Goal: Transaction & Acquisition: Book appointment/travel/reservation

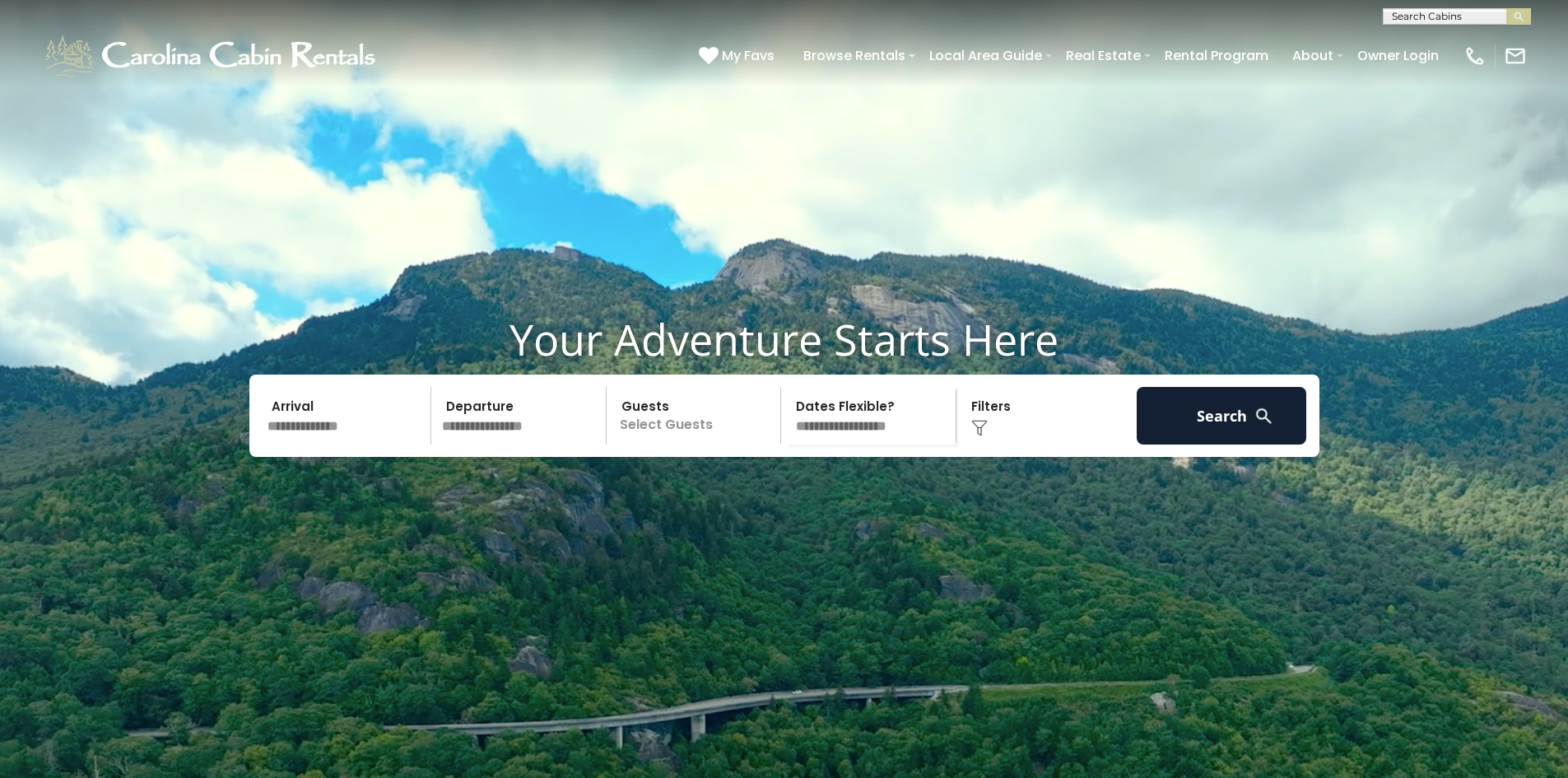
click at [485, 445] on input "text" at bounding box center [521, 415] width 171 height 58
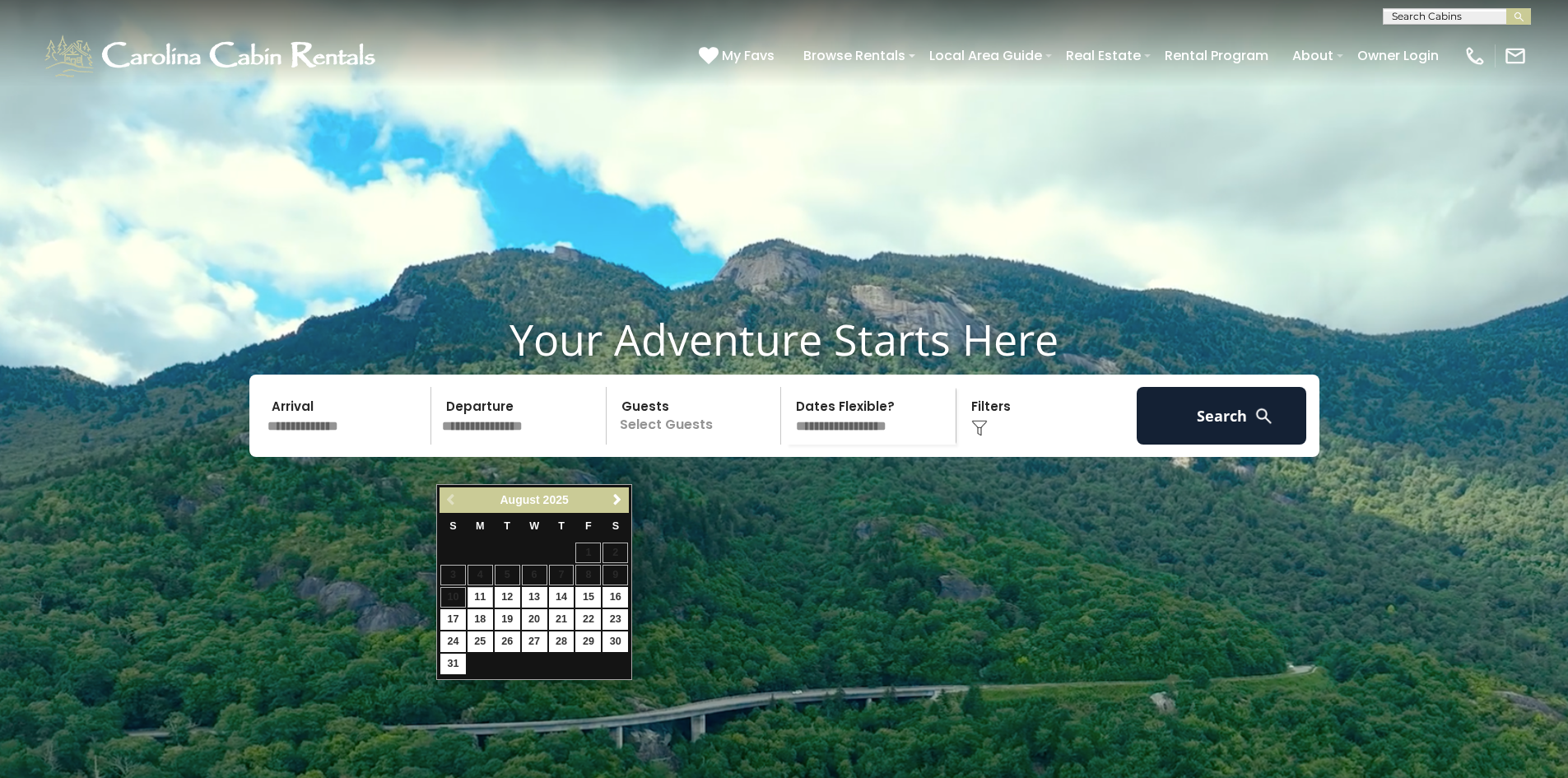
click at [368, 445] on input "text" at bounding box center [347, 415] width 171 height 58
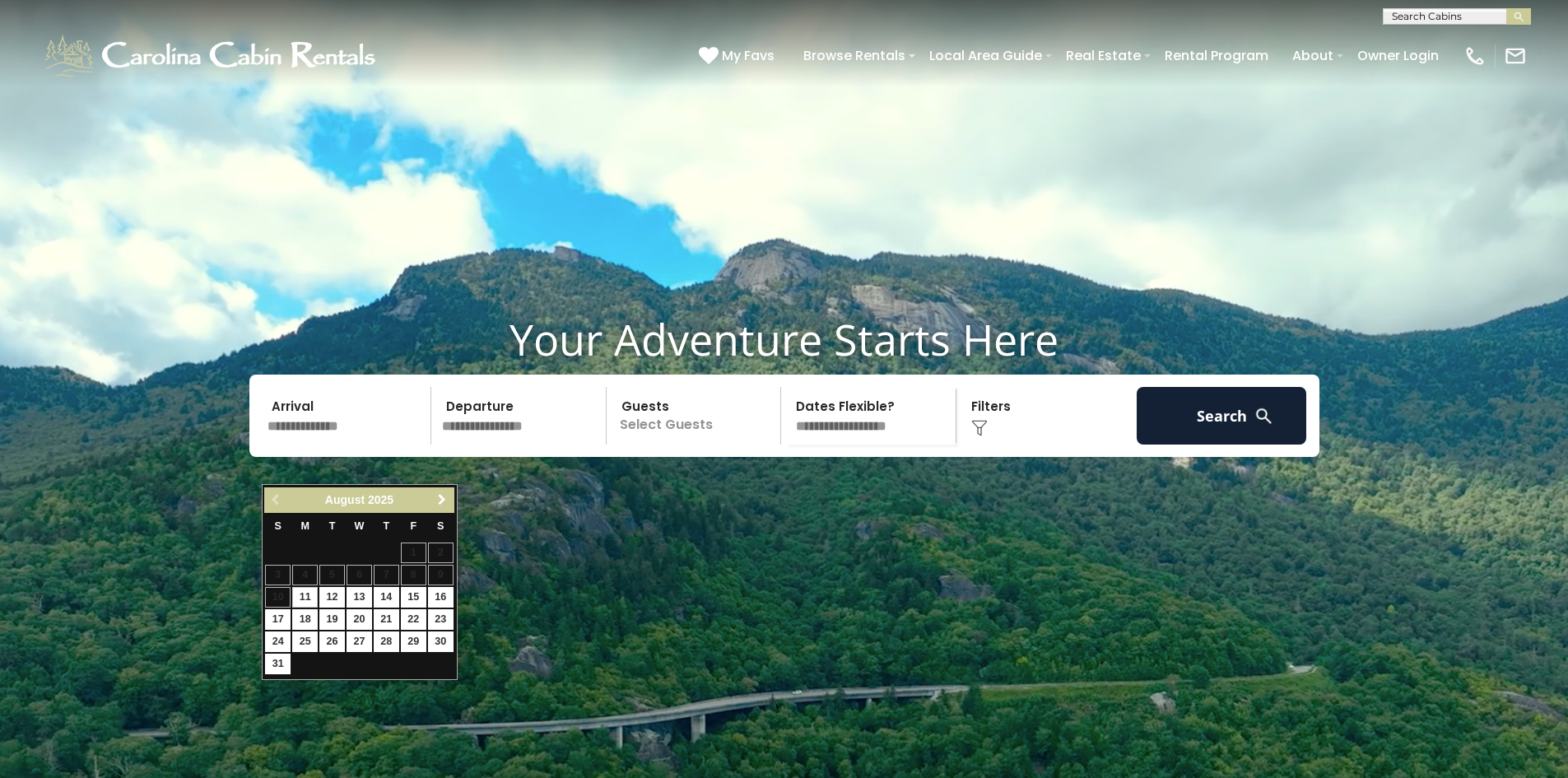
click at [437, 496] on span "Next" at bounding box center [442, 500] width 14 height 14
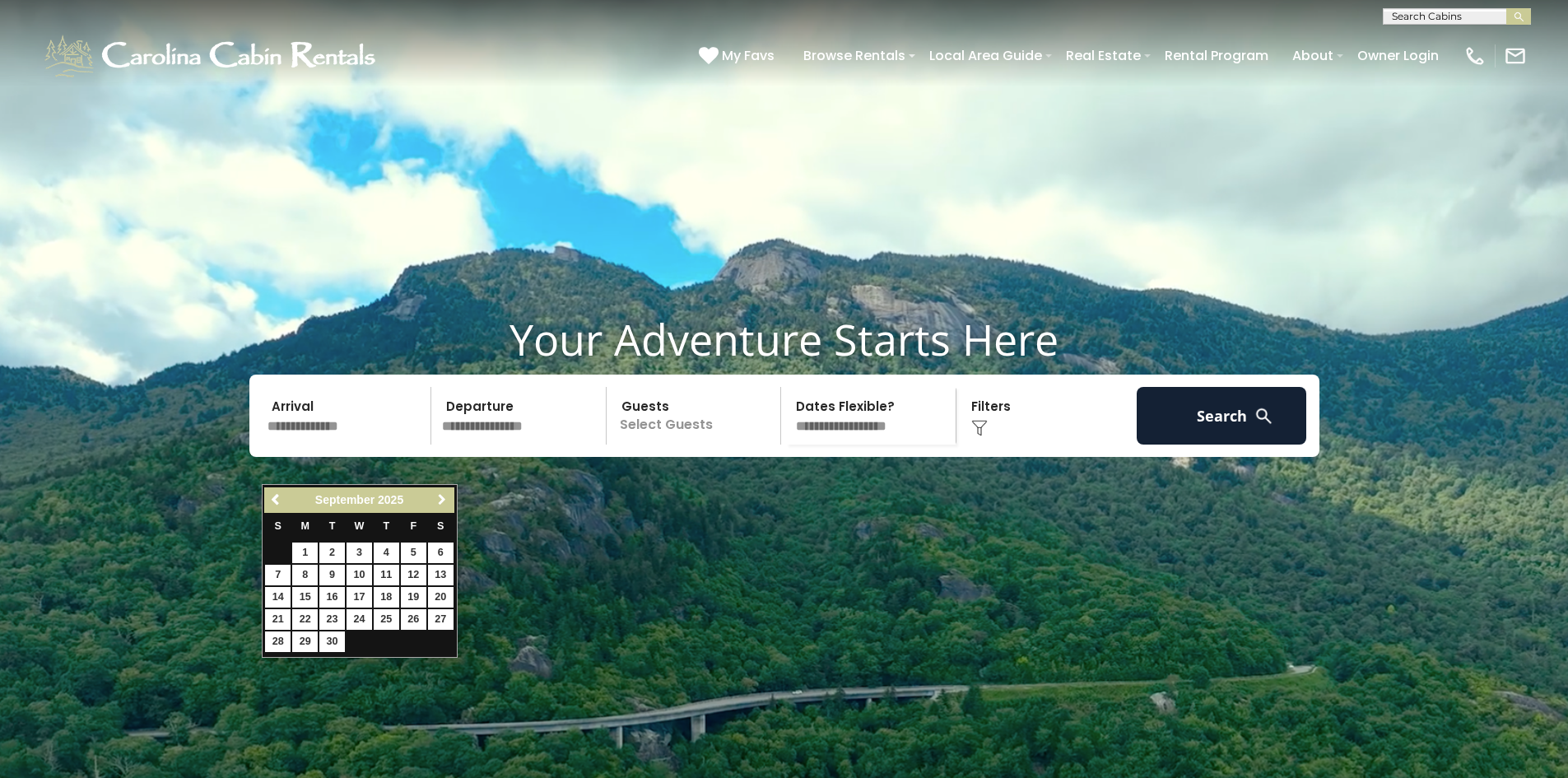
click at [437, 496] on span "Next" at bounding box center [442, 500] width 14 height 14
click at [381, 617] on link "20" at bounding box center [387, 619] width 25 height 20
type input "********"
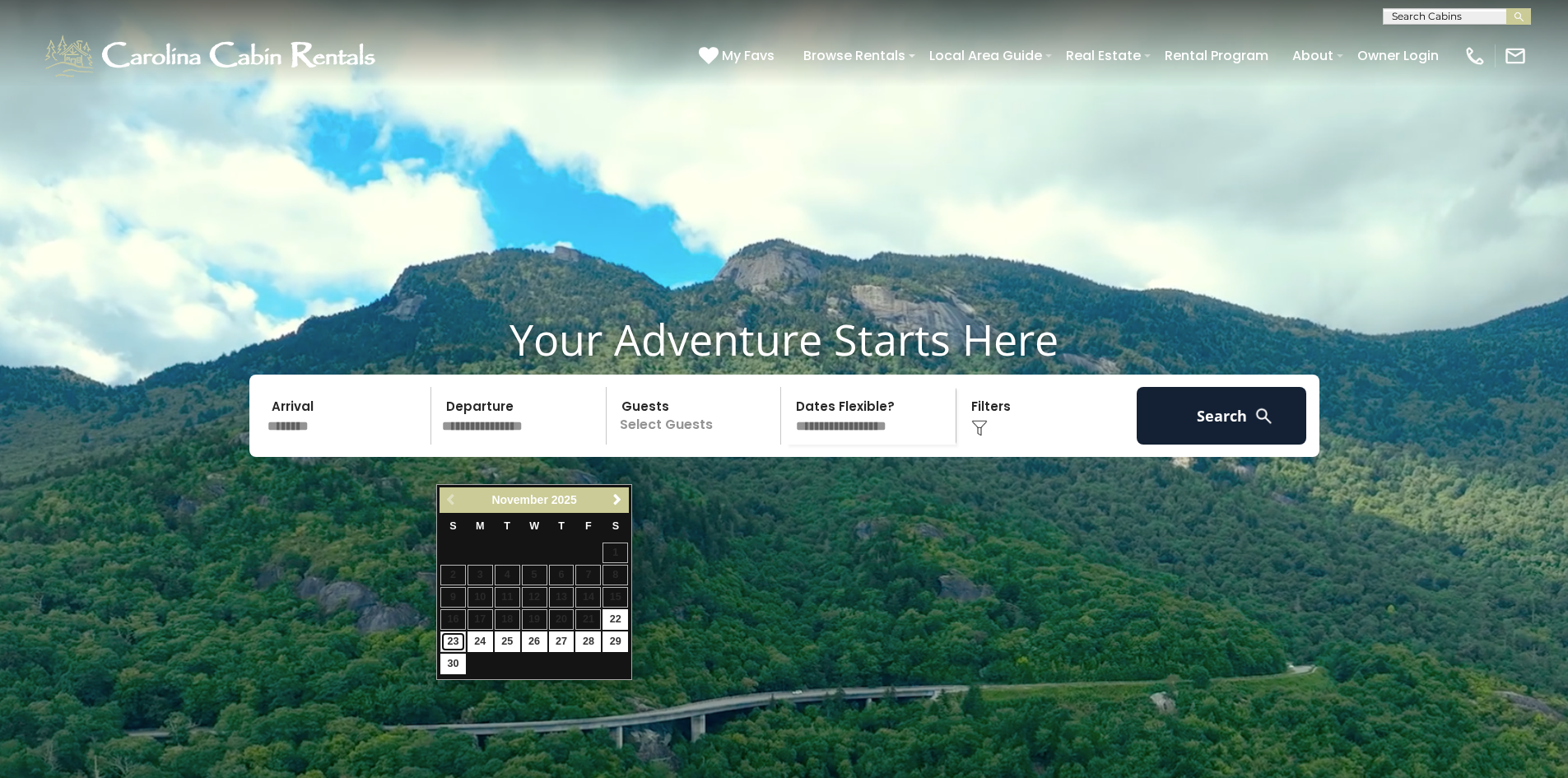
click at [454, 640] on link "23" at bounding box center [453, 642] width 25 height 20
type input "********"
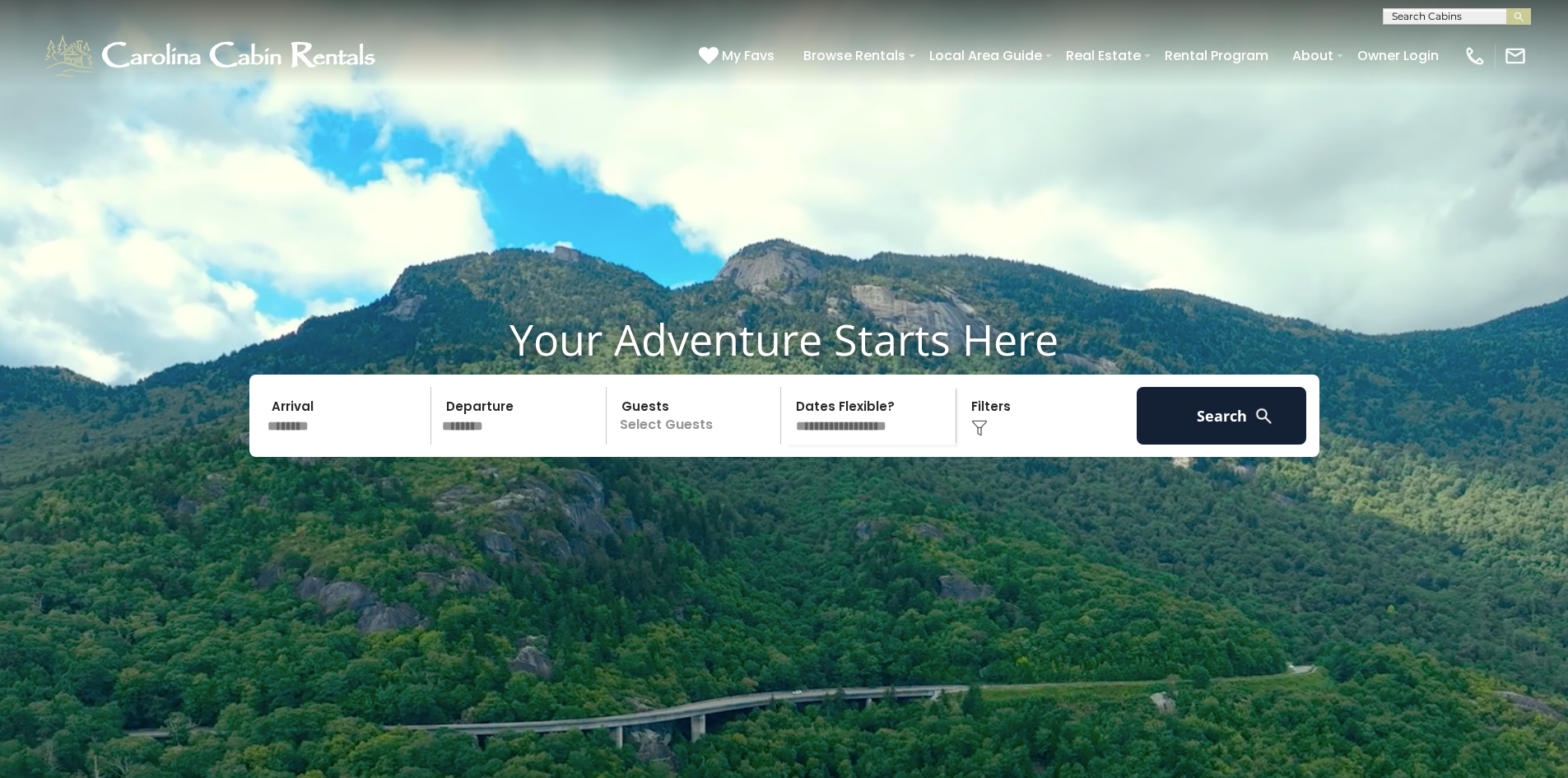
click at [630, 445] on p "Select Guests" at bounding box center [697, 415] width 170 height 58
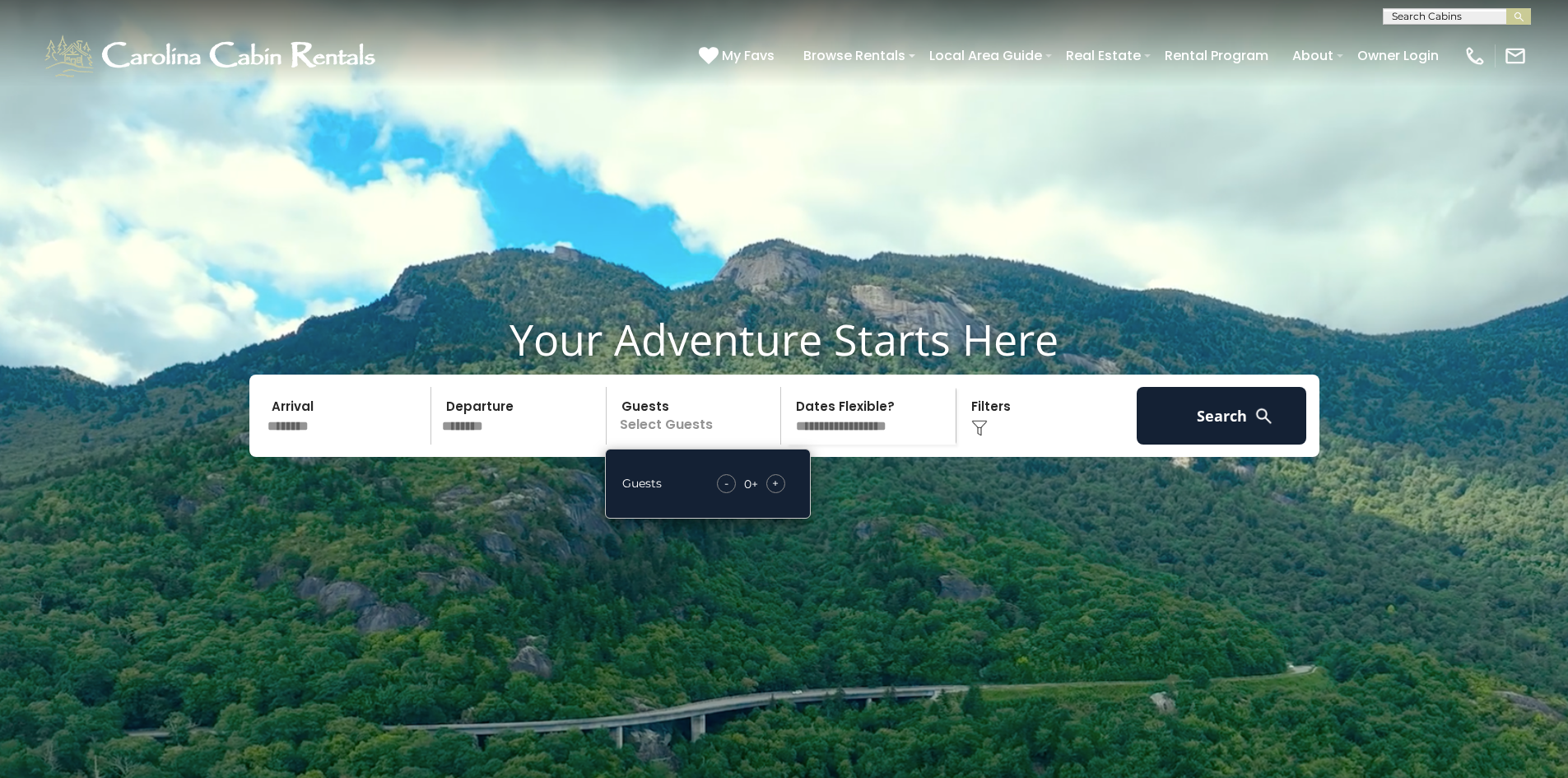
click at [772, 493] on div "+" at bounding box center [776, 484] width 19 height 19
click at [991, 445] on div "Click to Choose" at bounding box center [1047, 415] width 171 height 58
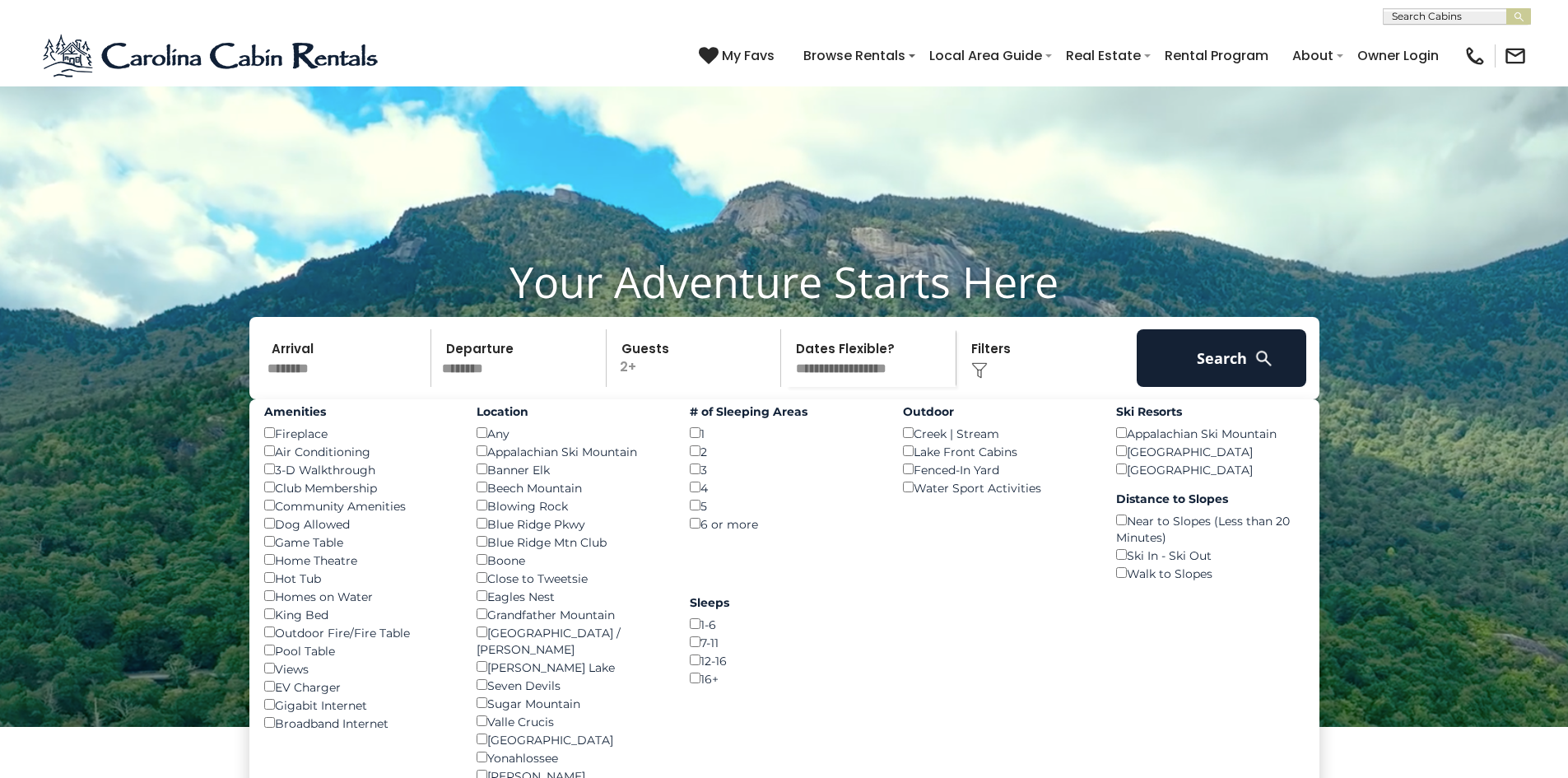
scroll to position [82, 0]
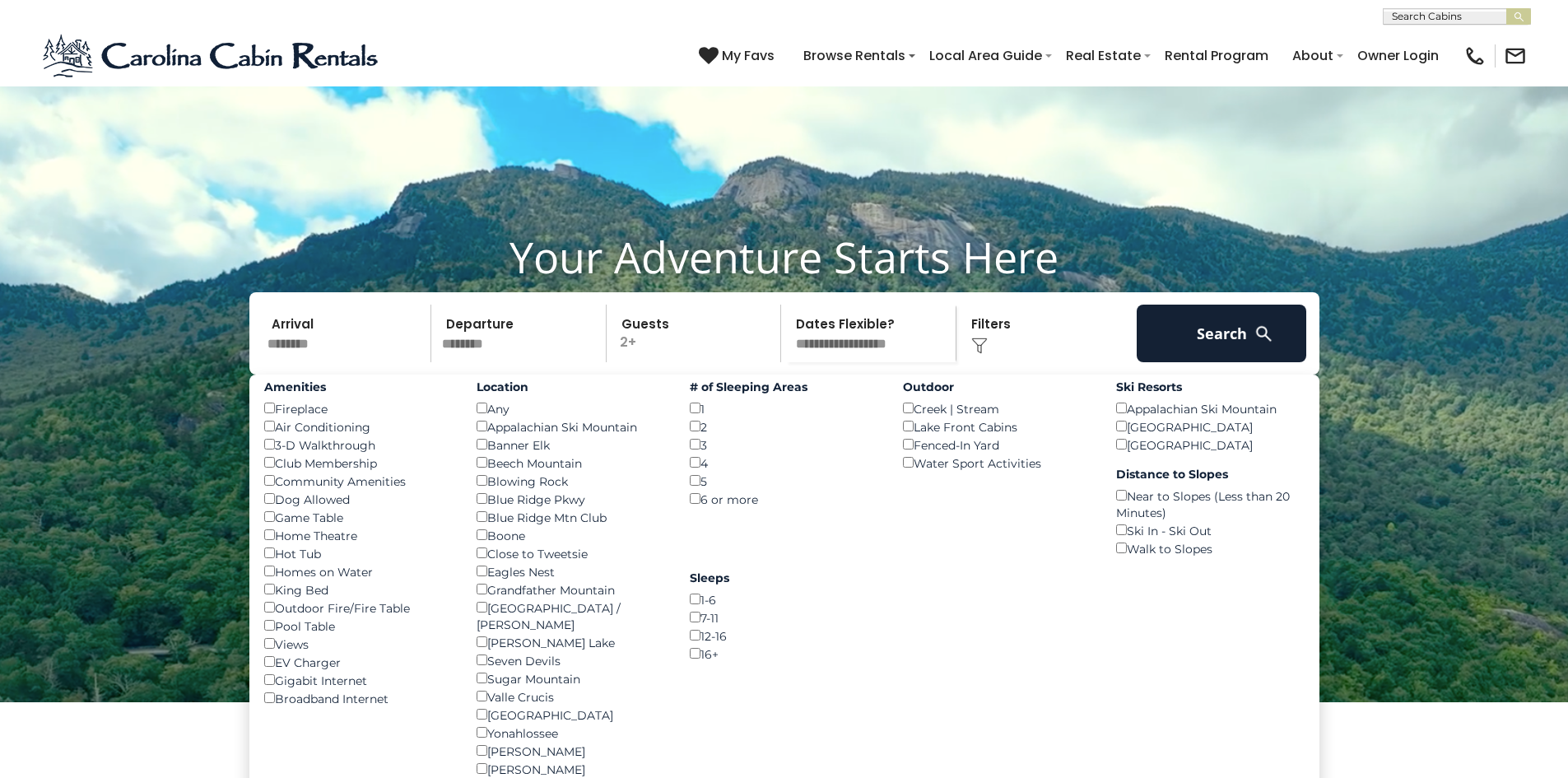
click at [268, 563] on div "Hot Tub ()" at bounding box center [358, 553] width 188 height 19
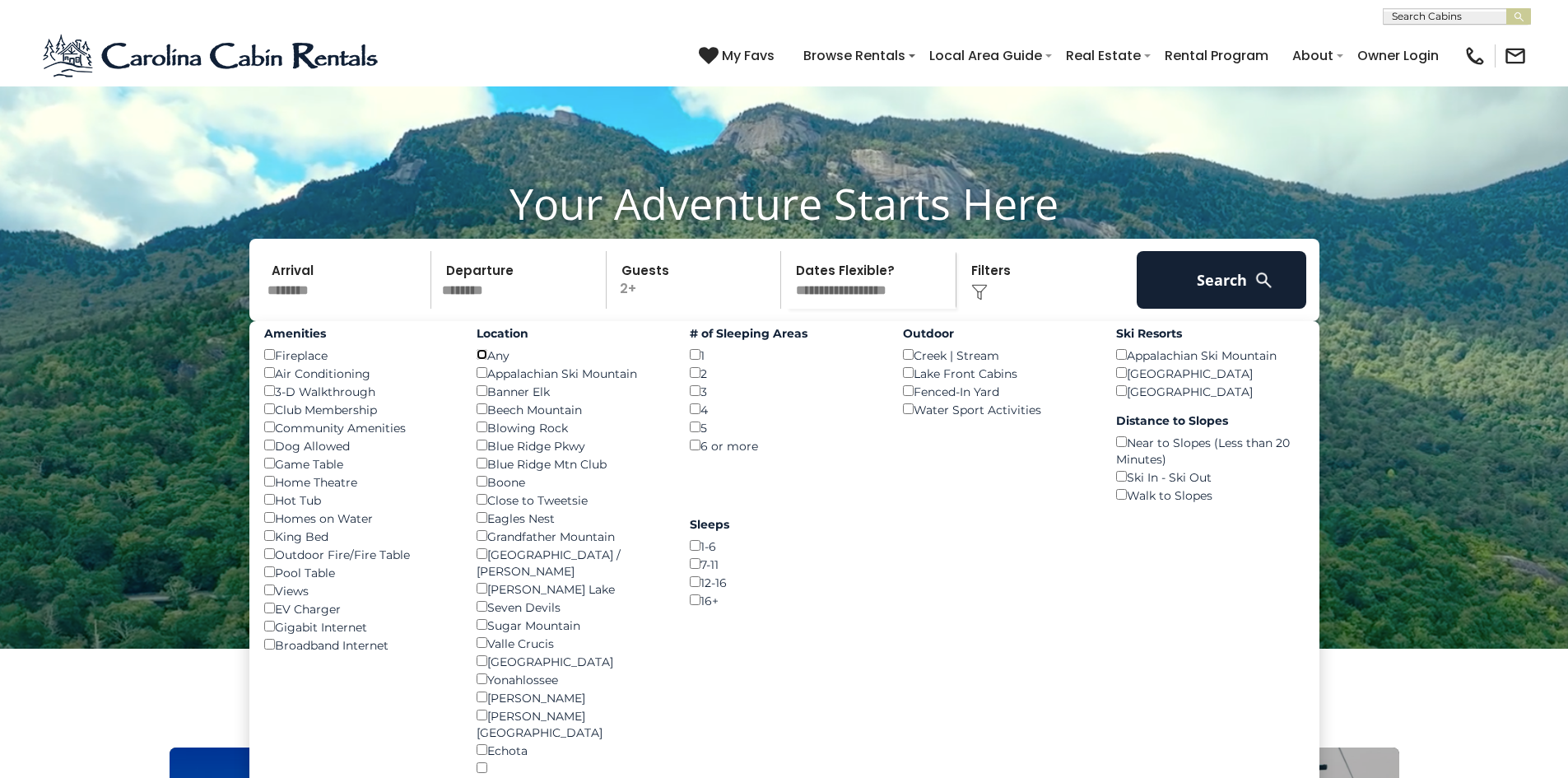
scroll to position [165, 0]
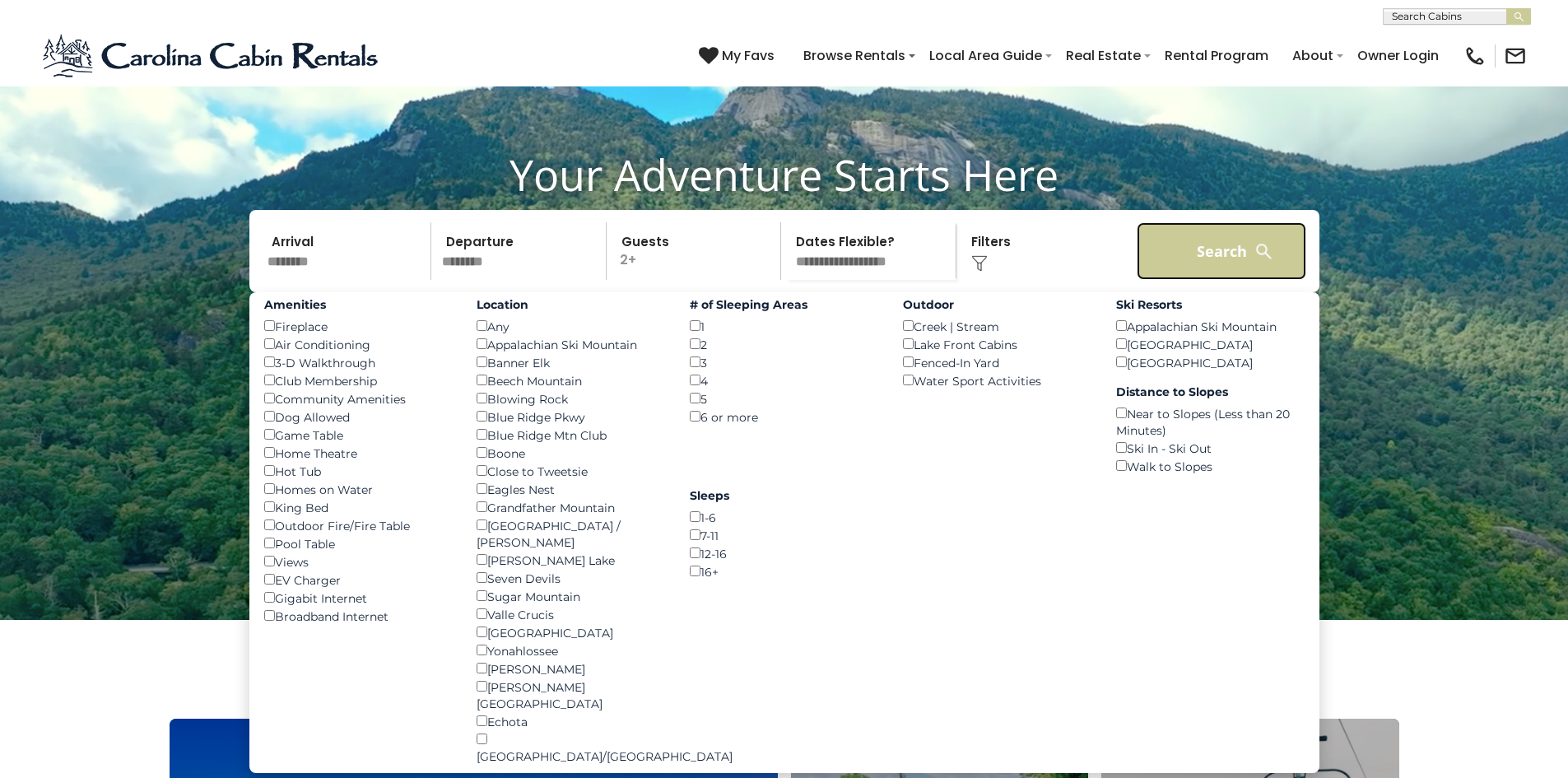
click at [1167, 280] on button "Search" at bounding box center [1222, 251] width 171 height 58
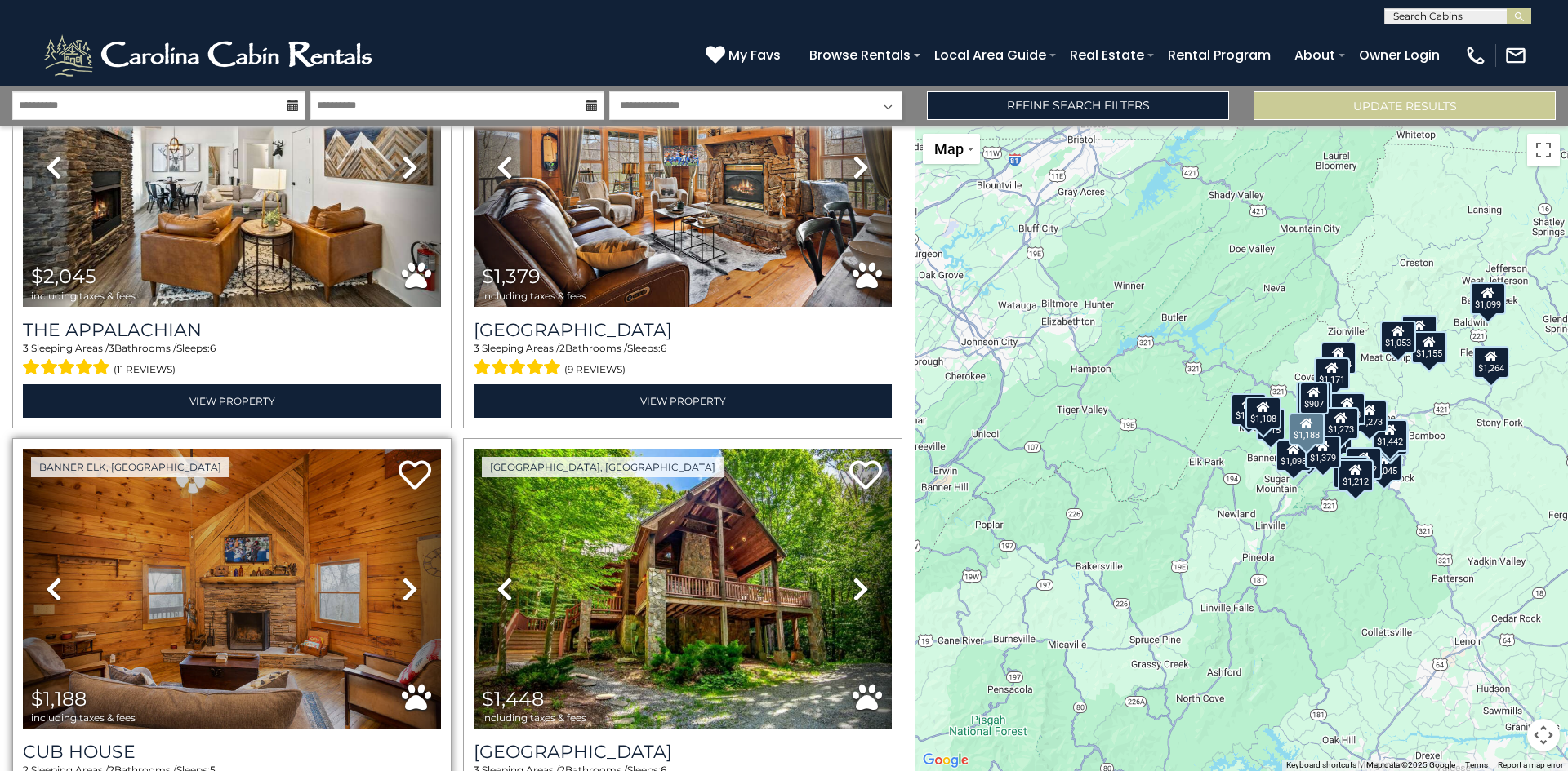
scroll to position [244, 0]
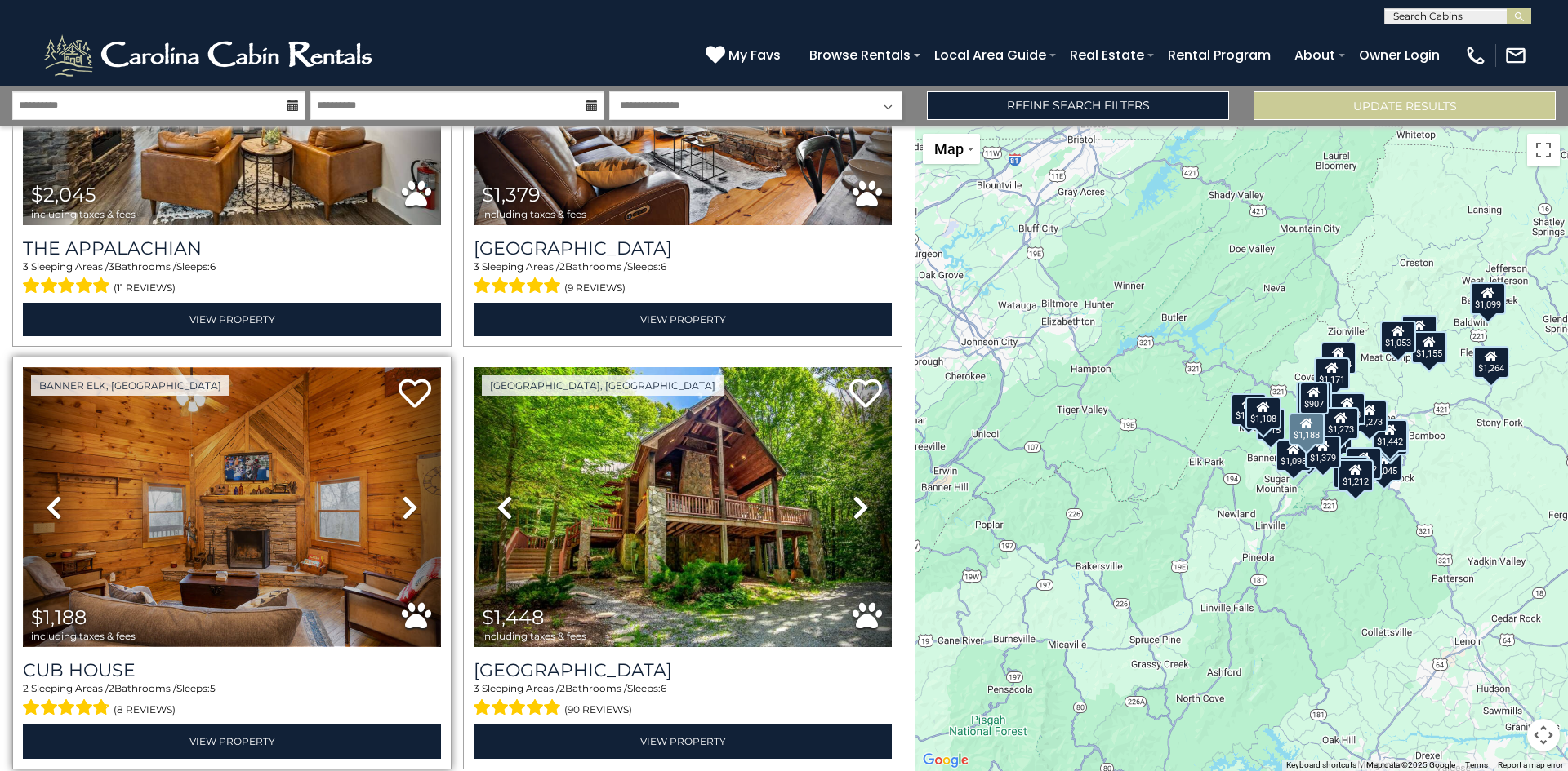
click at [276, 510] on img at bounding box center [232, 507] width 419 height 280
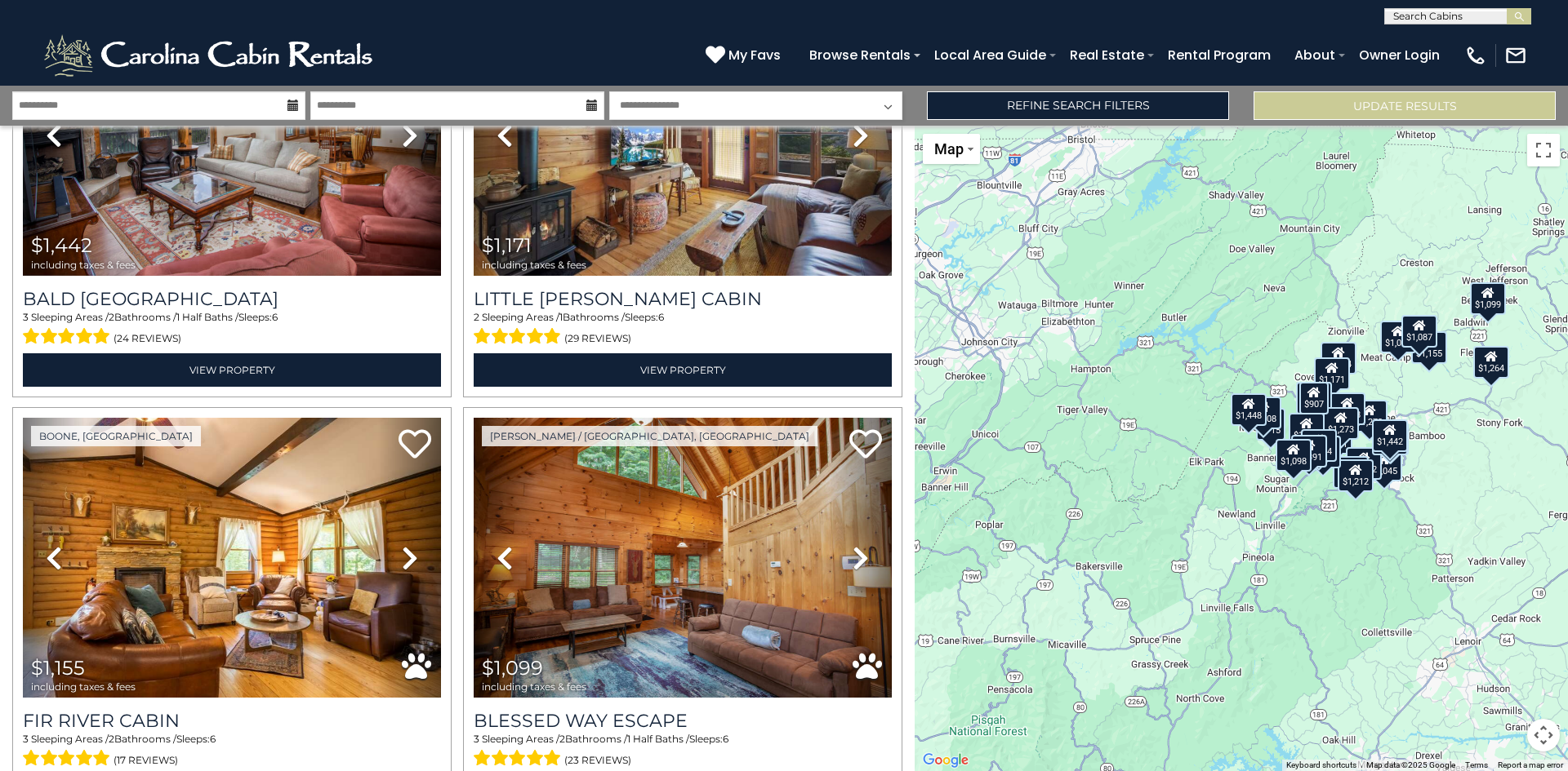
scroll to position [2776, 0]
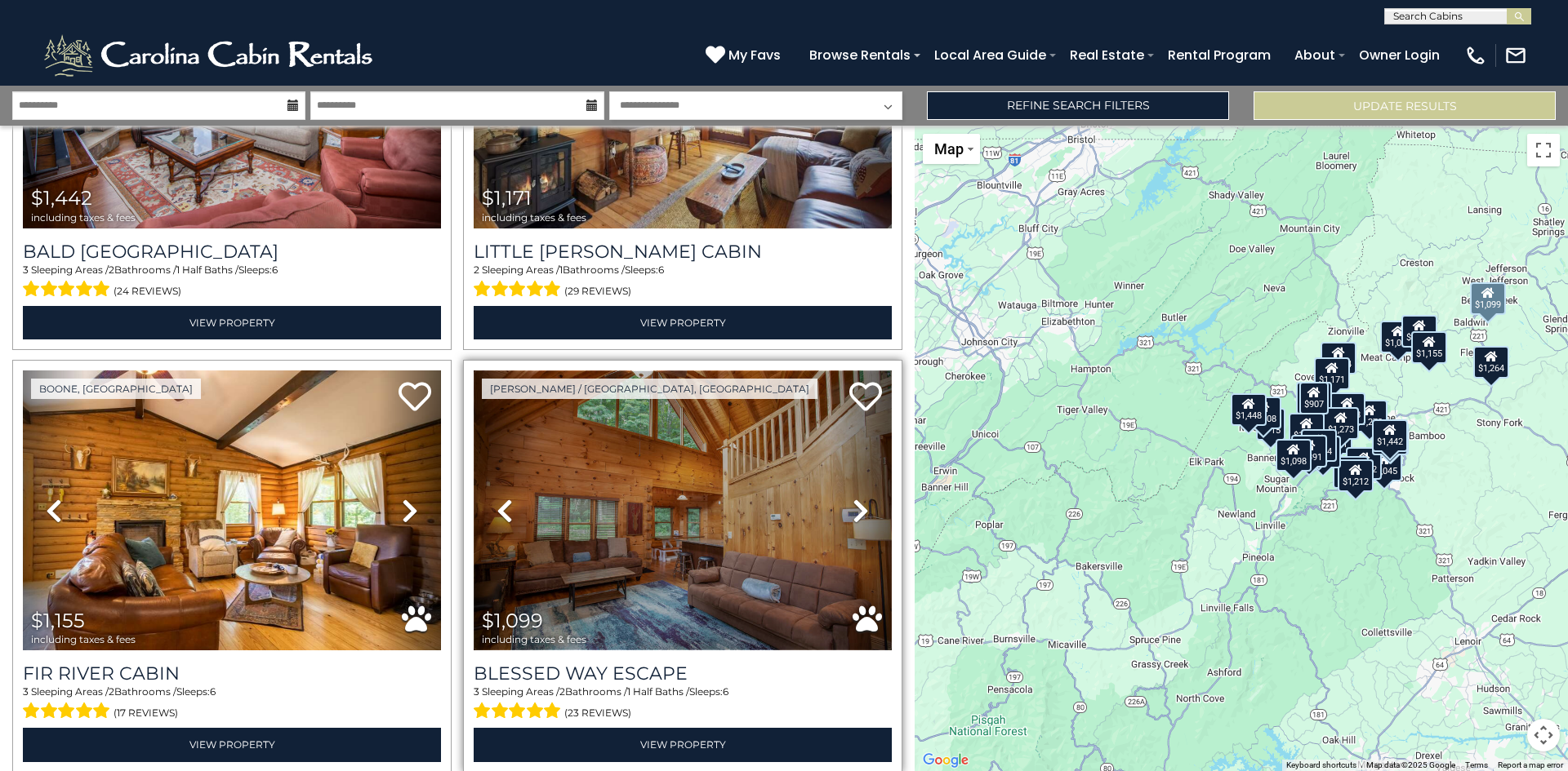
click at [711, 537] on img at bounding box center [682, 511] width 419 height 280
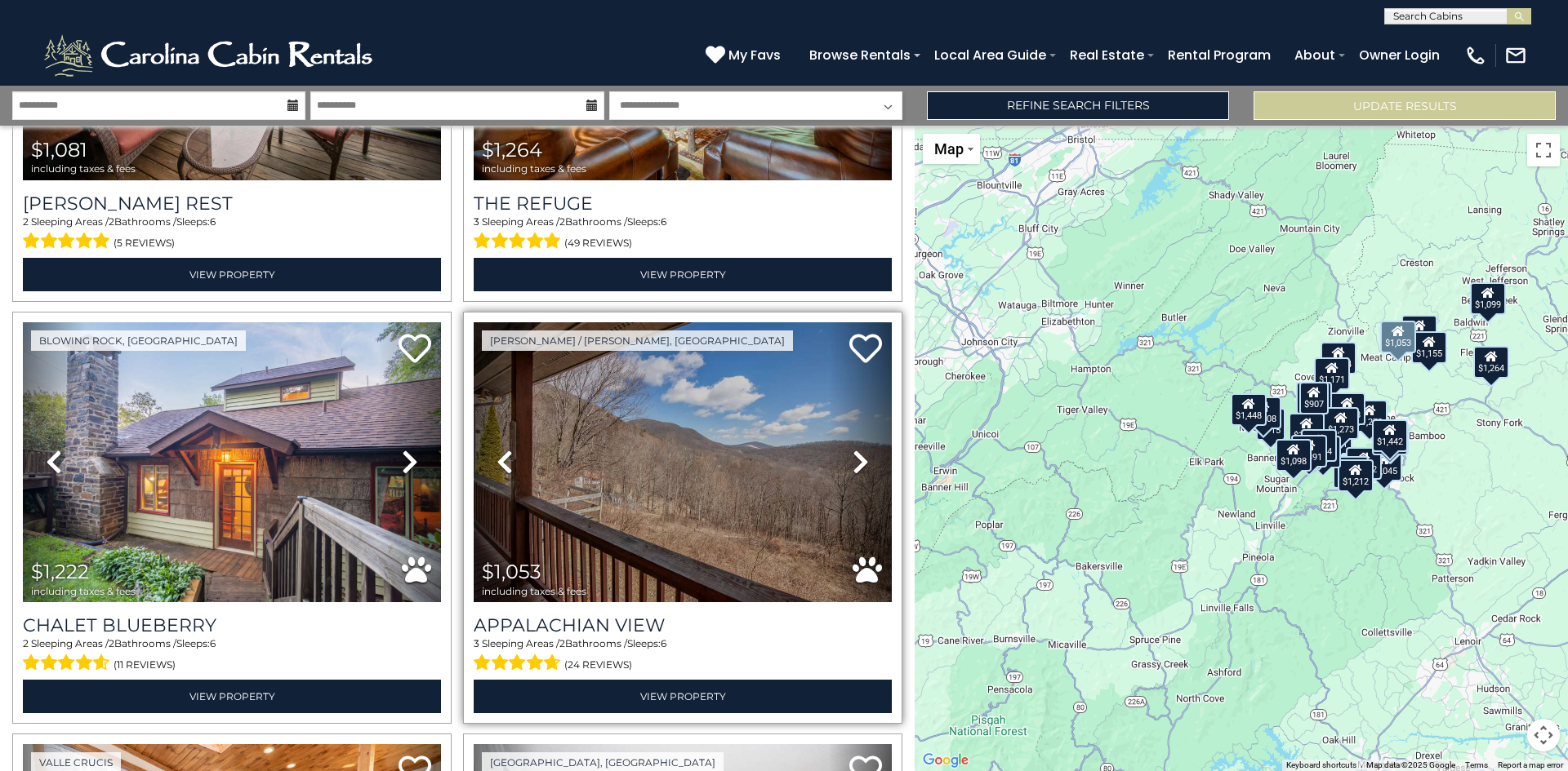
scroll to position [3673, 0]
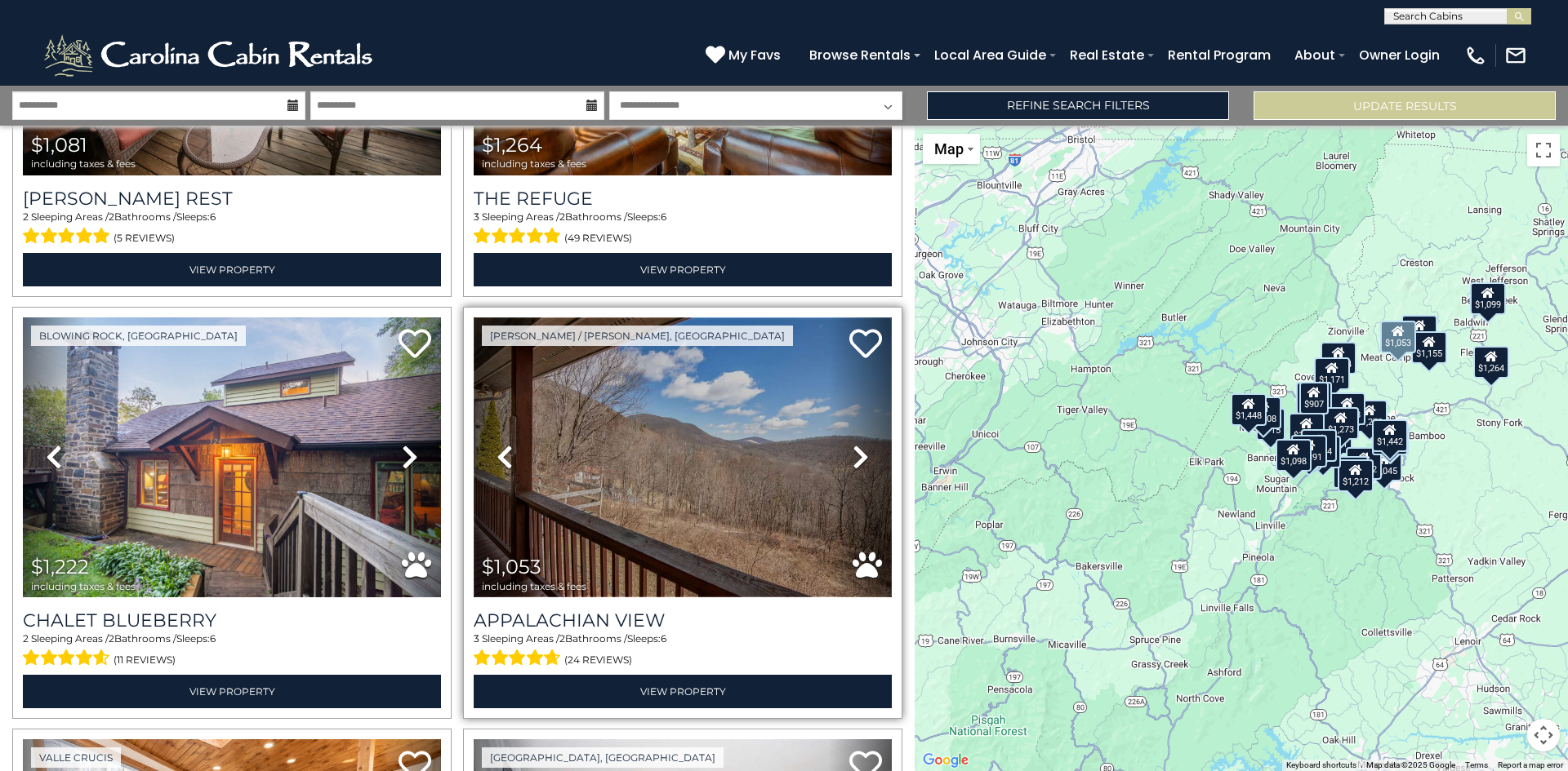
click at [583, 500] on img at bounding box center [682, 458] width 419 height 280
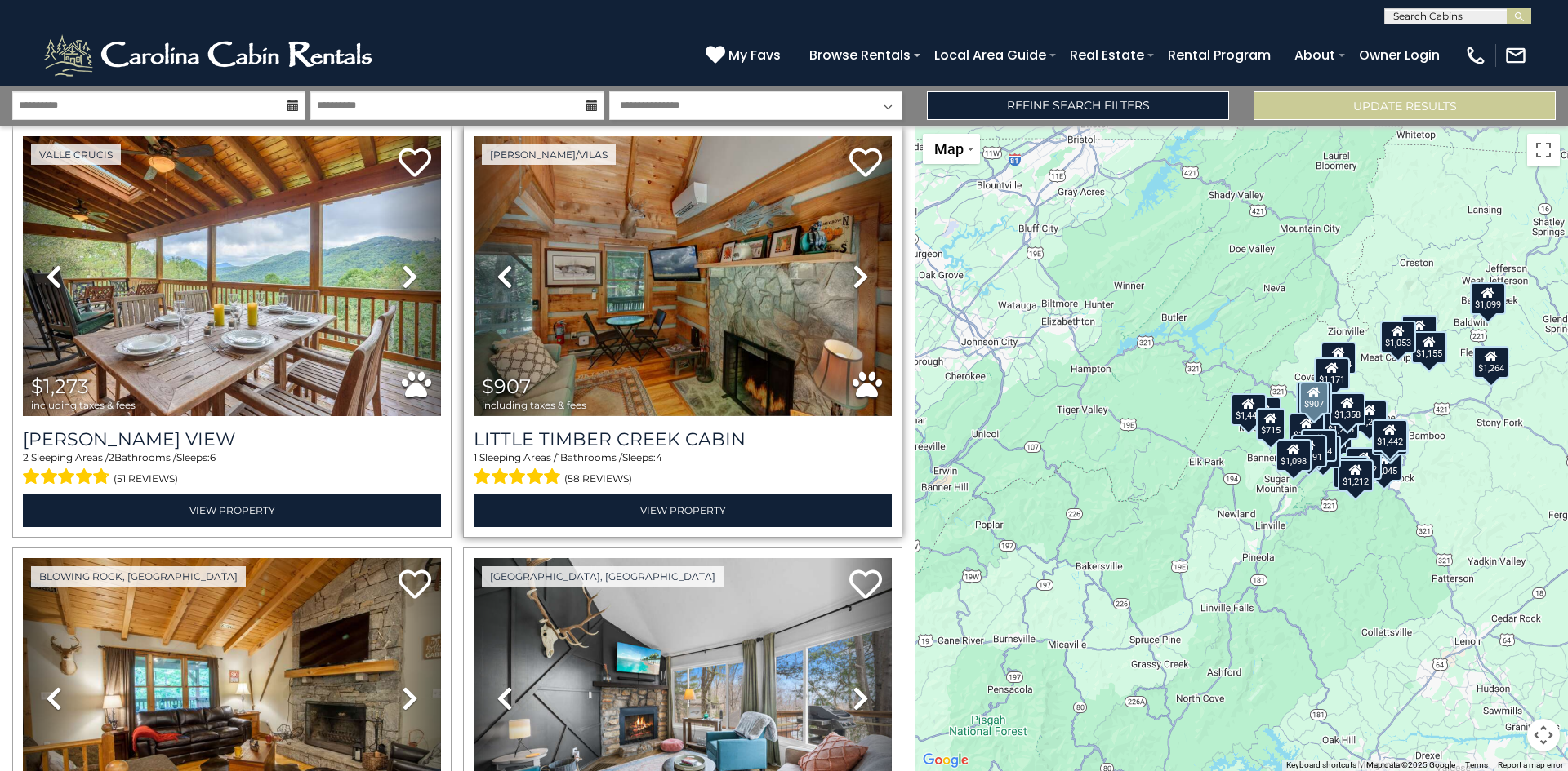
scroll to position [5551, 0]
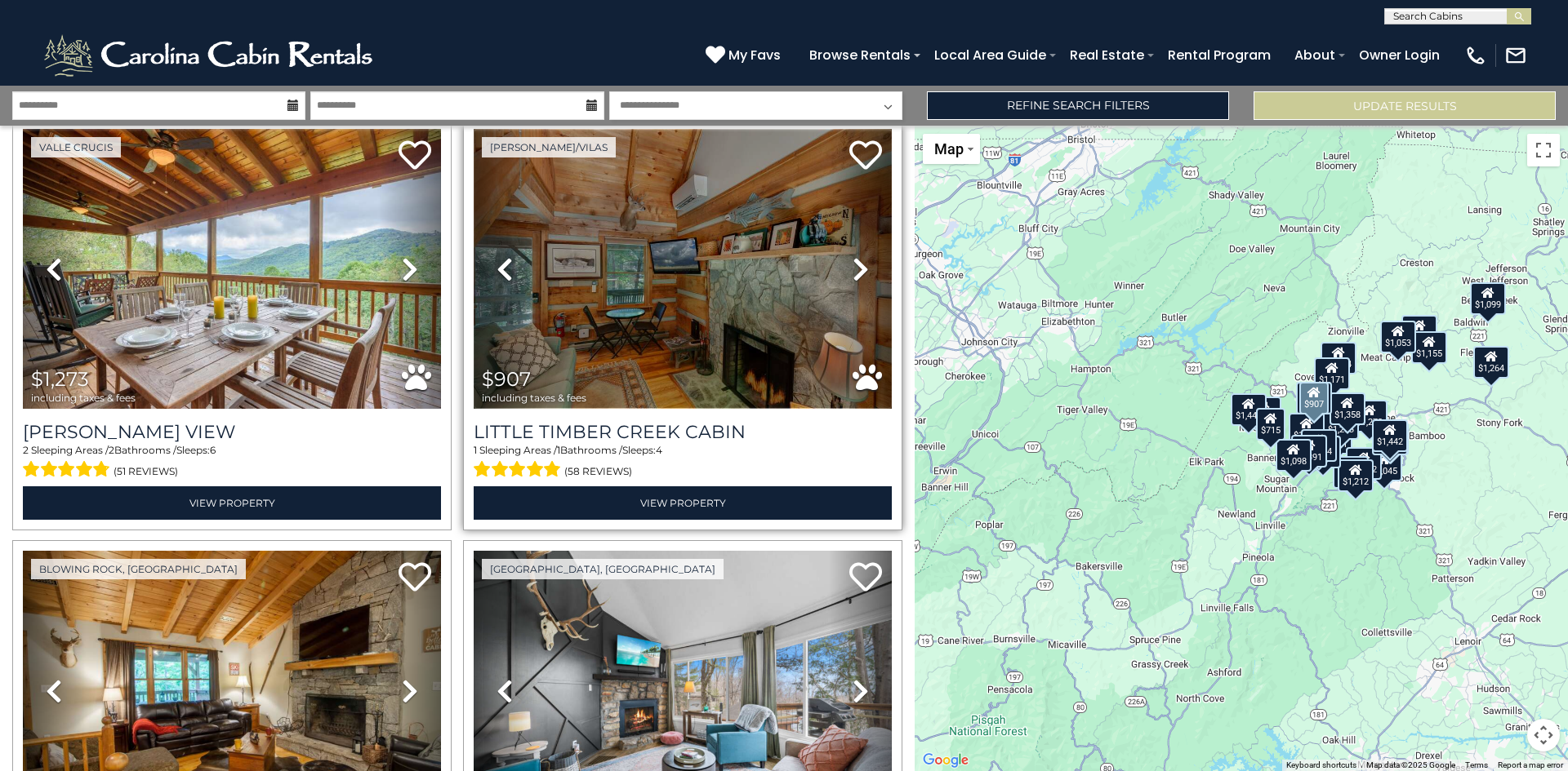
click at [717, 273] on img at bounding box center [682, 269] width 419 height 280
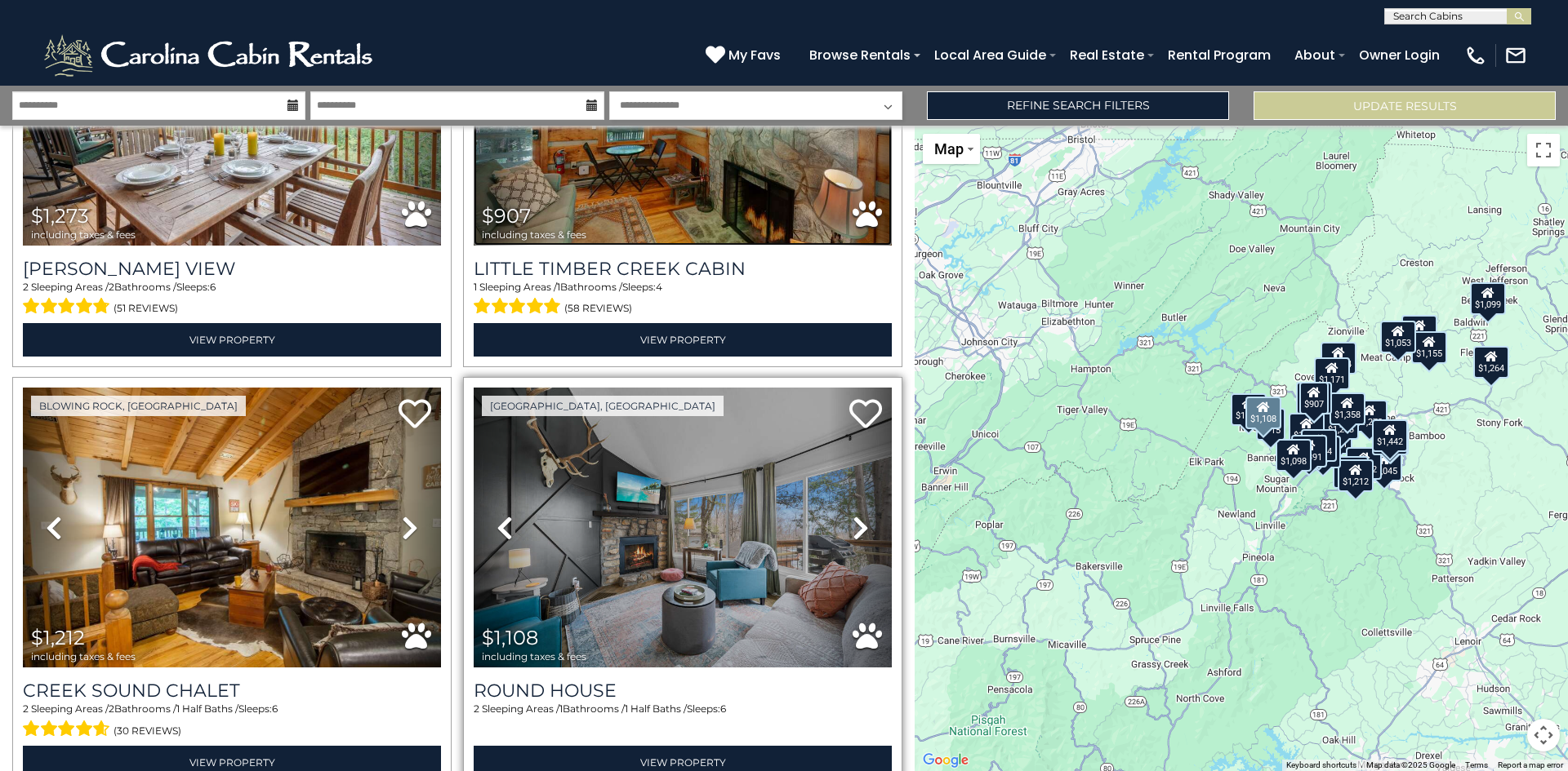
scroll to position [5791, 0]
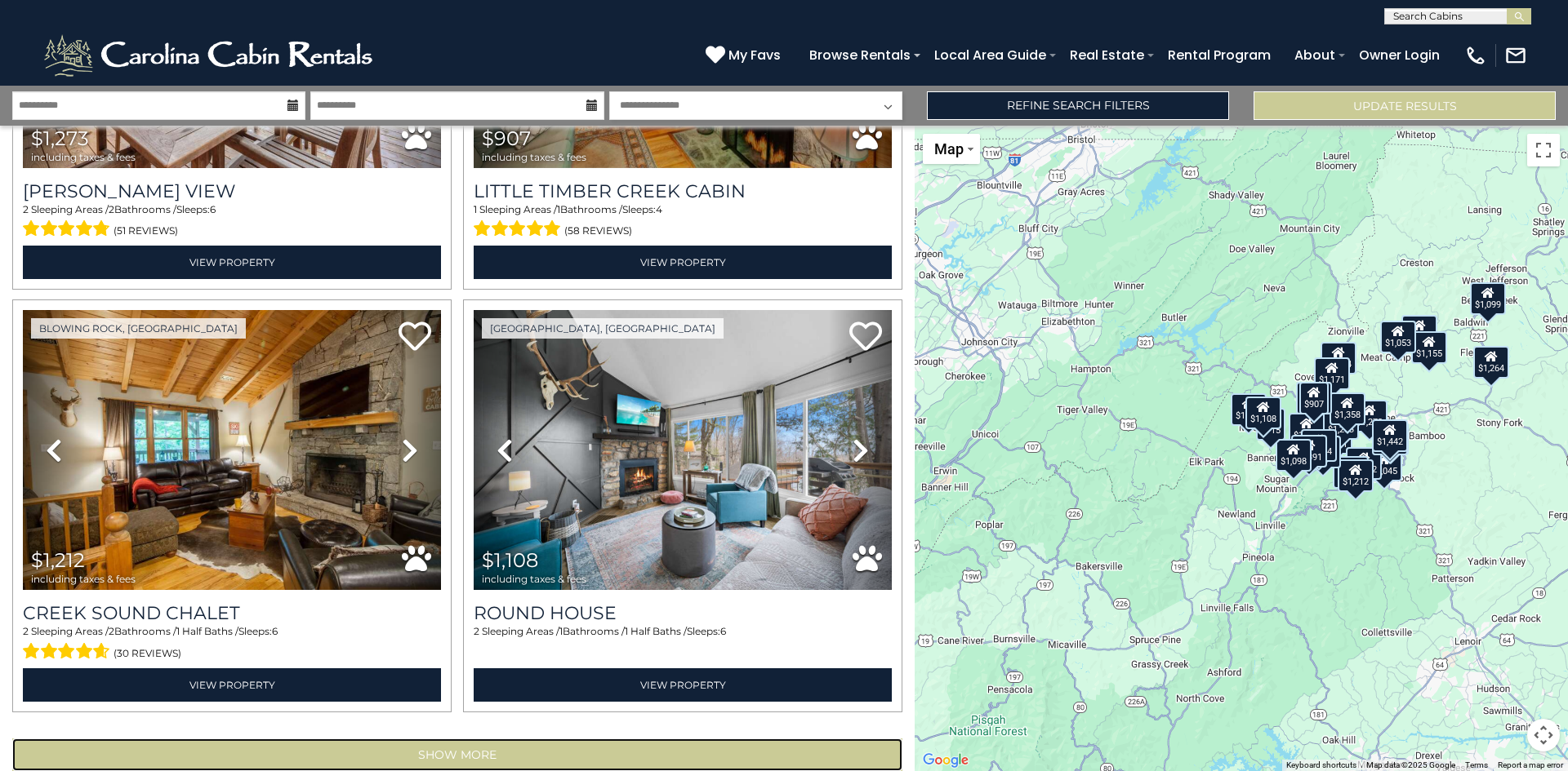
click at [479, 739] on button "Show More" at bounding box center [457, 756] width 890 height 33
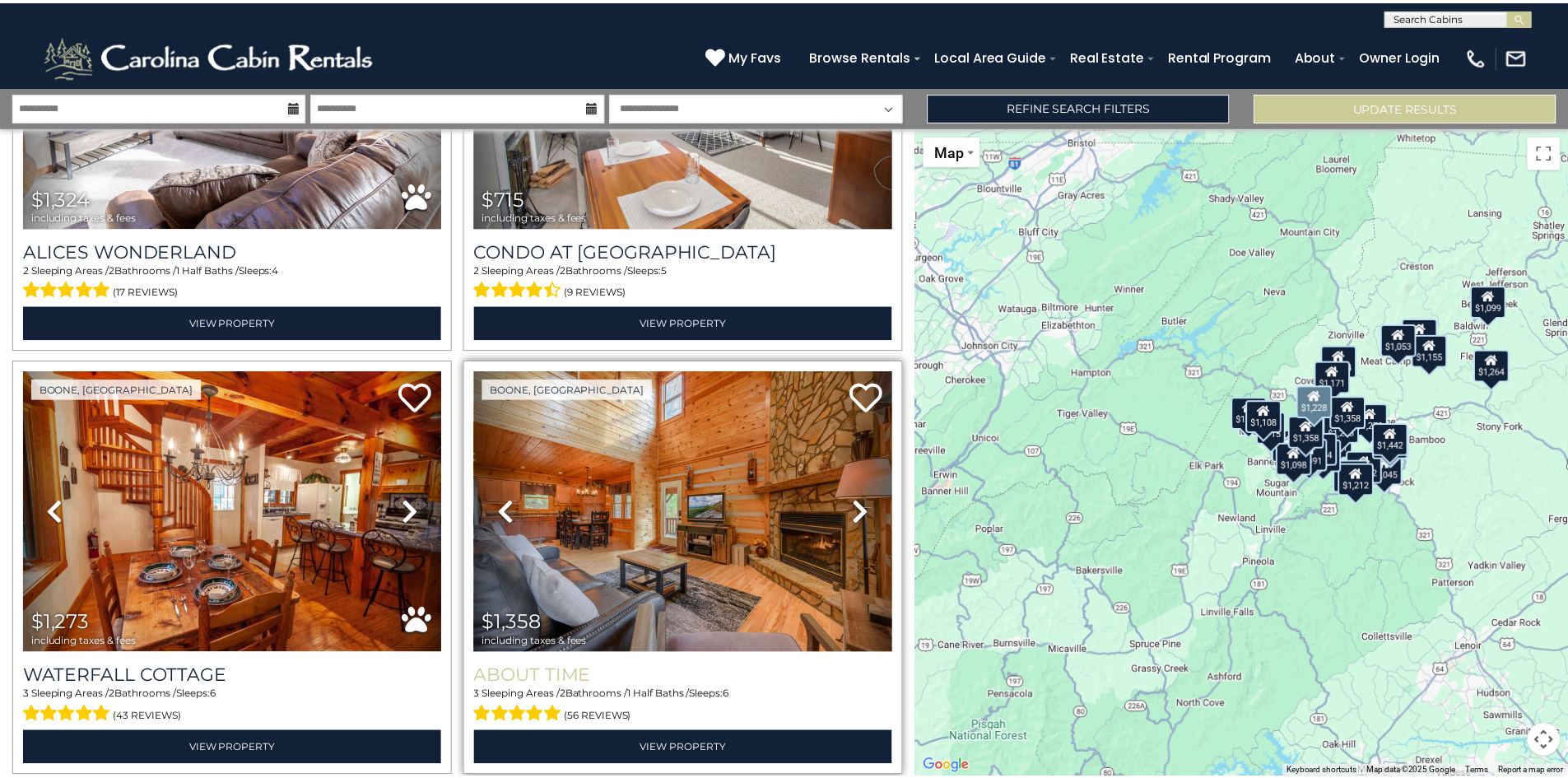
scroll to position [4505, 0]
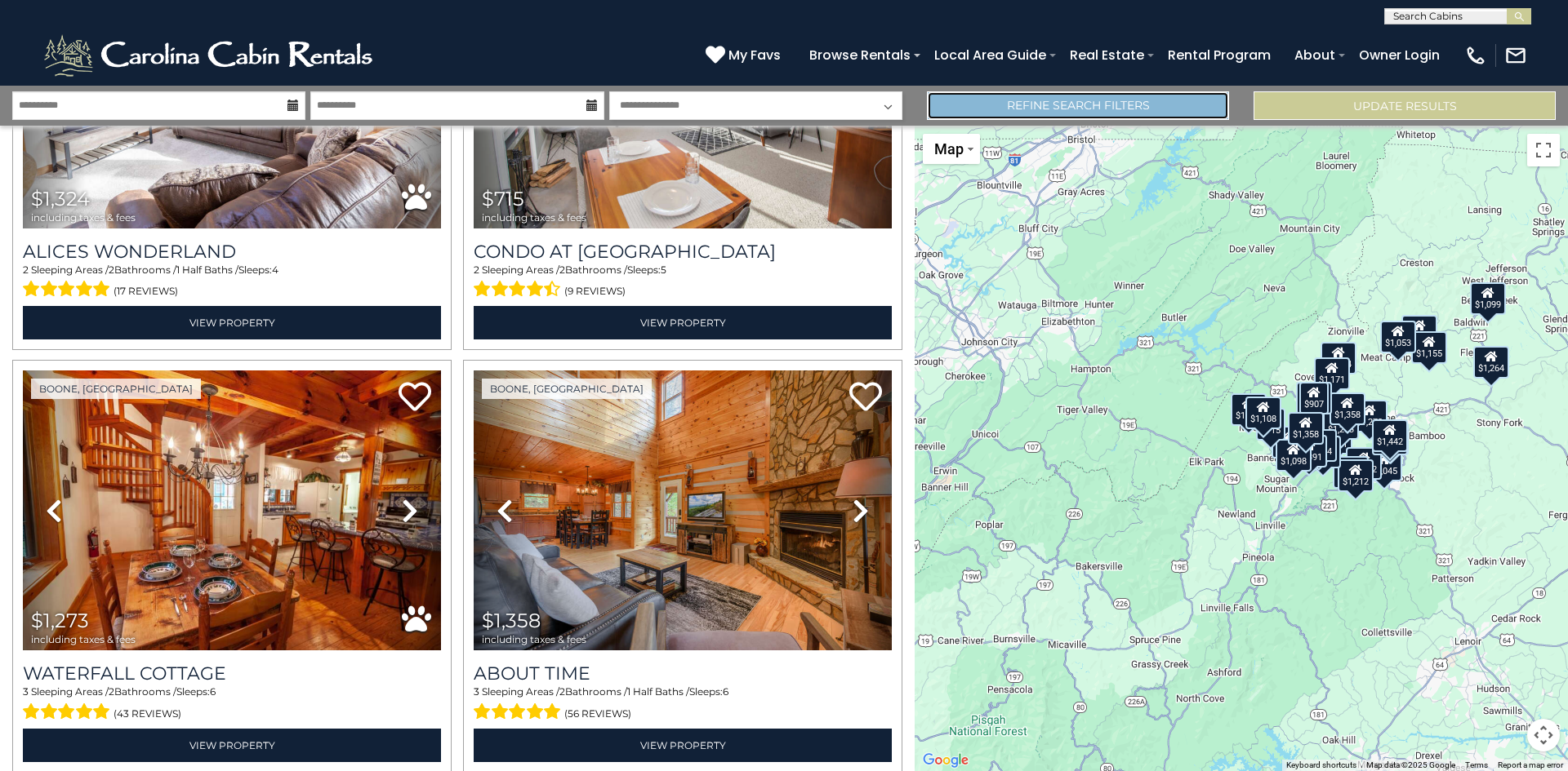
click at [1075, 104] on link "Refine Search Filters" at bounding box center [1078, 106] width 303 height 29
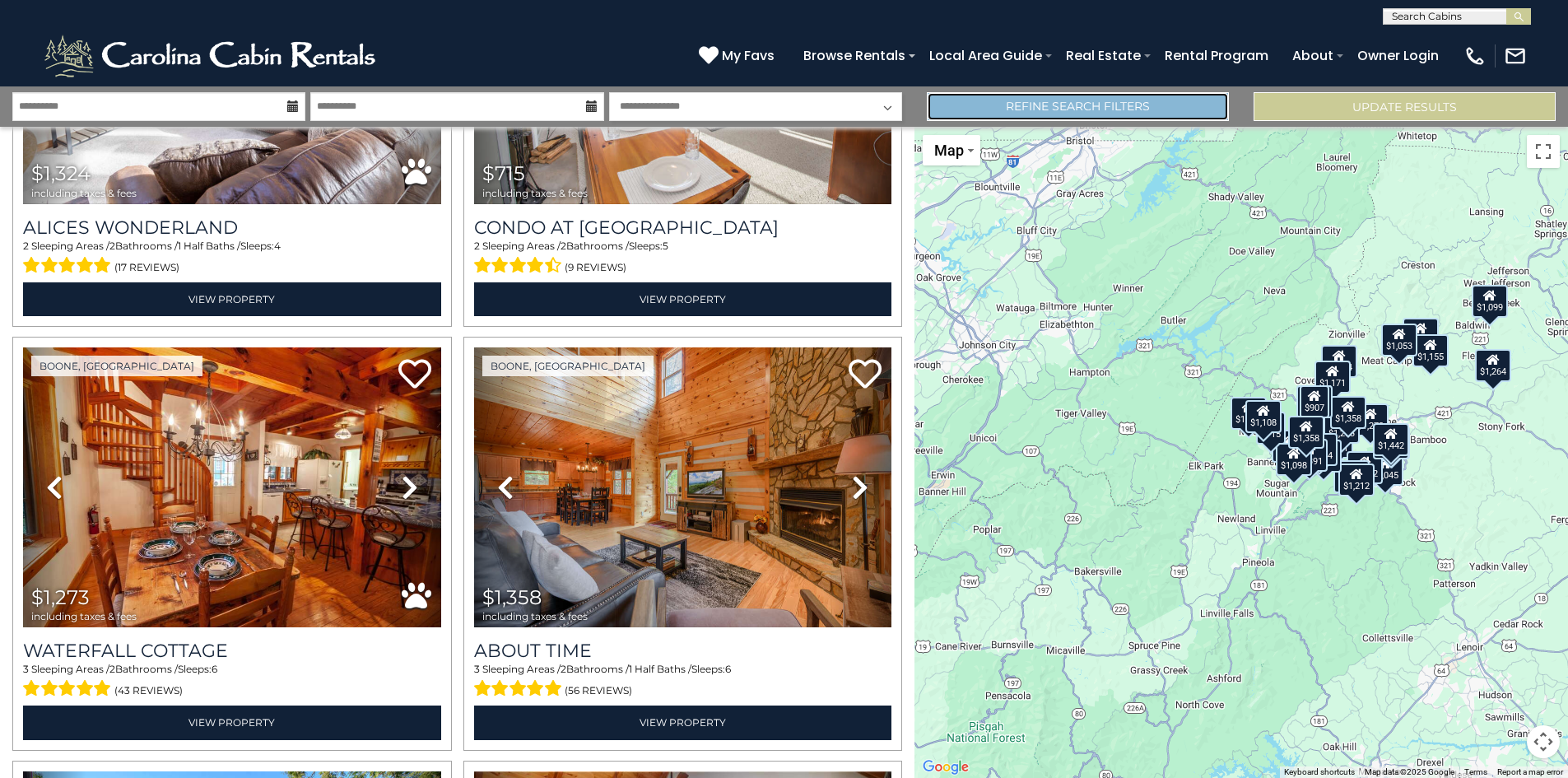
scroll to position [4480, 0]
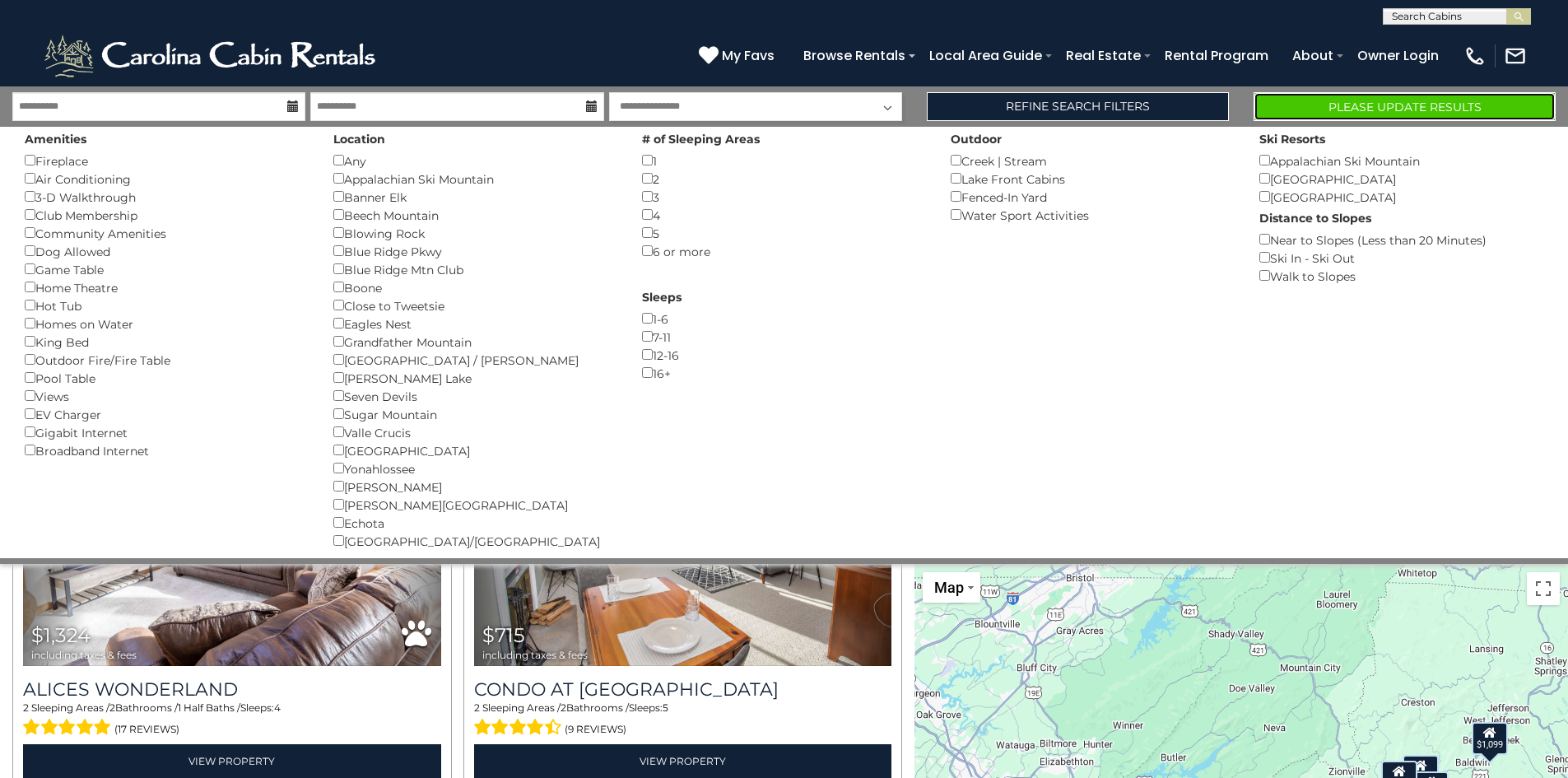
click at [1316, 106] on button "Please Update Results" at bounding box center [1405, 107] width 302 height 29
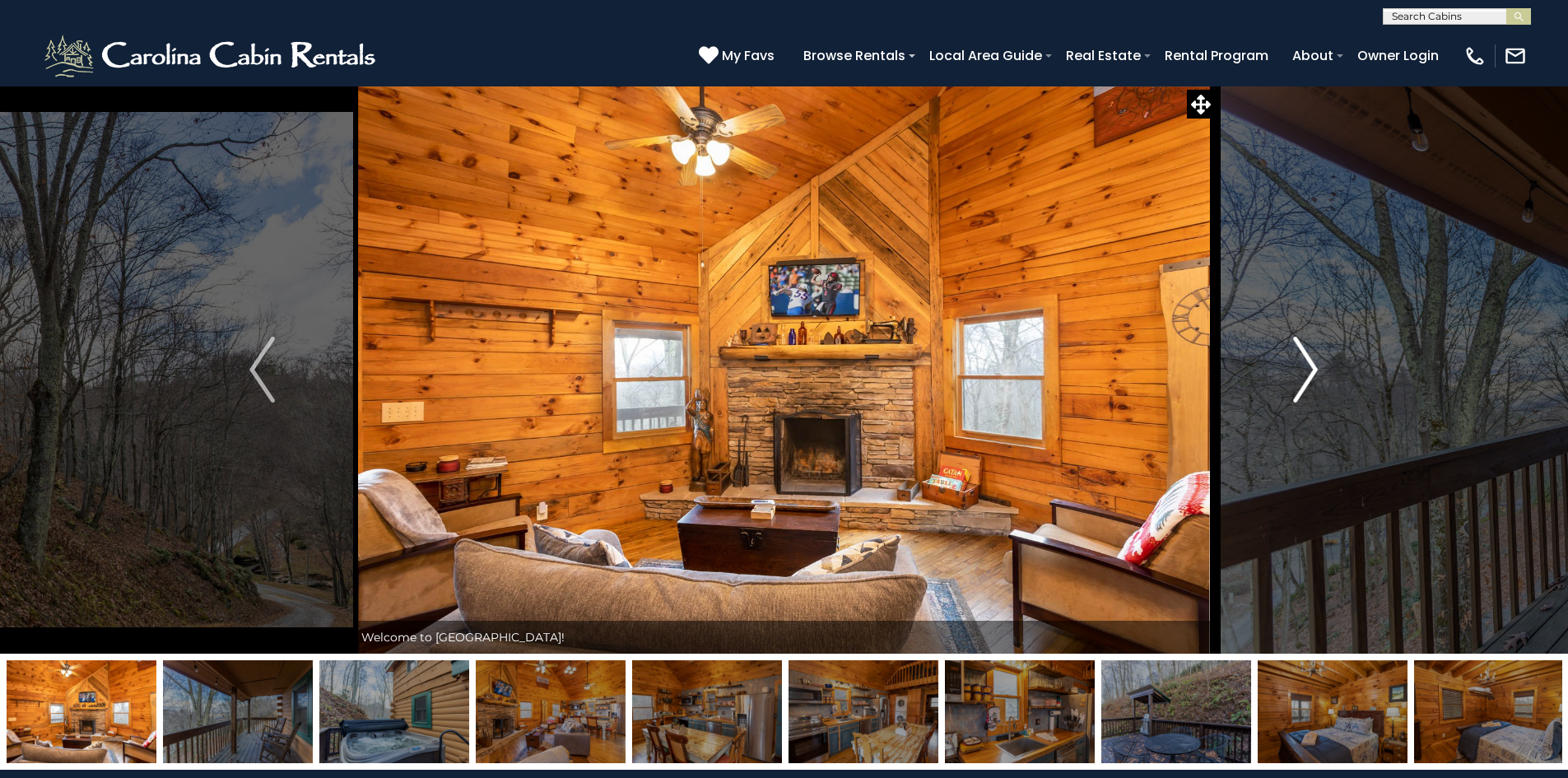
click at [1305, 385] on img "Next" at bounding box center [1305, 370] width 24 height 66
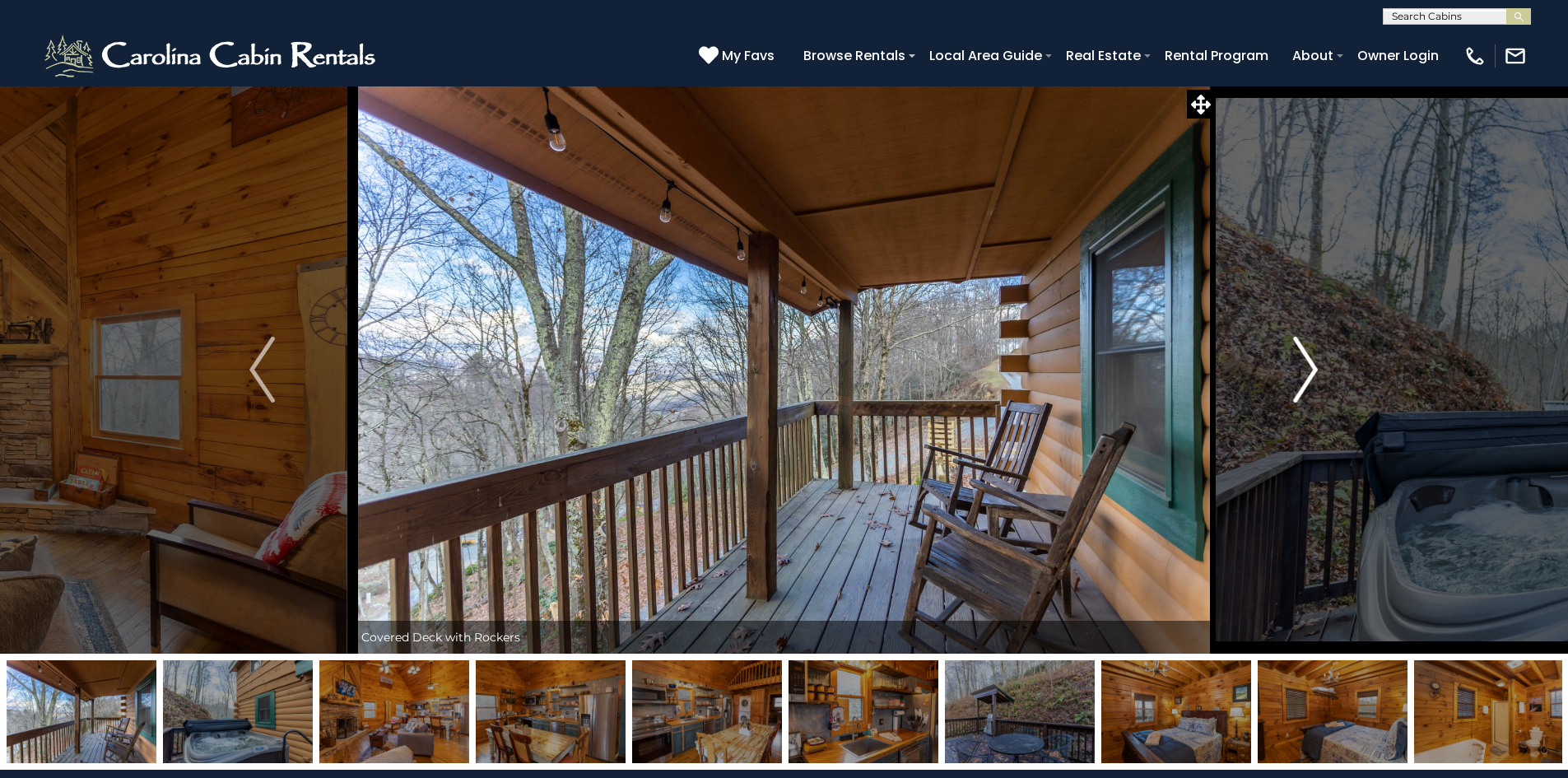
click at [1305, 386] on img "Next" at bounding box center [1305, 370] width 24 height 66
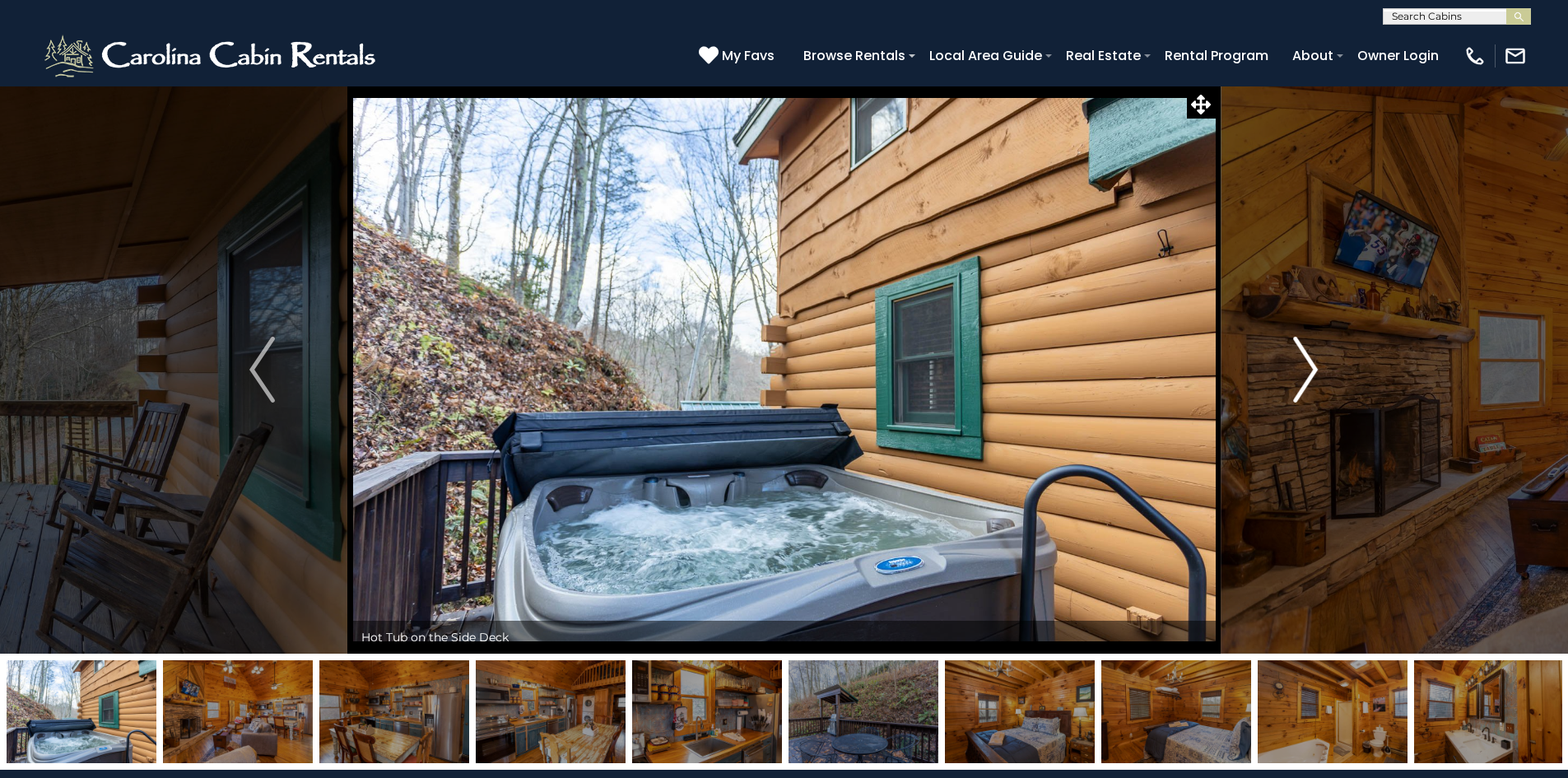
click at [1305, 386] on img "Next" at bounding box center [1305, 370] width 24 height 66
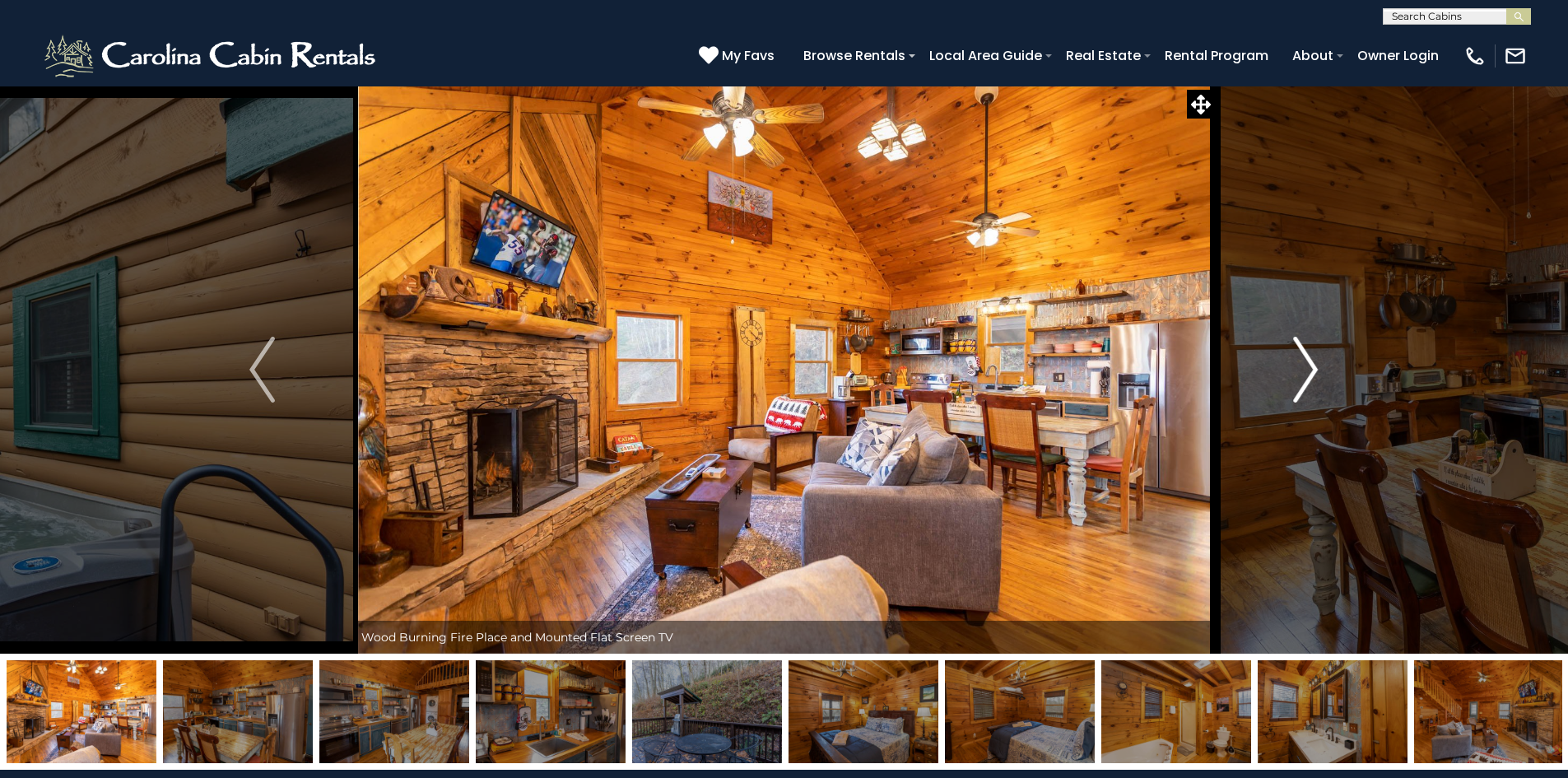
click at [1305, 387] on img "Next" at bounding box center [1305, 370] width 24 height 66
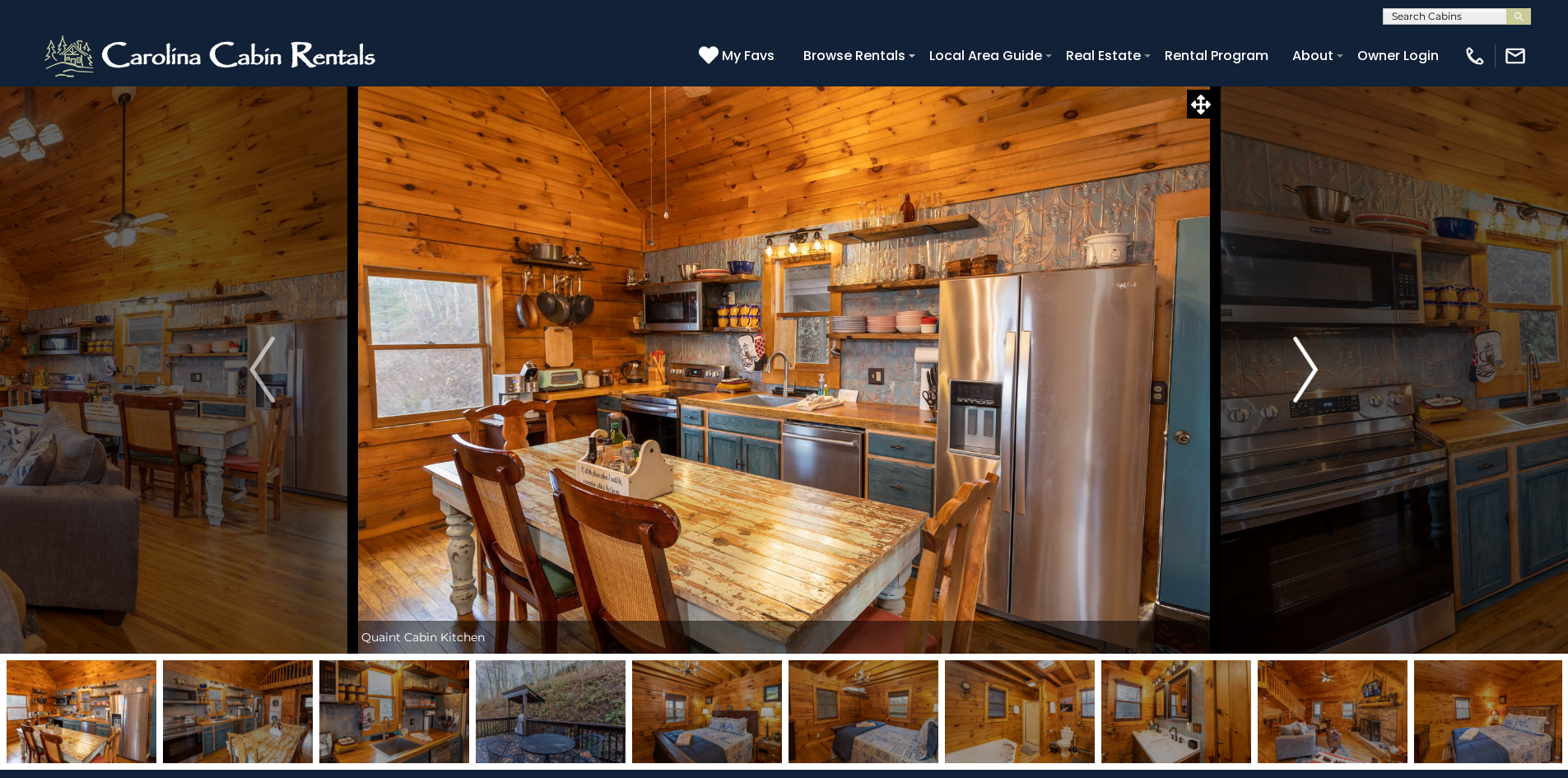
click at [1305, 387] on img "Next" at bounding box center [1305, 370] width 24 height 66
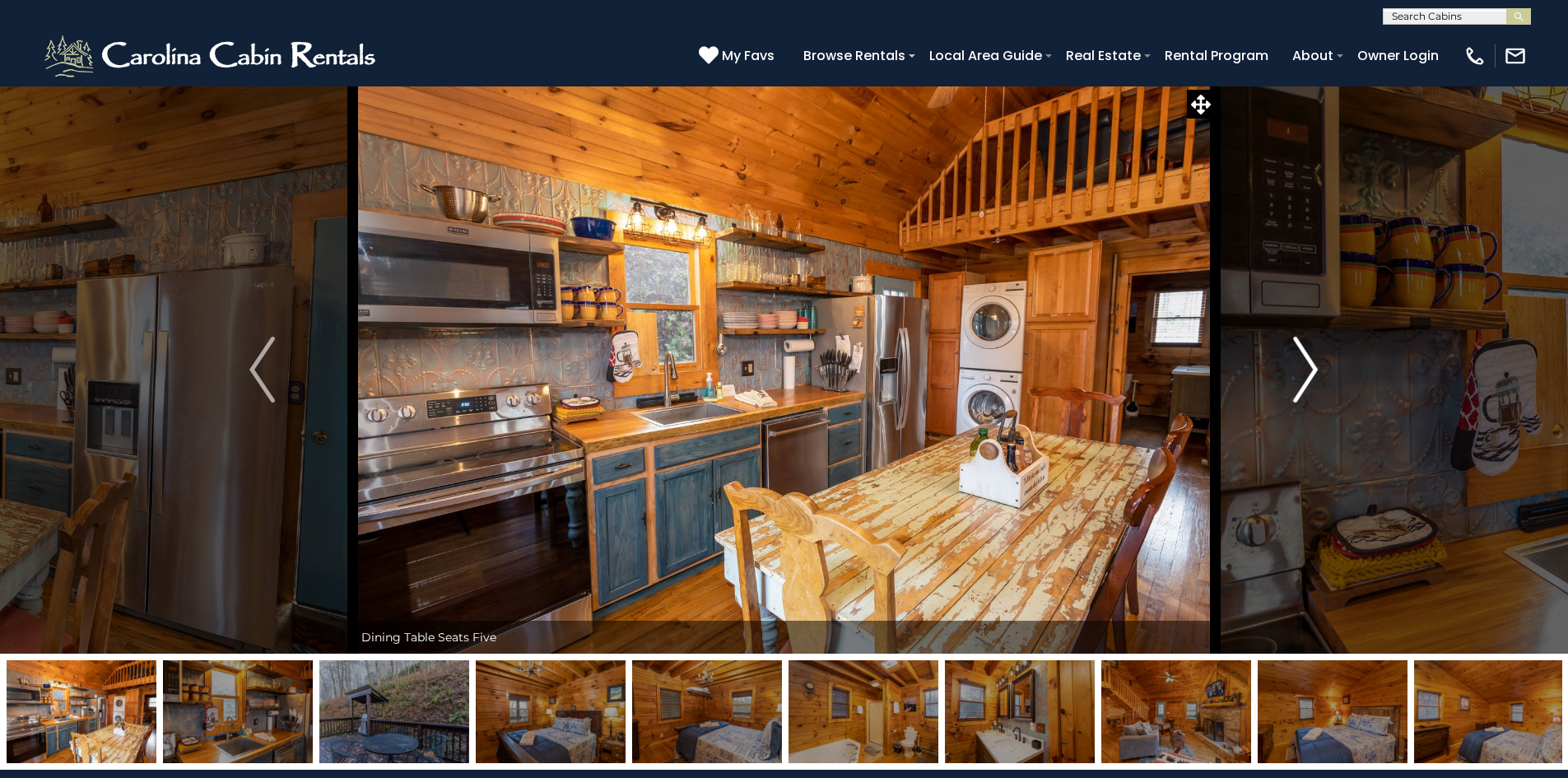
click at [1305, 387] on img "Next" at bounding box center [1305, 370] width 24 height 66
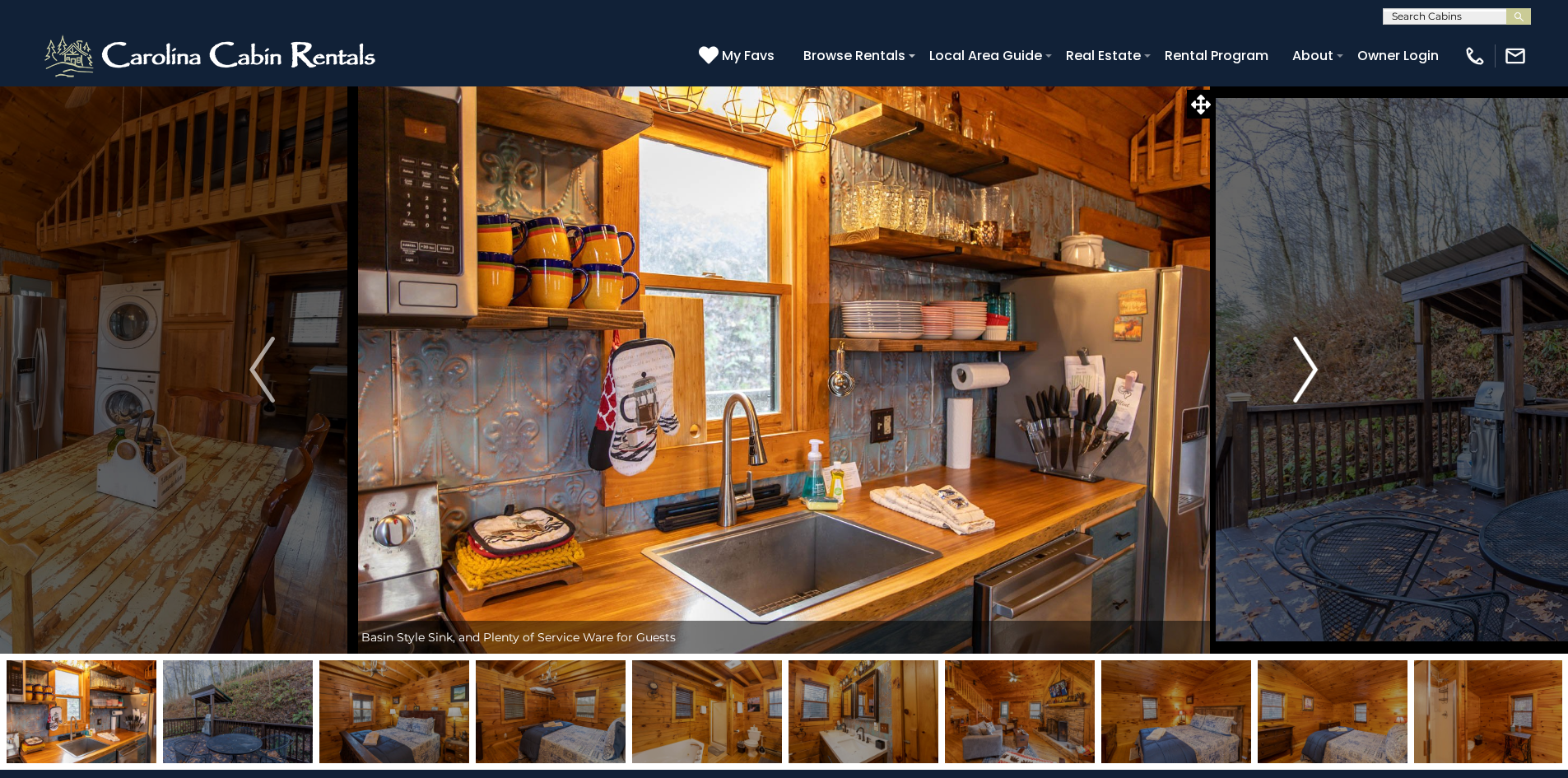
click at [1303, 387] on img "Next" at bounding box center [1305, 370] width 24 height 66
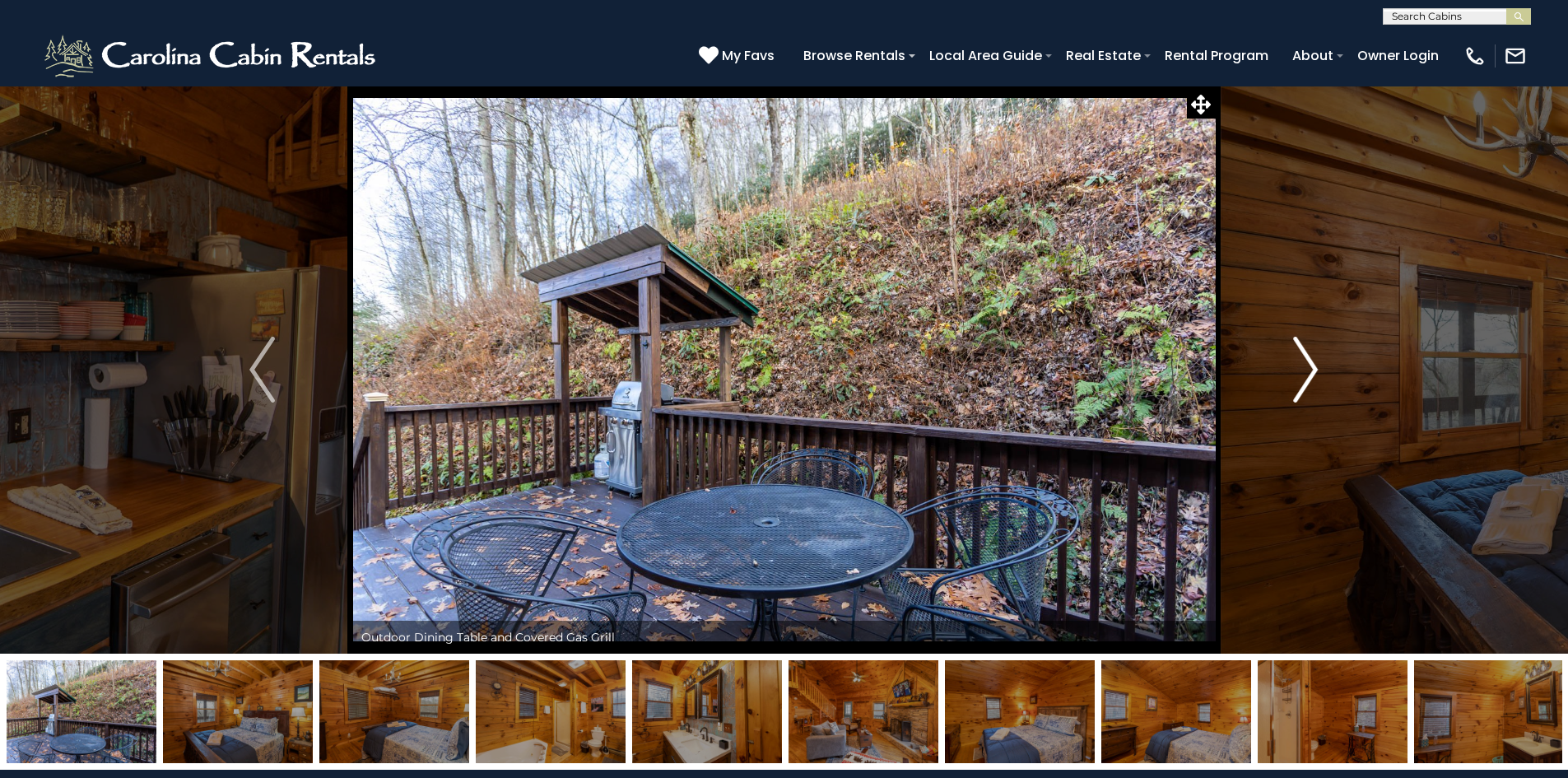
click at [1302, 389] on img "Next" at bounding box center [1305, 370] width 24 height 66
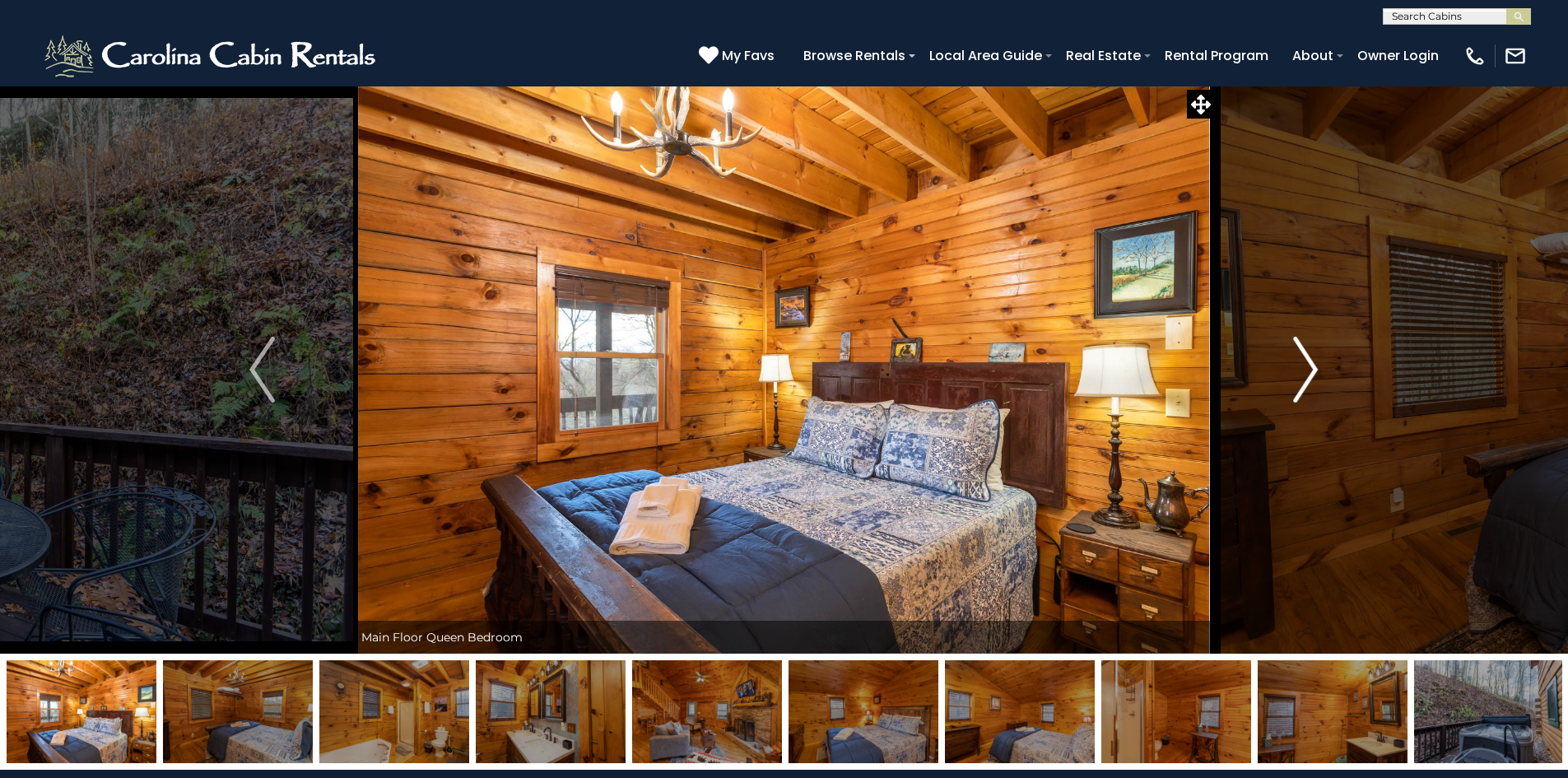
click at [1302, 389] on img "Next" at bounding box center [1305, 370] width 24 height 66
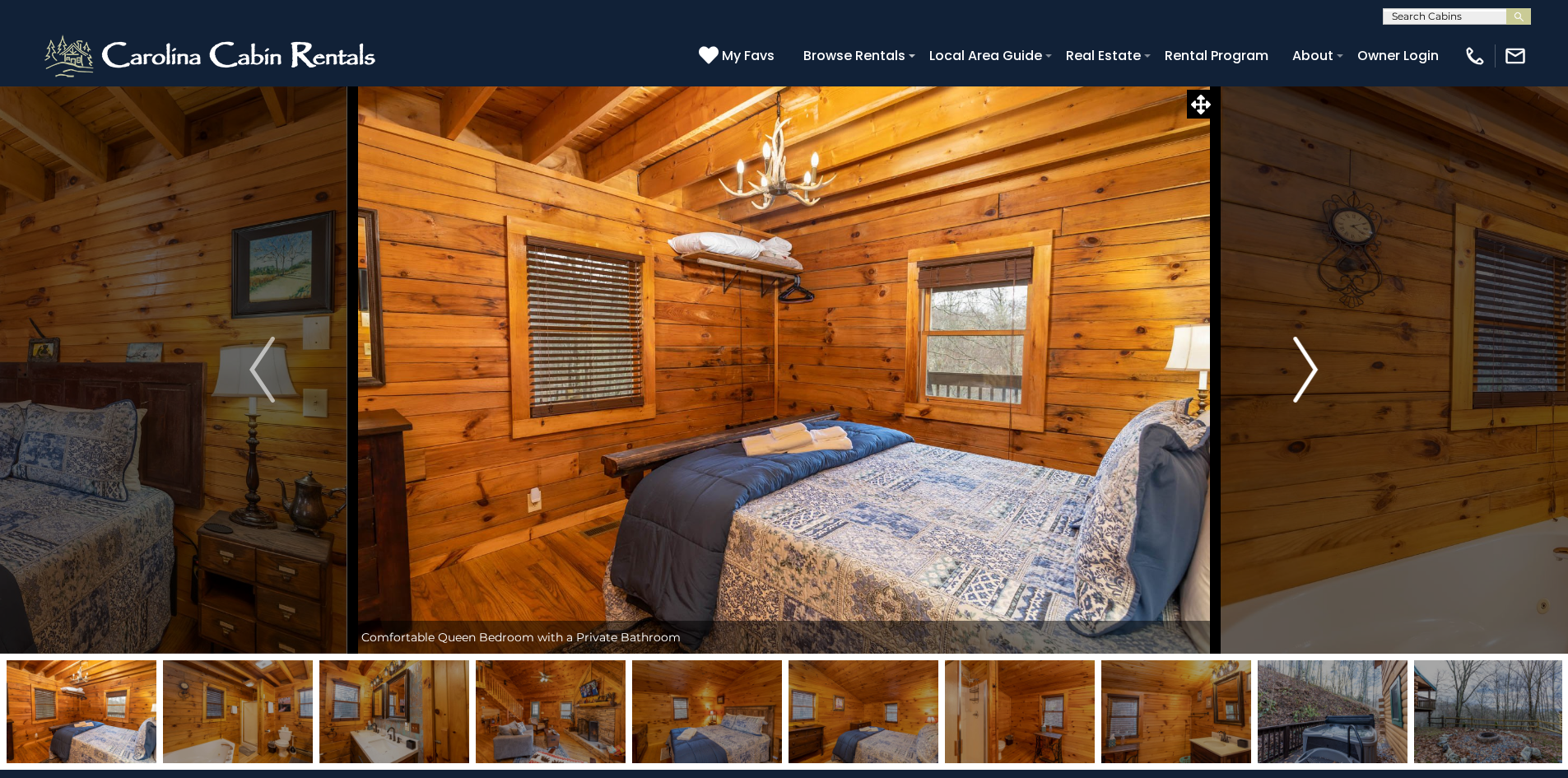
click at [1302, 389] on img "Next" at bounding box center [1305, 370] width 24 height 66
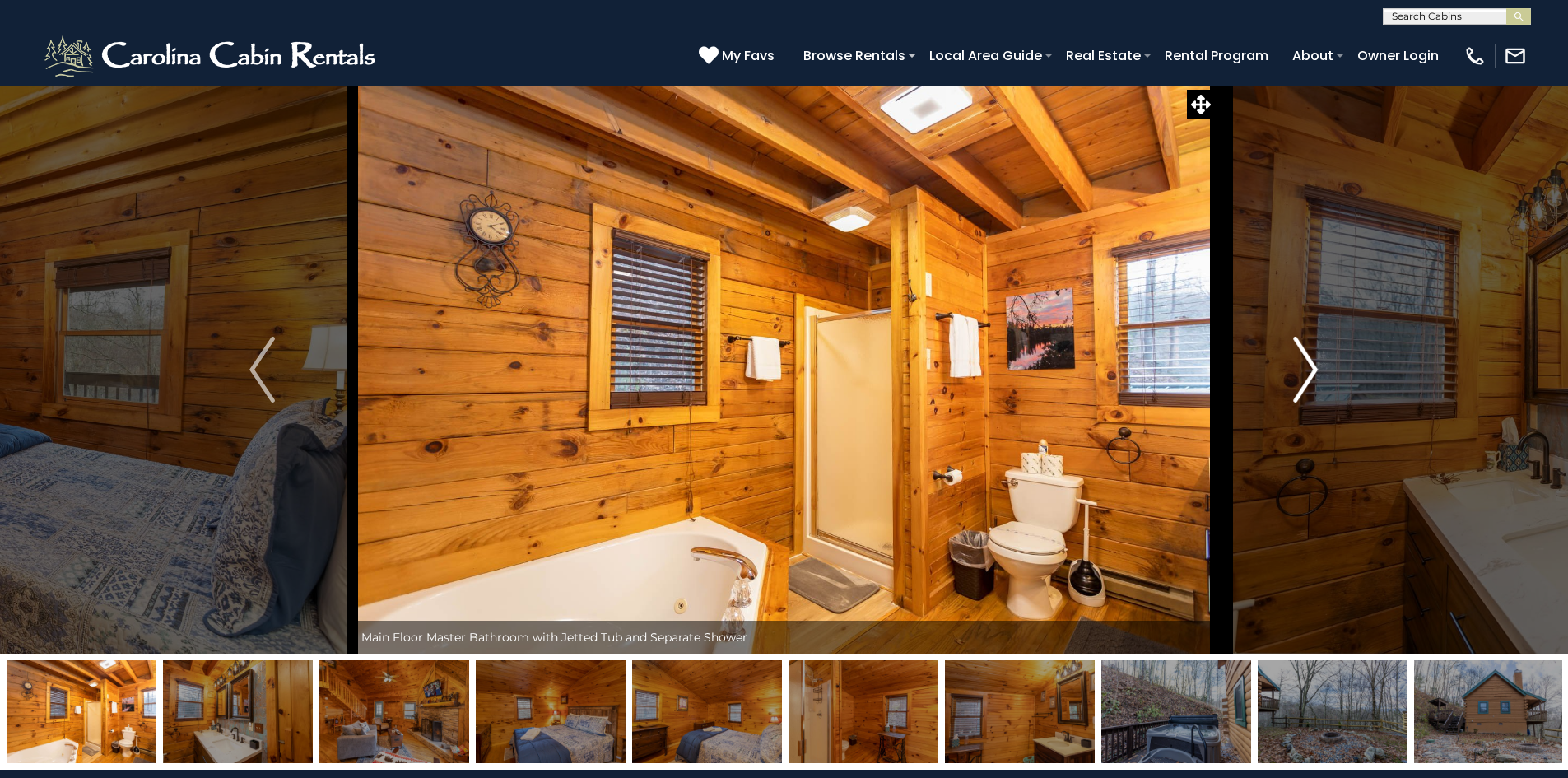
click at [1302, 389] on img "Next" at bounding box center [1305, 370] width 24 height 66
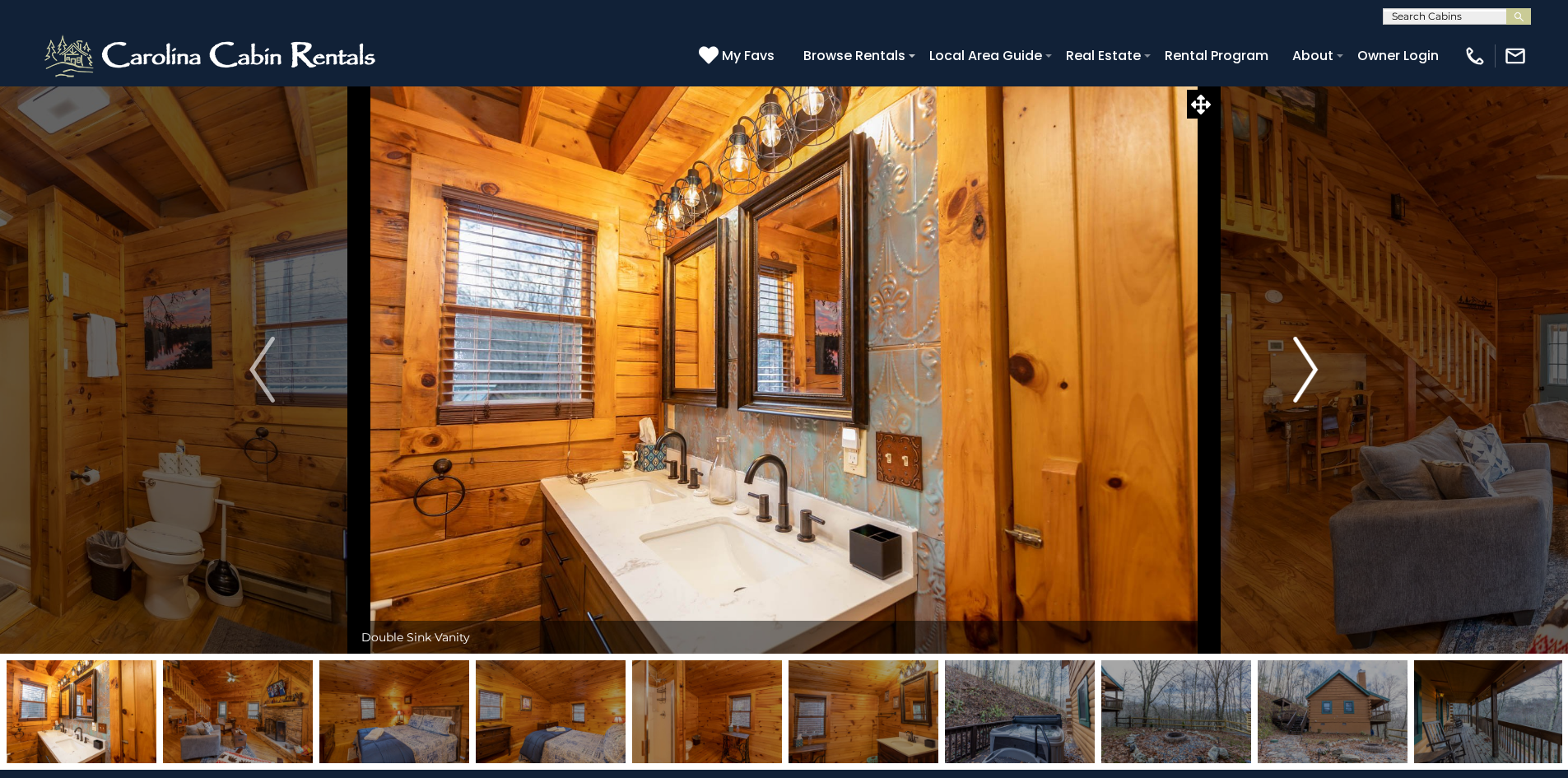
click at [1302, 389] on img "Next" at bounding box center [1305, 370] width 24 height 66
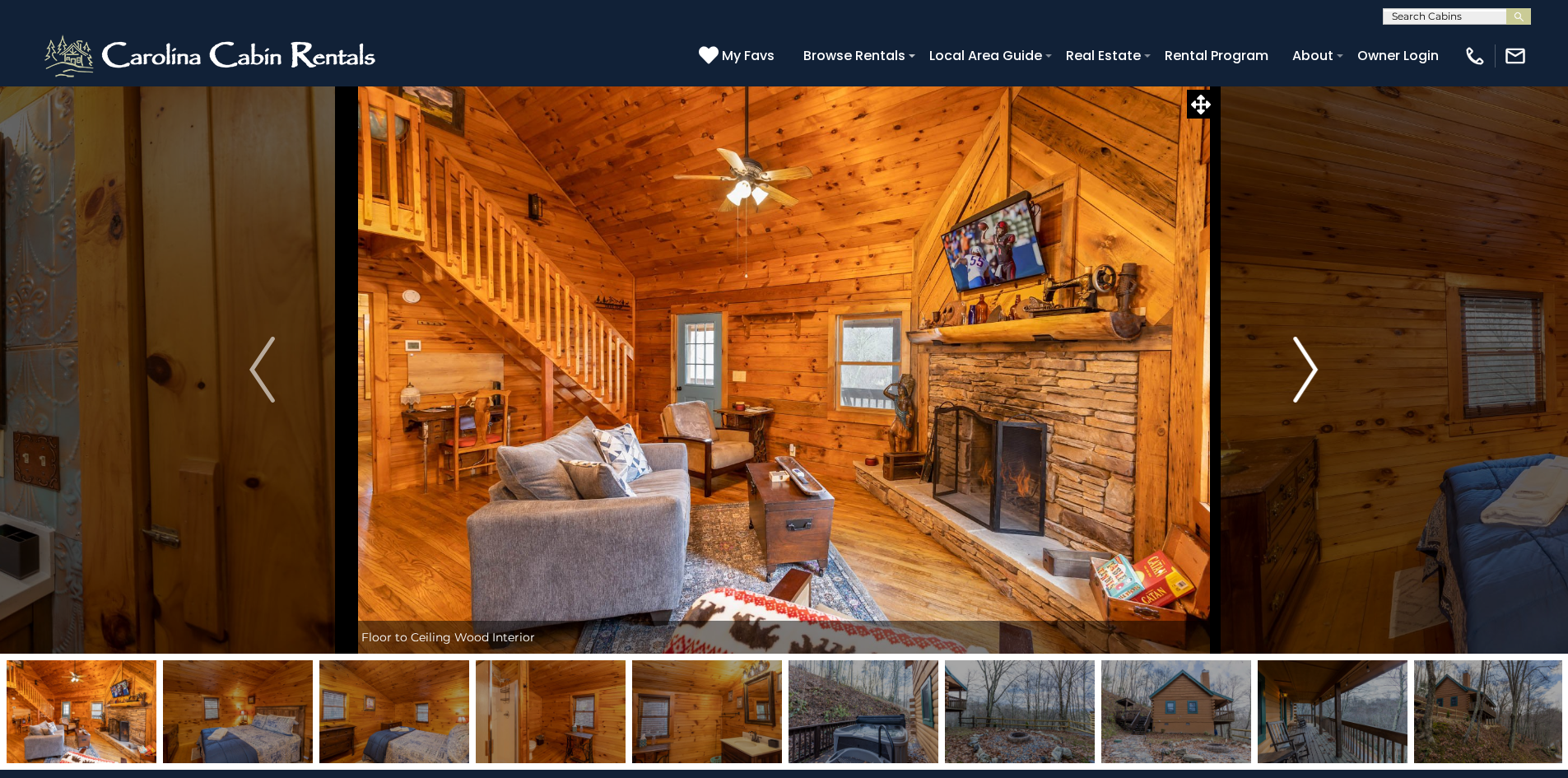
click at [1302, 389] on img "Next" at bounding box center [1305, 370] width 24 height 66
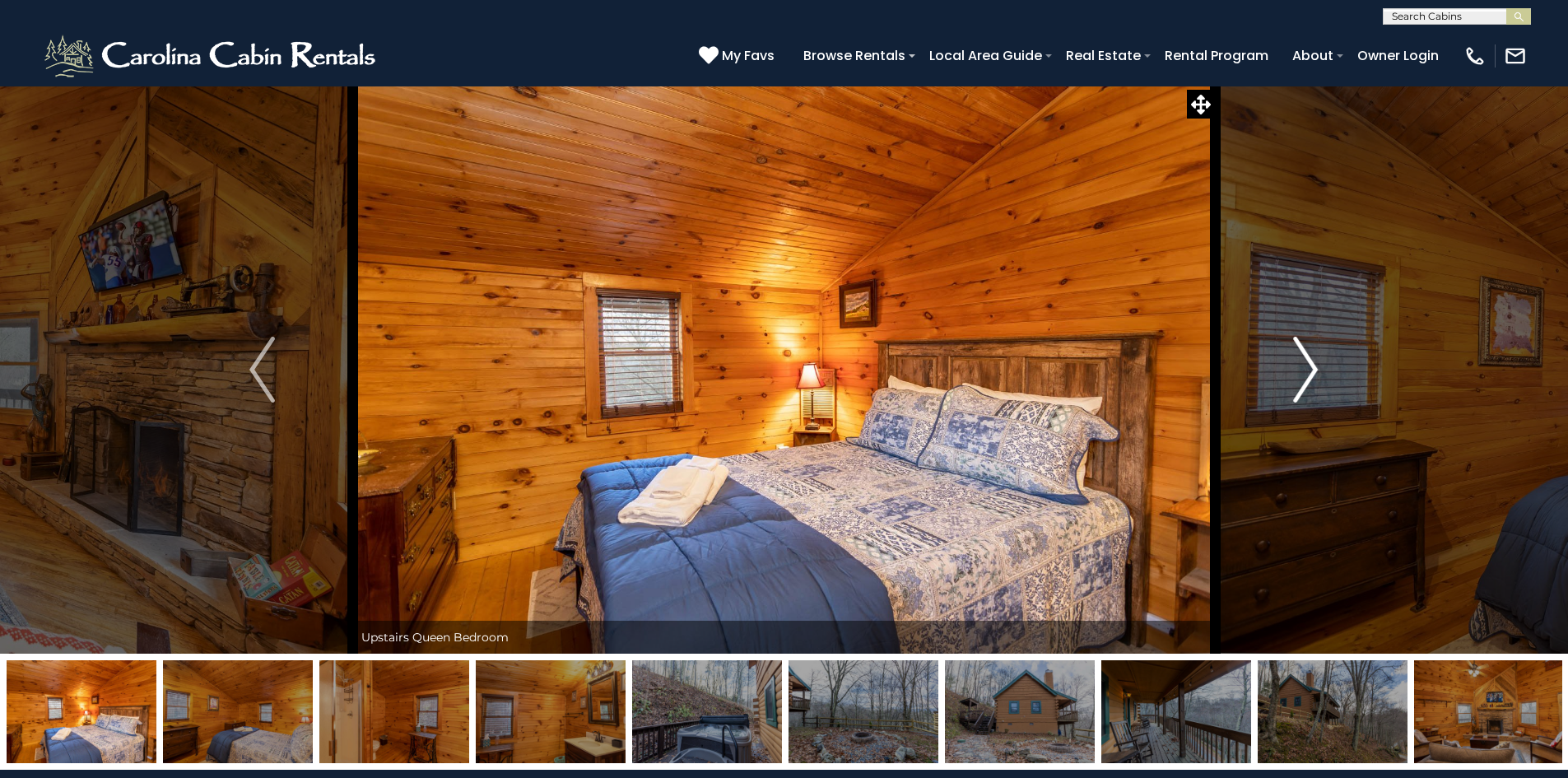
click at [1302, 389] on img "Next" at bounding box center [1305, 370] width 24 height 66
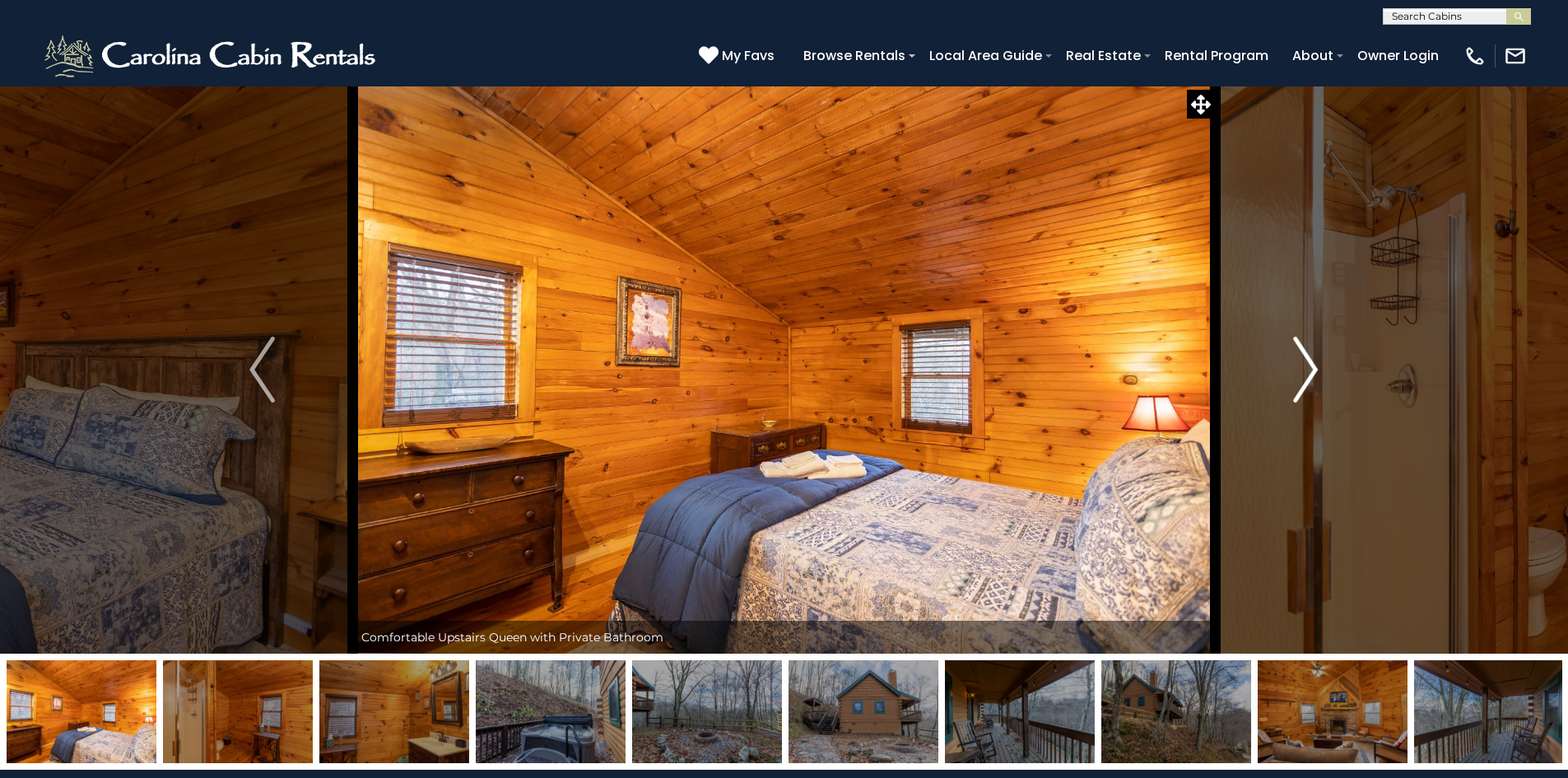
click at [1302, 389] on img "Next" at bounding box center [1305, 370] width 24 height 66
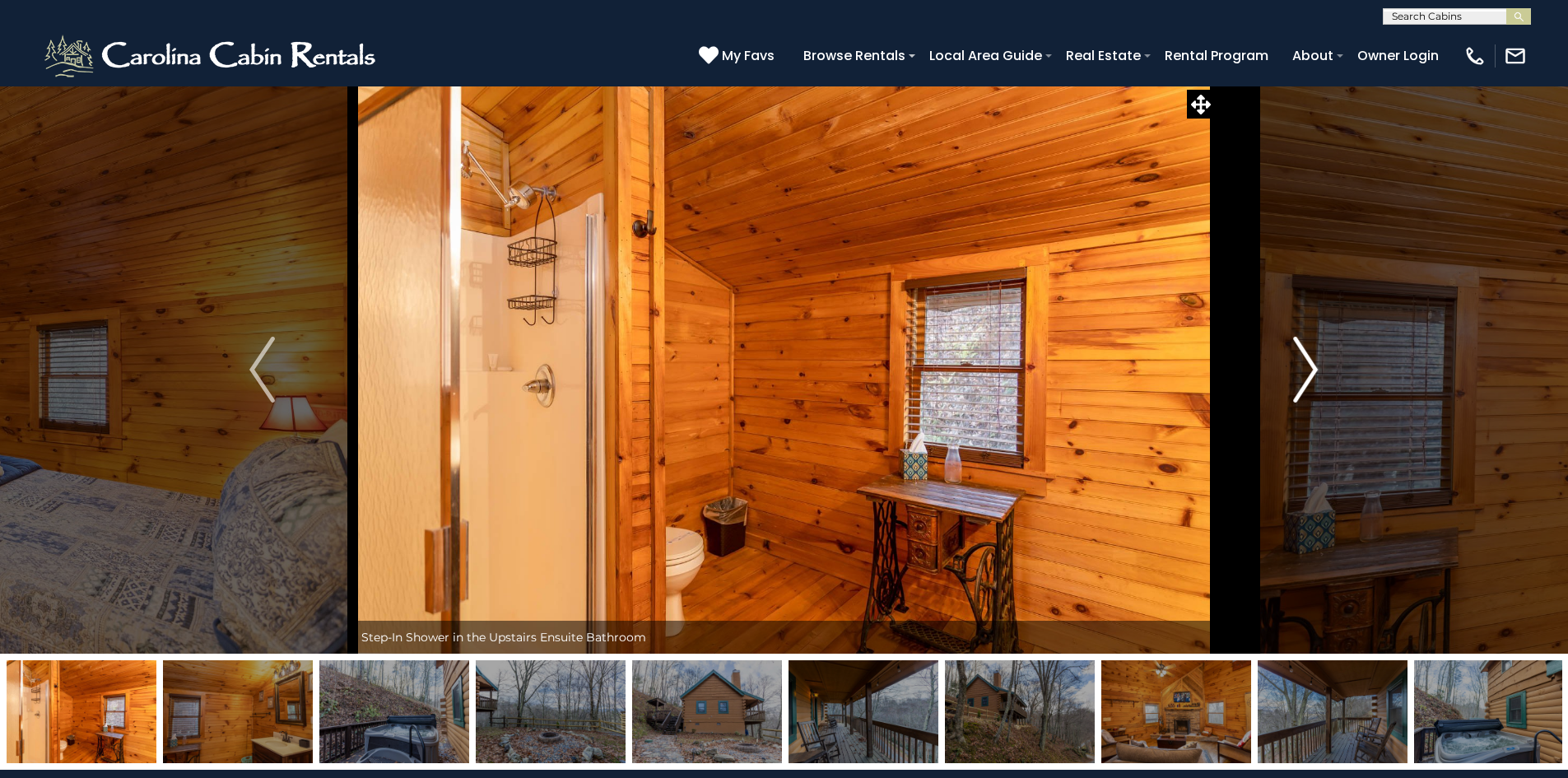
click at [1302, 389] on img "Next" at bounding box center [1305, 370] width 24 height 66
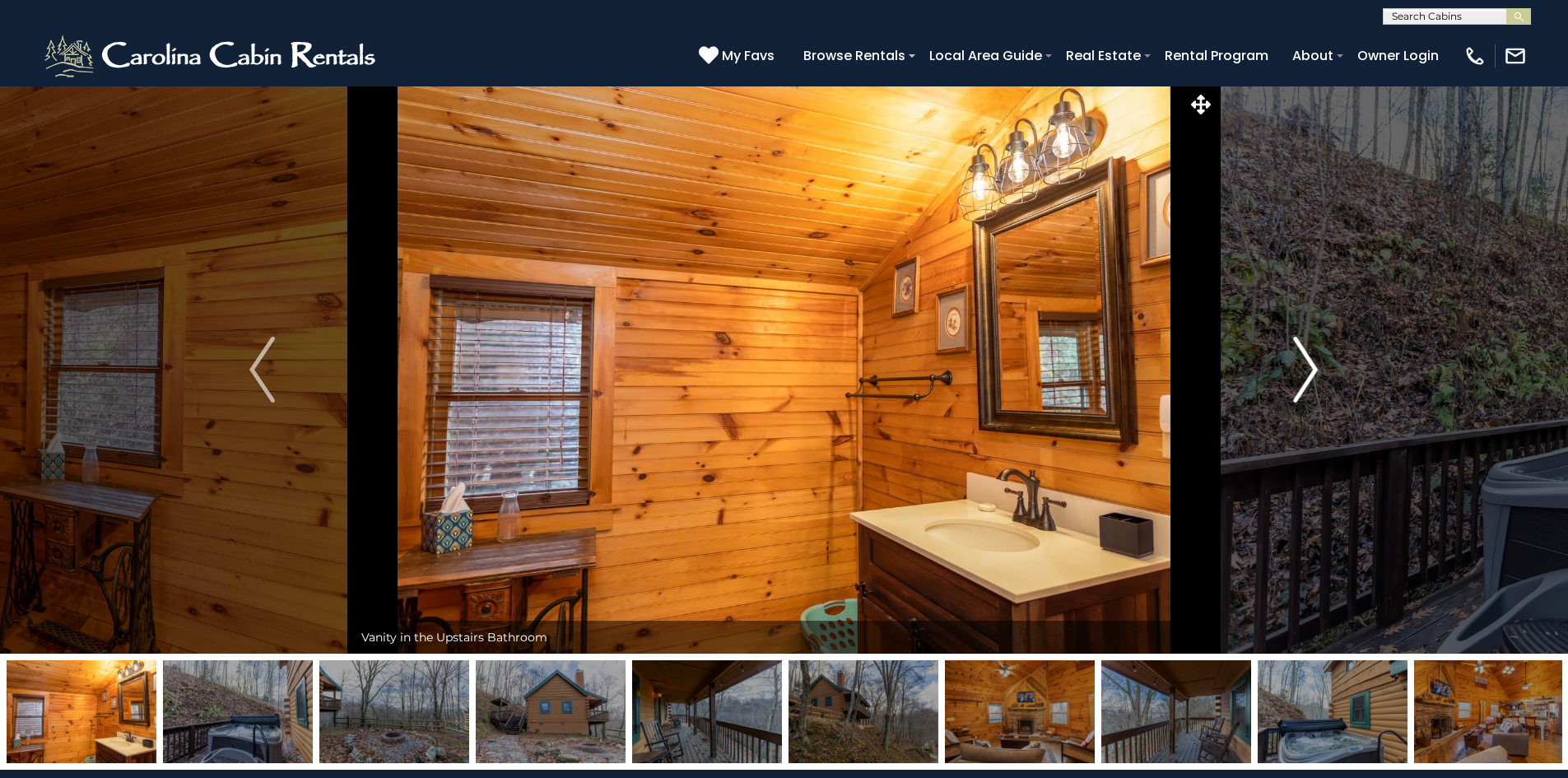
click at [1302, 389] on img "Next" at bounding box center [1305, 370] width 24 height 66
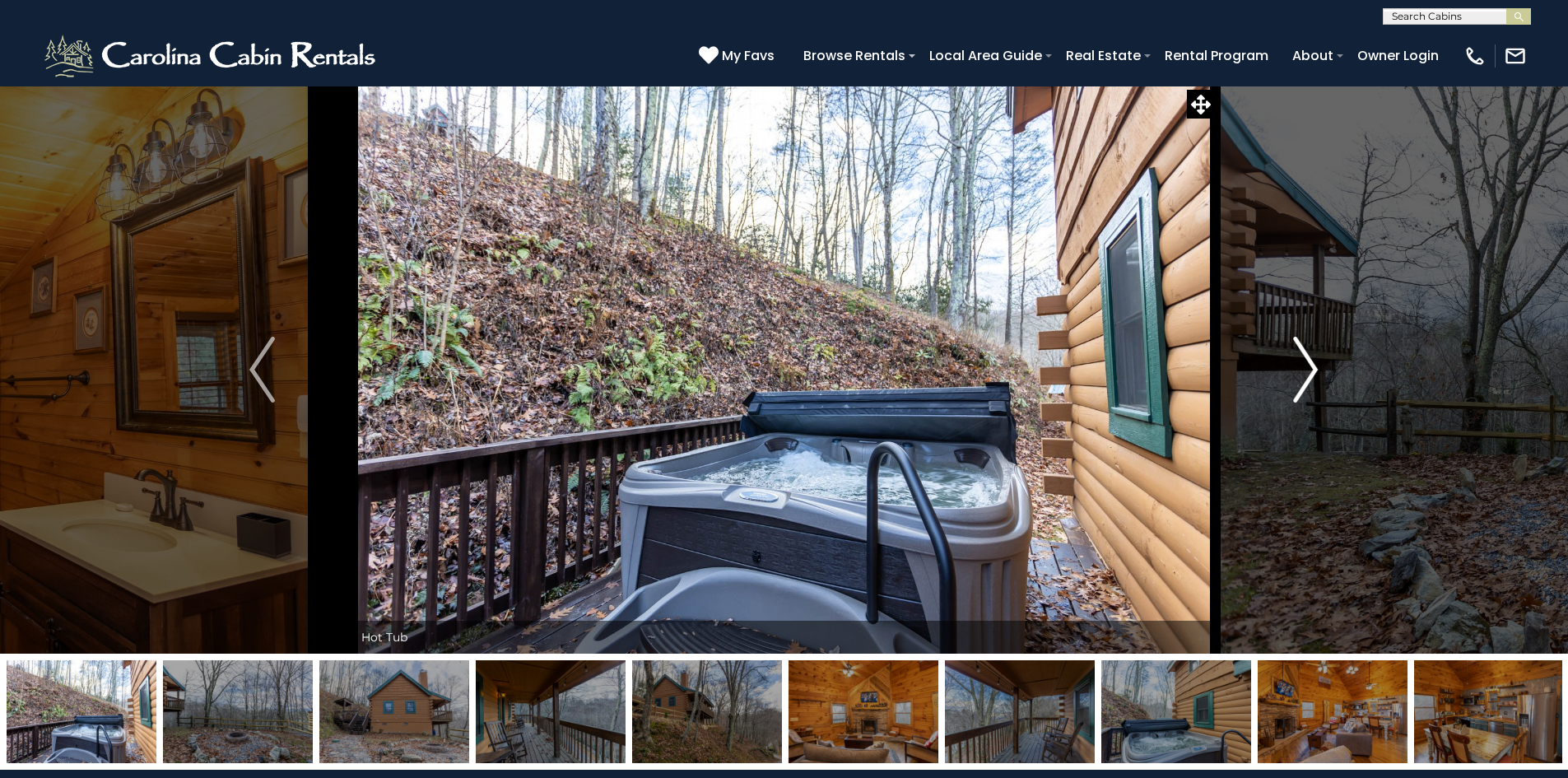
click at [1299, 369] on img "Next" at bounding box center [1305, 370] width 24 height 66
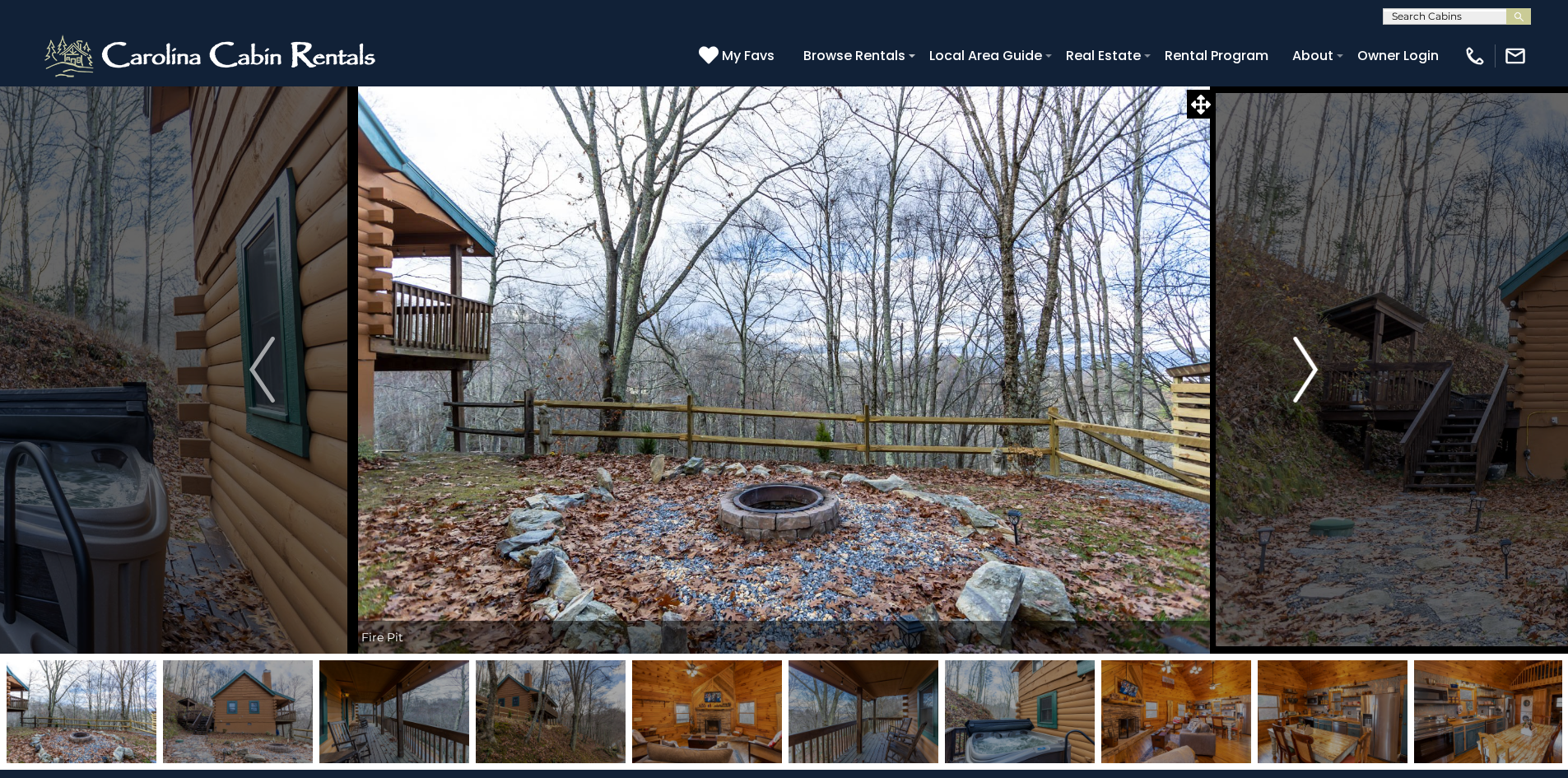
click at [1299, 369] on img "Next" at bounding box center [1305, 370] width 24 height 66
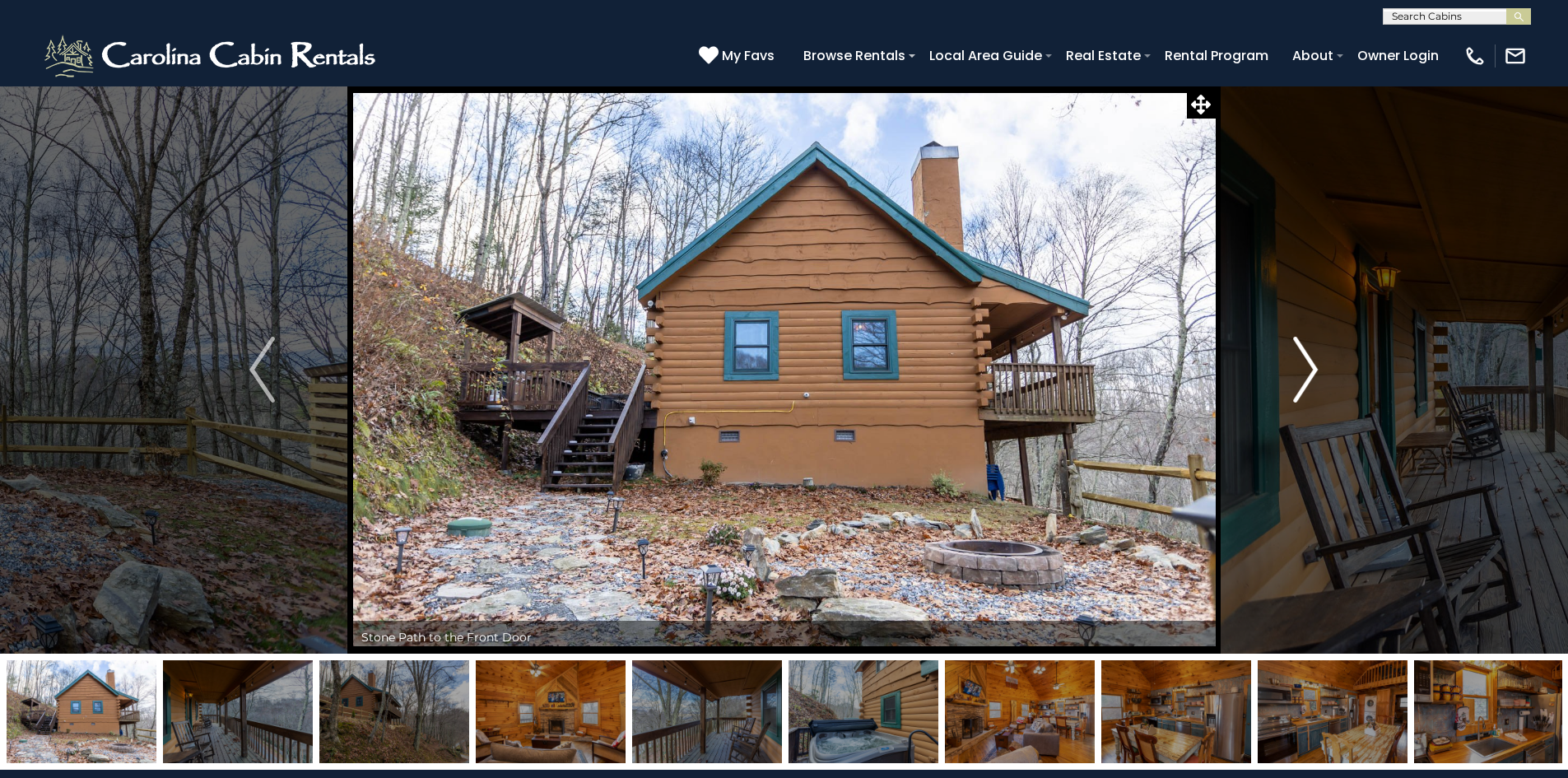
click at [1299, 369] on img "Next" at bounding box center [1305, 370] width 24 height 66
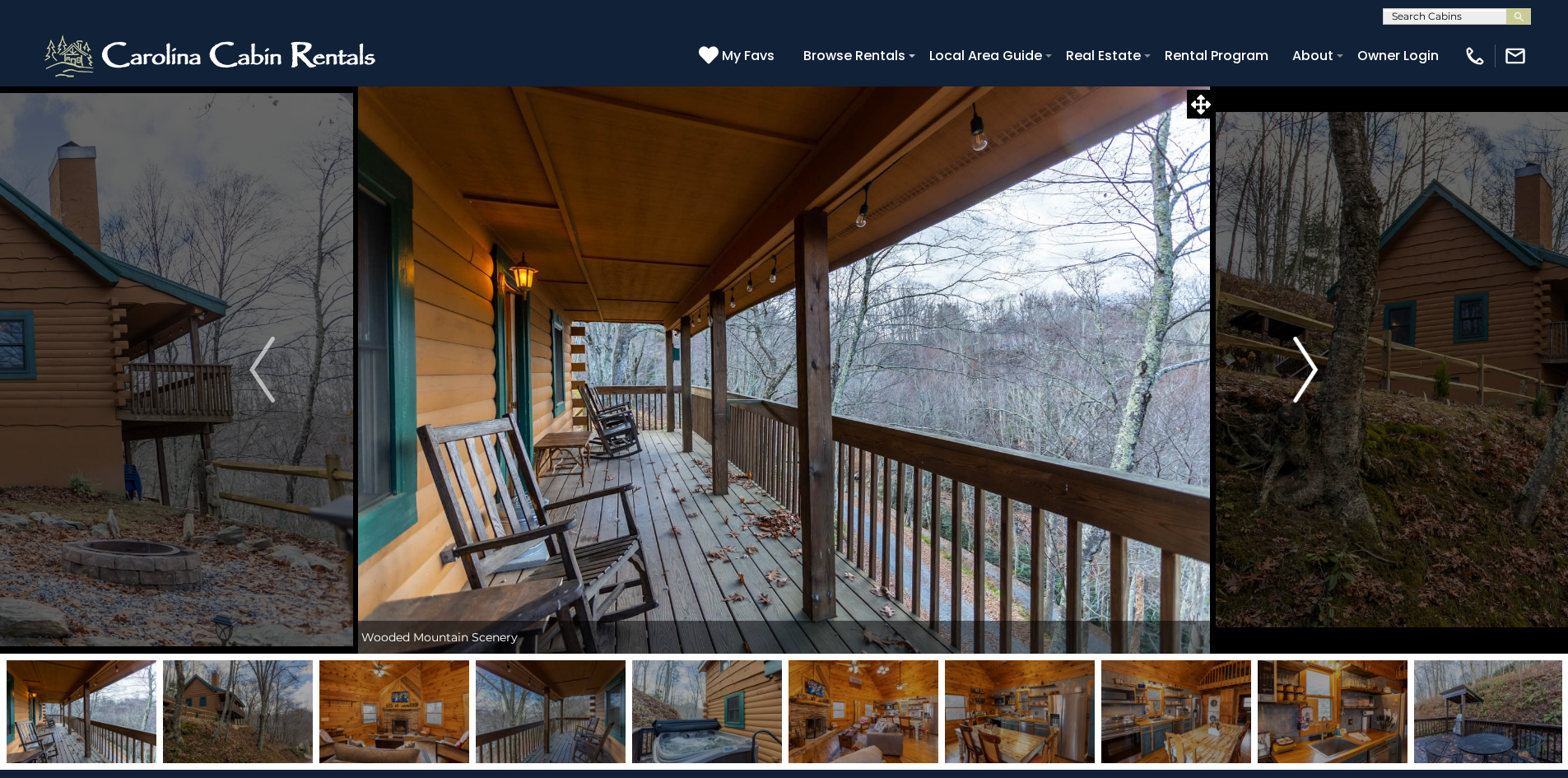
click at [1299, 369] on img "Next" at bounding box center [1305, 370] width 24 height 66
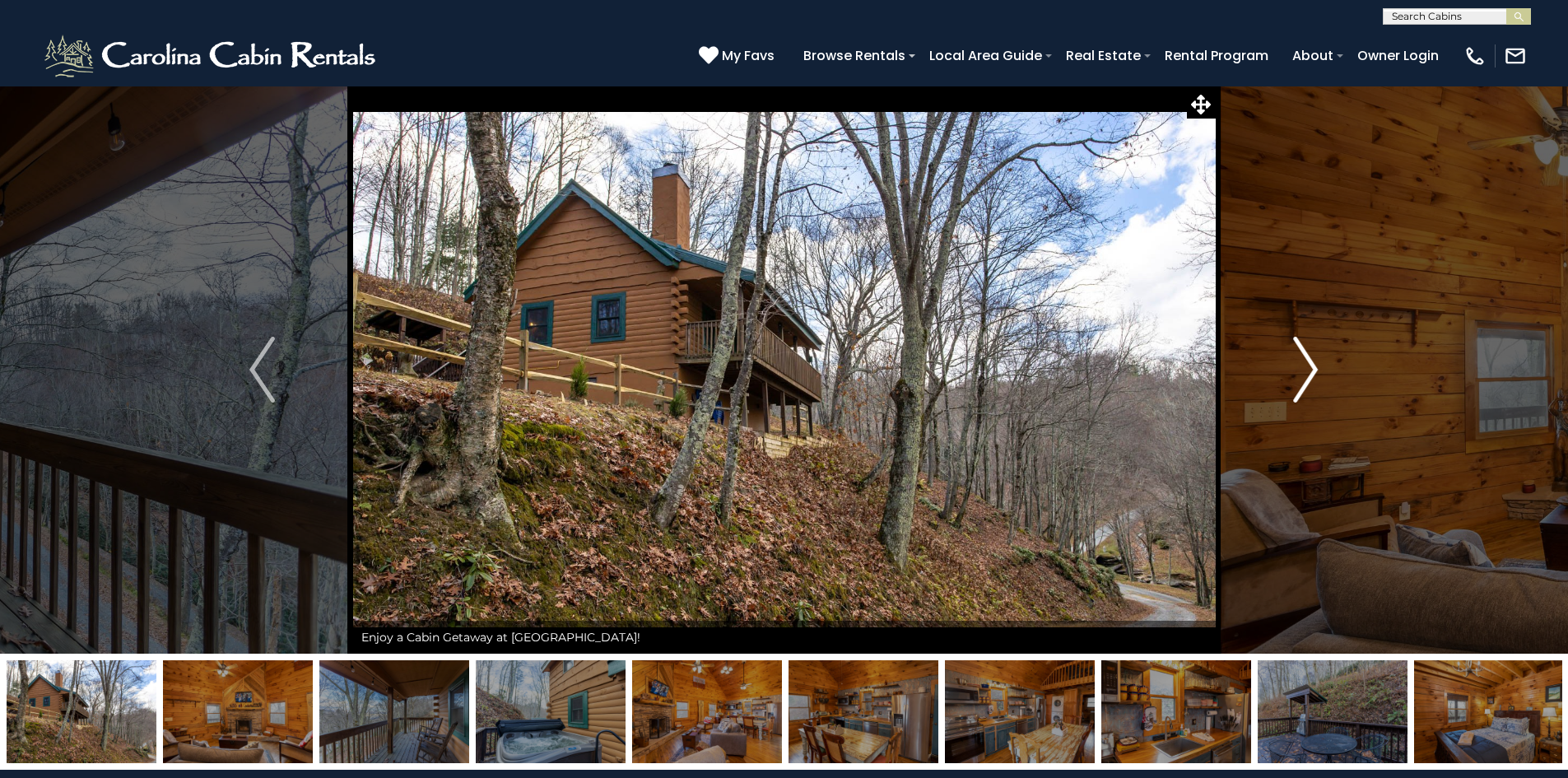
click at [1299, 369] on img "Next" at bounding box center [1305, 370] width 24 height 66
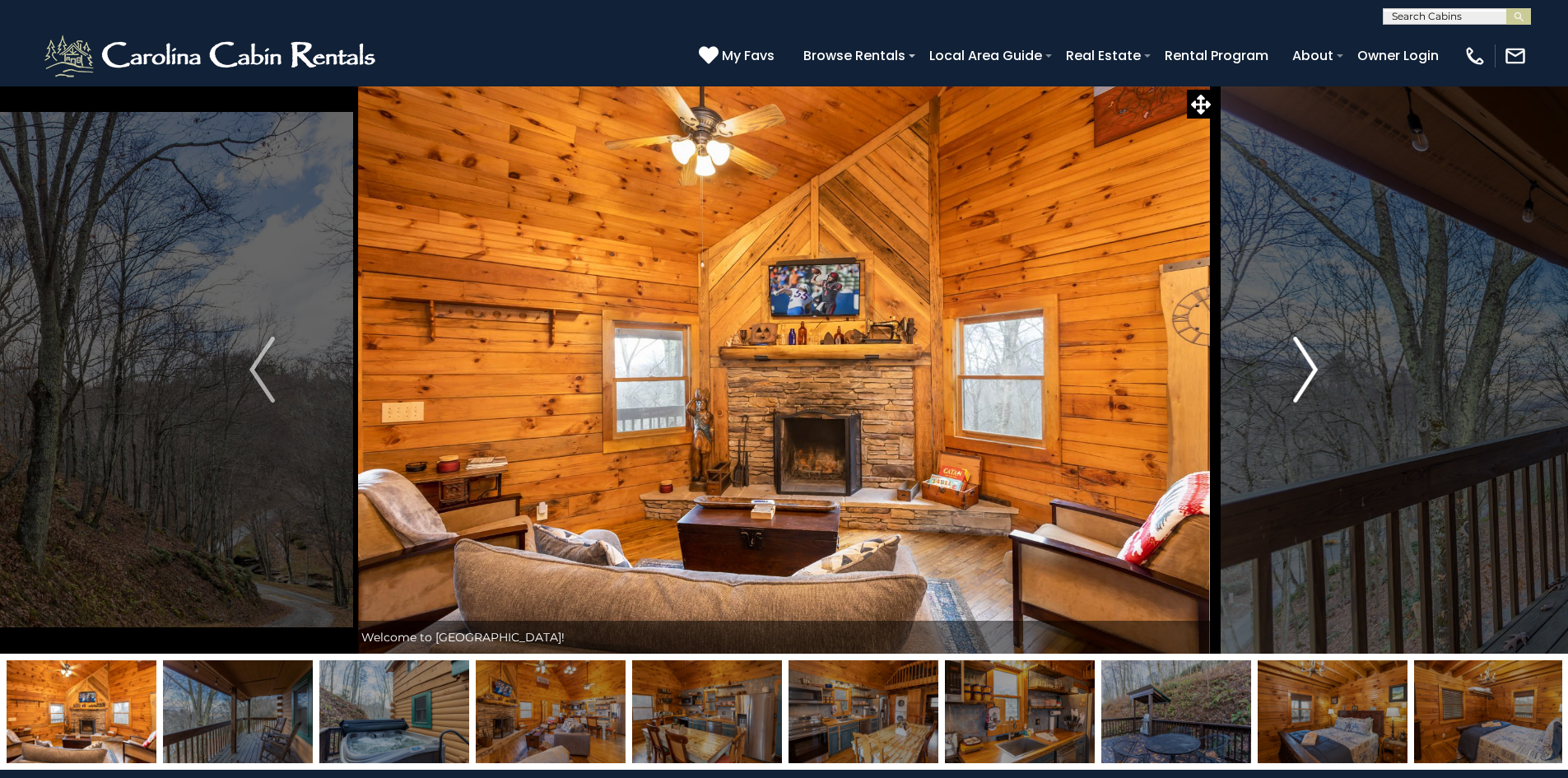
click at [1299, 369] on img "Next" at bounding box center [1305, 370] width 24 height 66
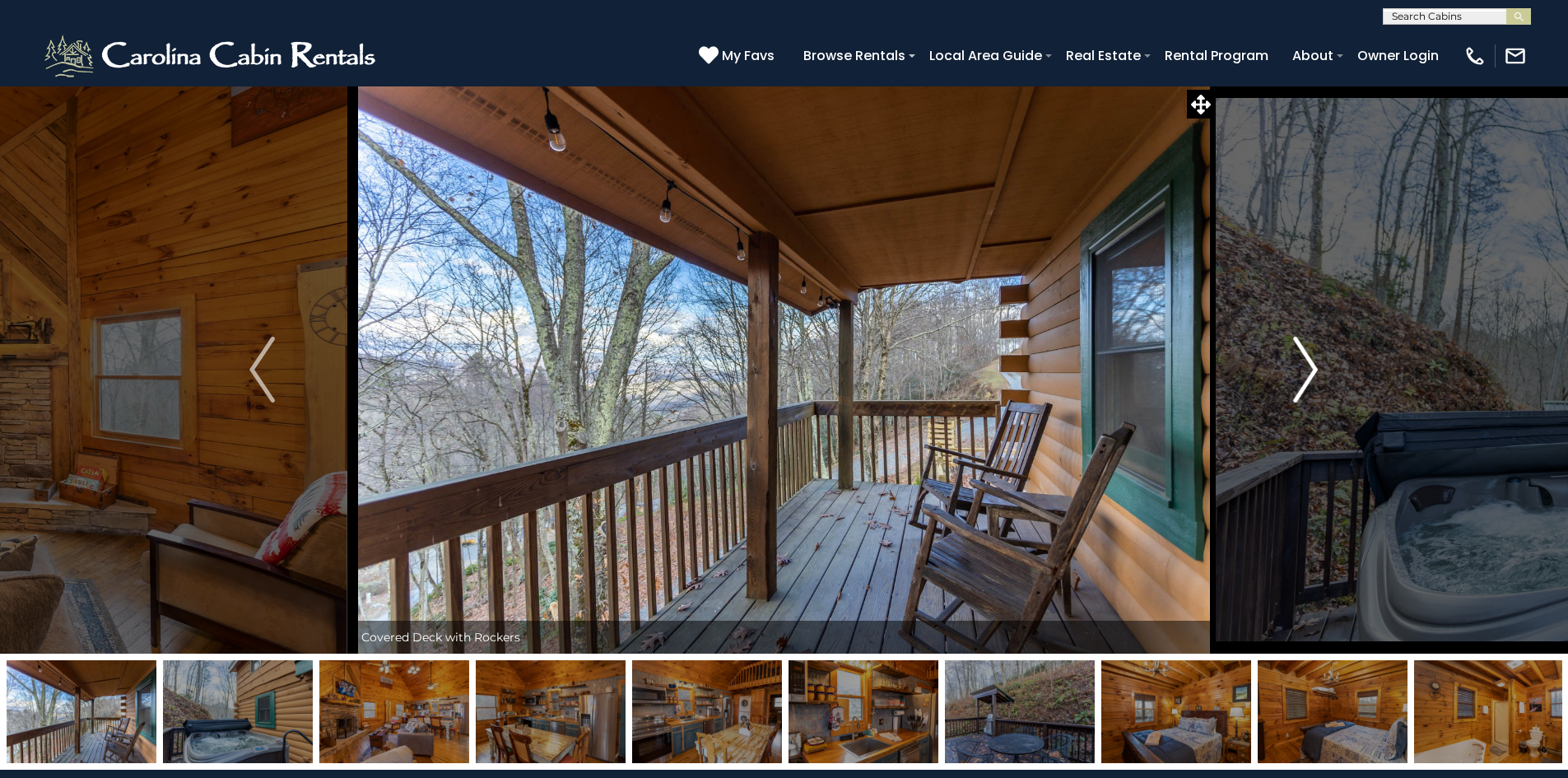
click at [1299, 369] on img "Next" at bounding box center [1305, 370] width 24 height 66
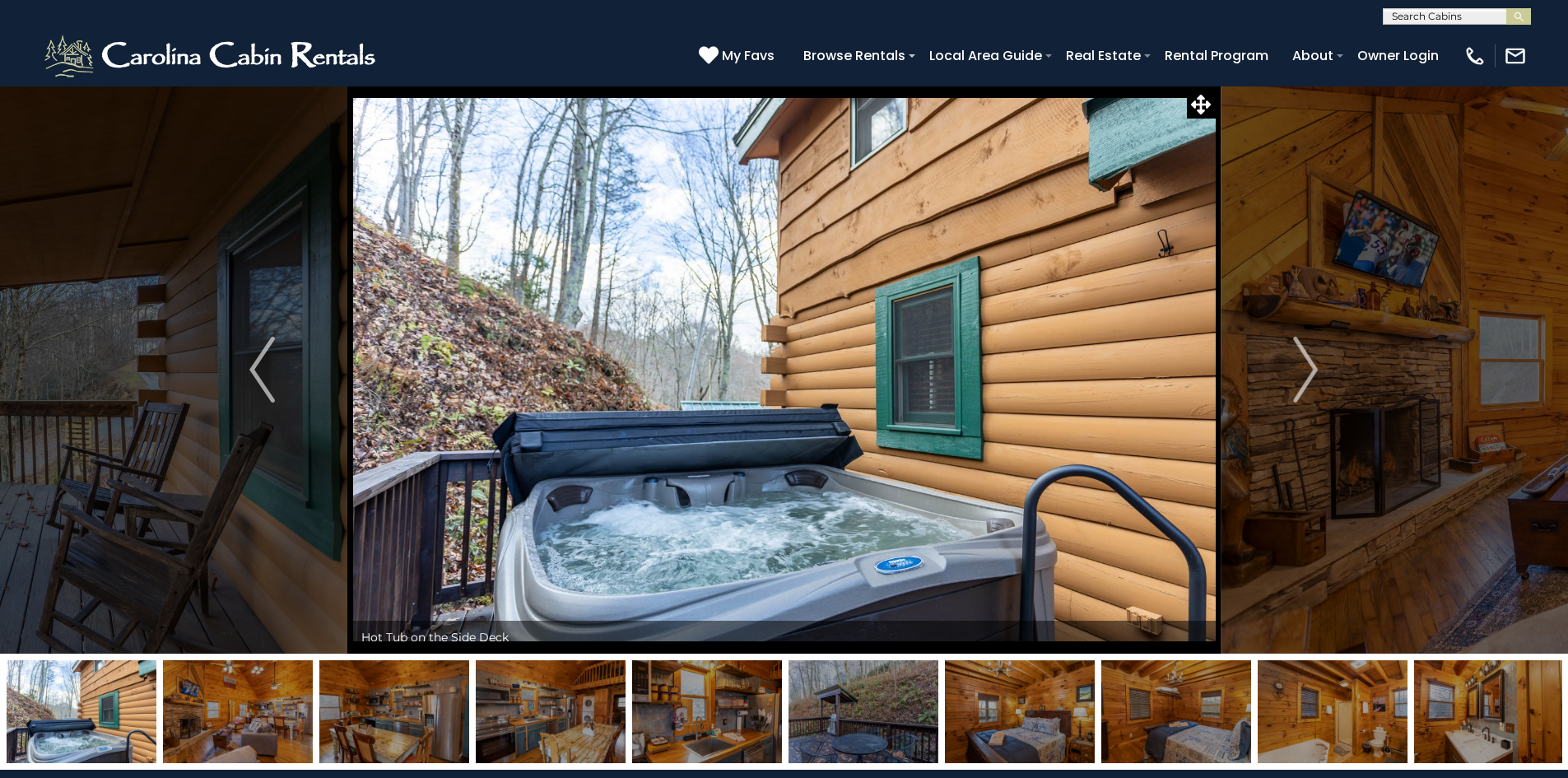
click at [769, 433] on img at bounding box center [784, 370] width 862 height 568
click at [1292, 386] on button "Next" at bounding box center [1306, 370] width 181 height 568
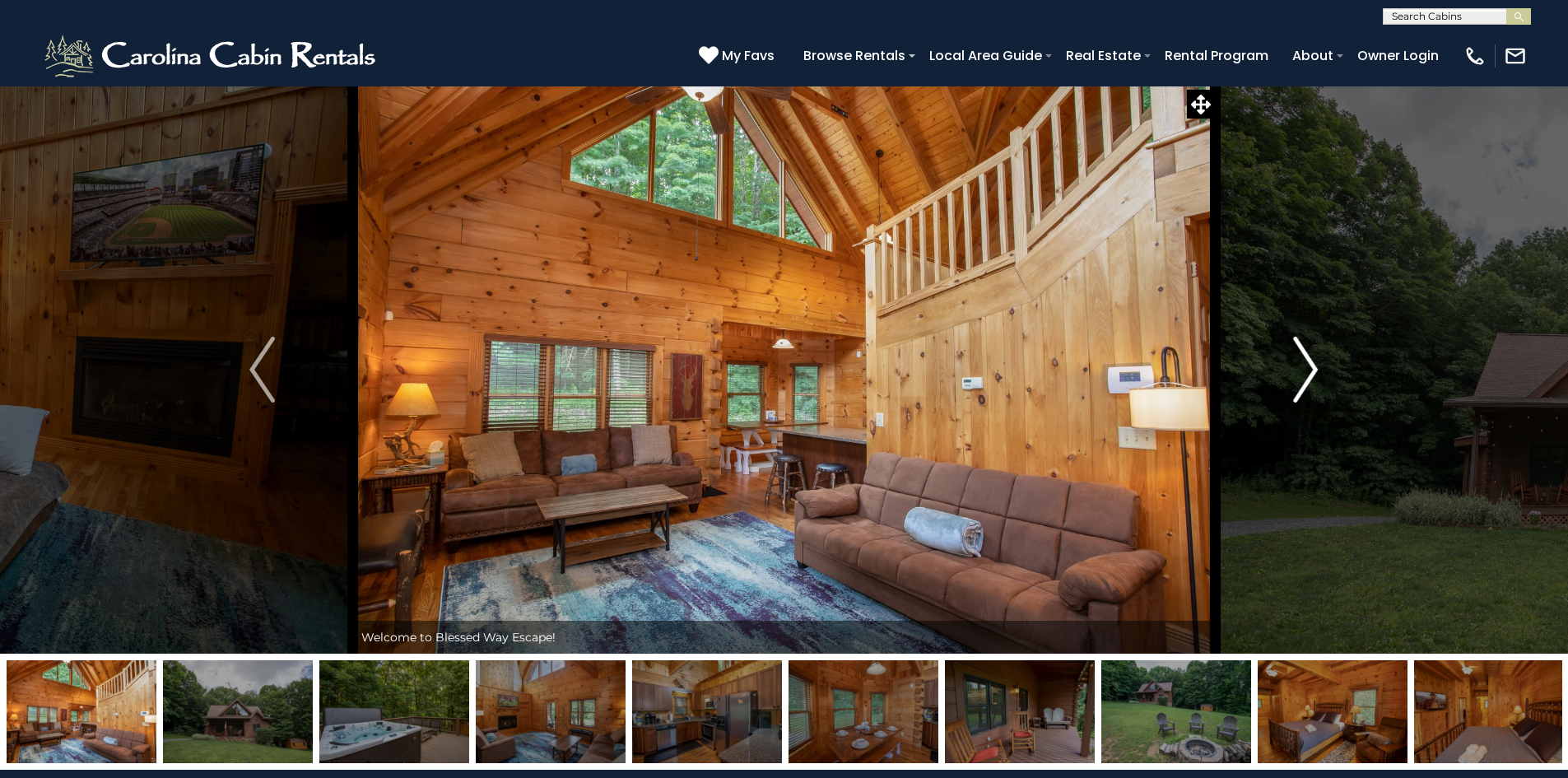
click at [1314, 374] on img "Next" at bounding box center [1305, 370] width 24 height 66
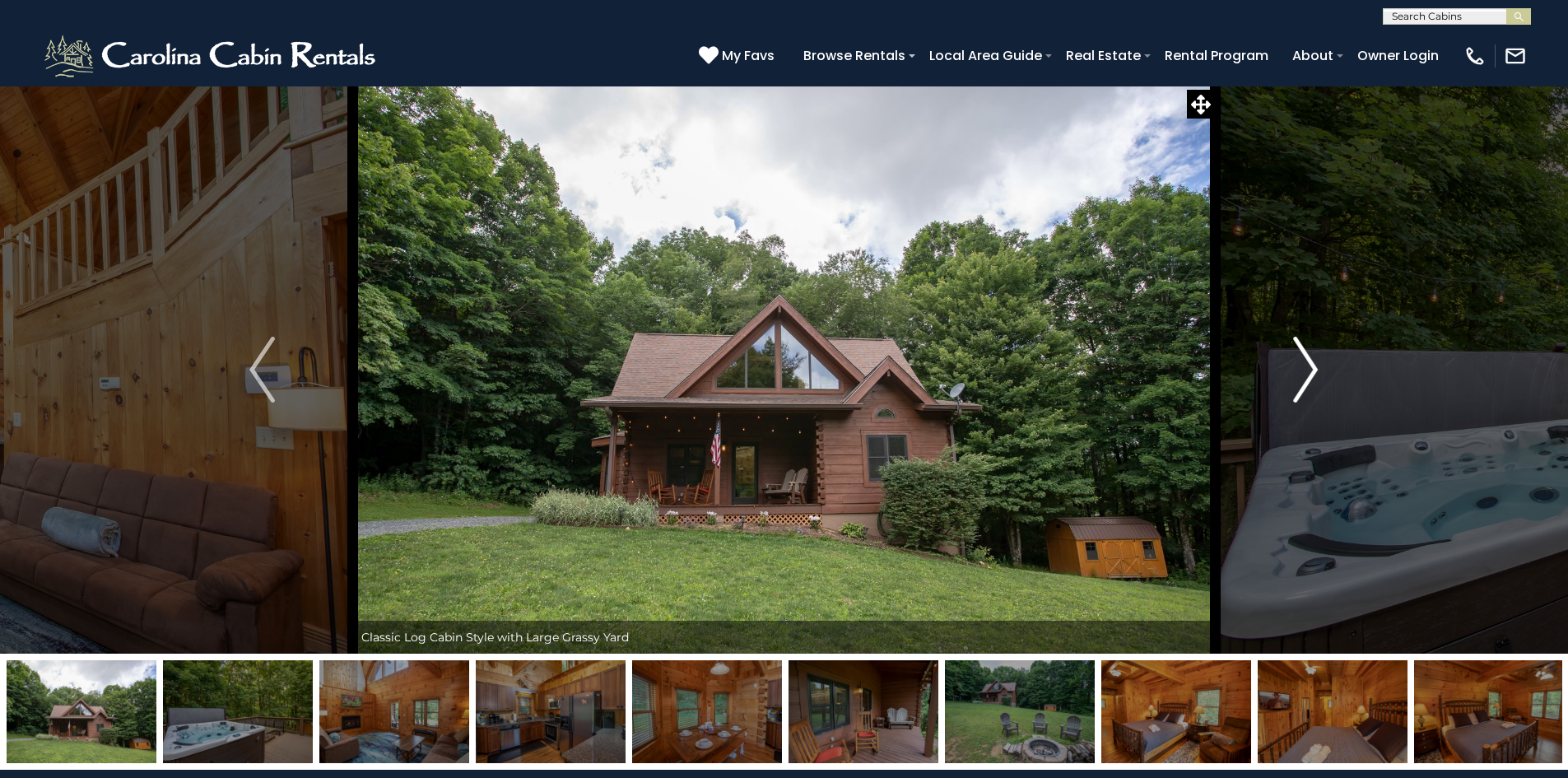
click at [1308, 375] on img "Next" at bounding box center [1305, 370] width 24 height 66
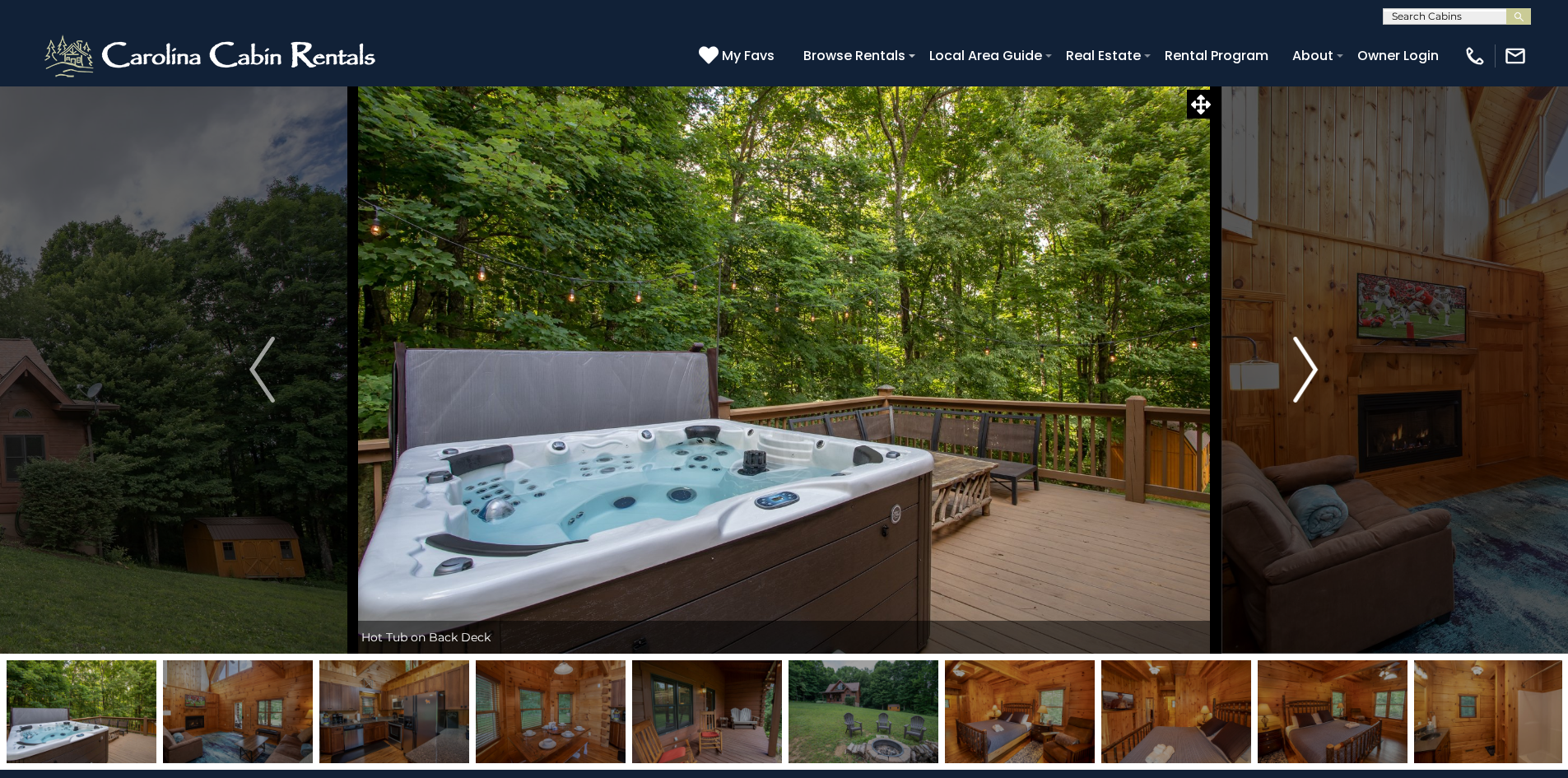
click at [1307, 375] on img "Next" at bounding box center [1305, 370] width 24 height 66
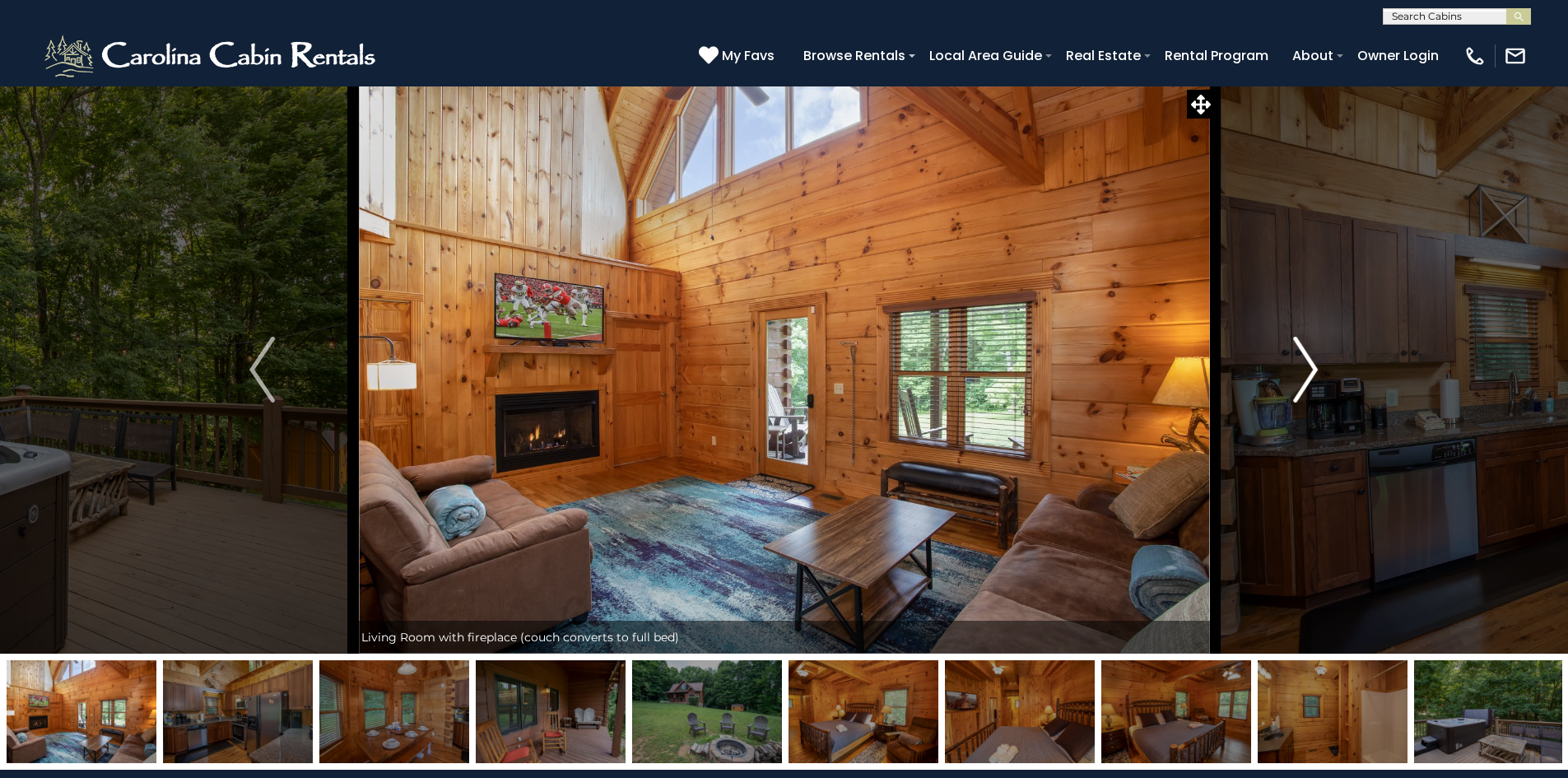
click at [1307, 375] on img "Next" at bounding box center [1305, 370] width 24 height 66
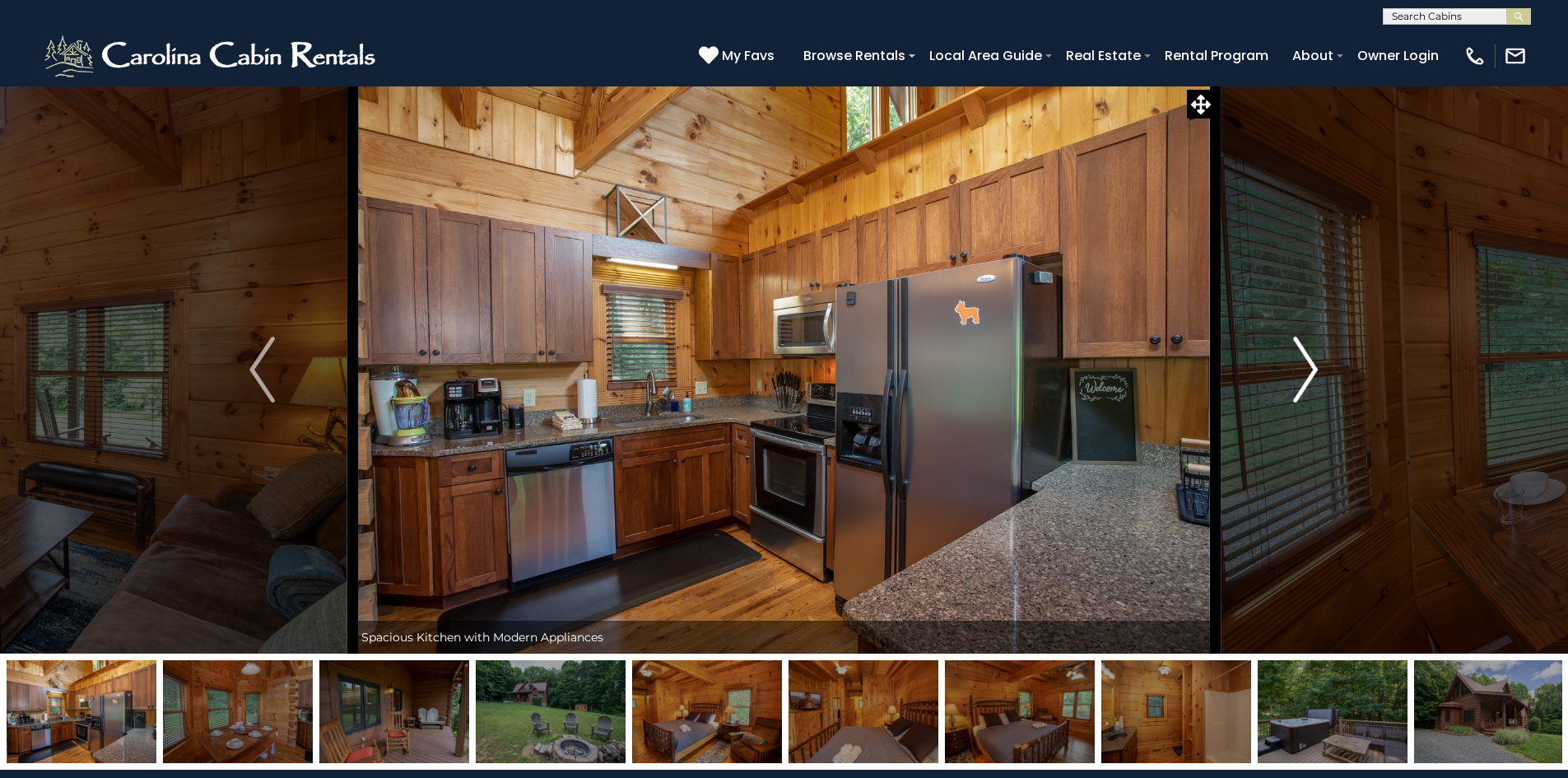
click at [1307, 375] on img "Next" at bounding box center [1305, 370] width 24 height 66
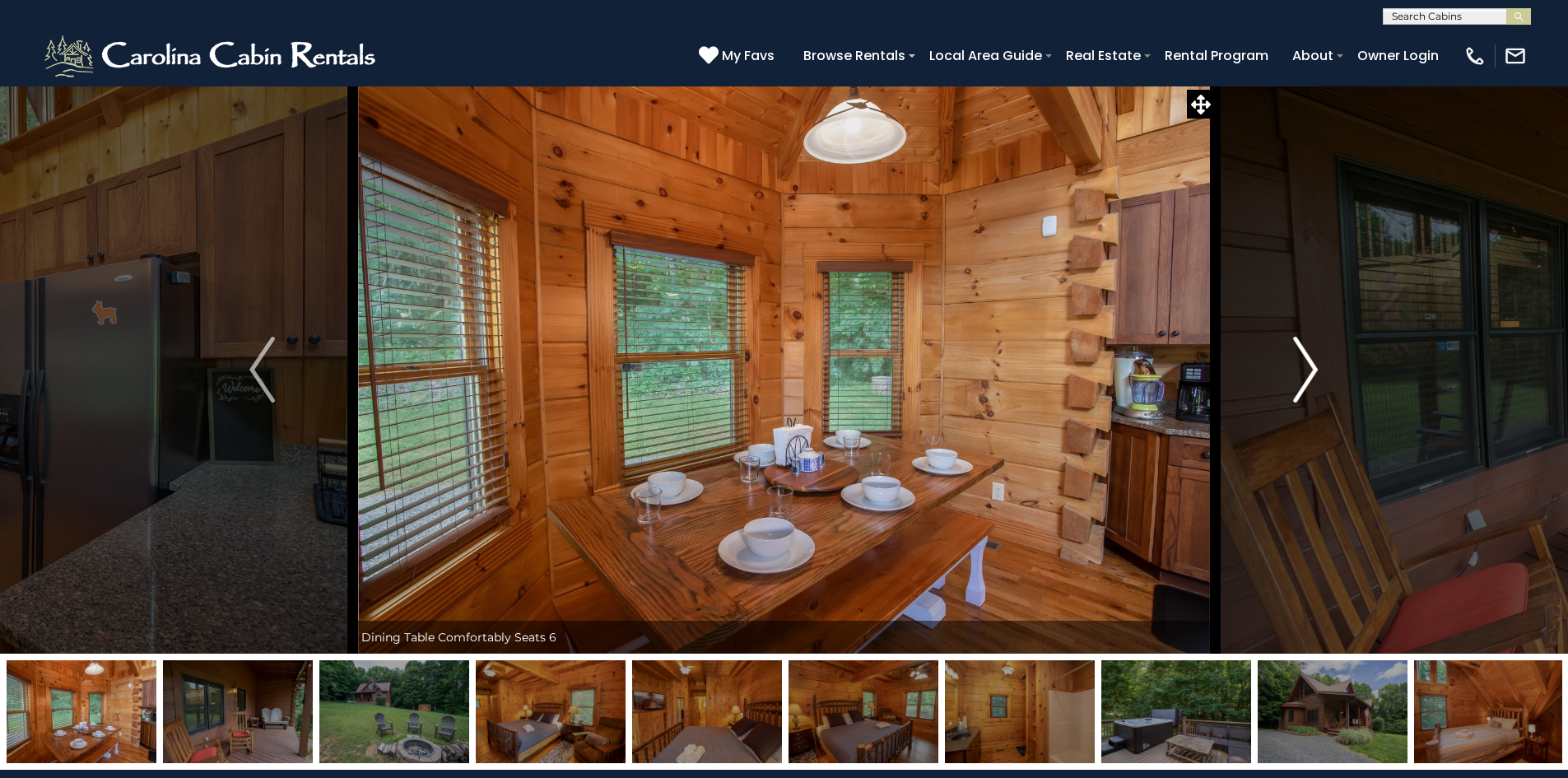
click at [1307, 375] on img "Next" at bounding box center [1305, 370] width 24 height 66
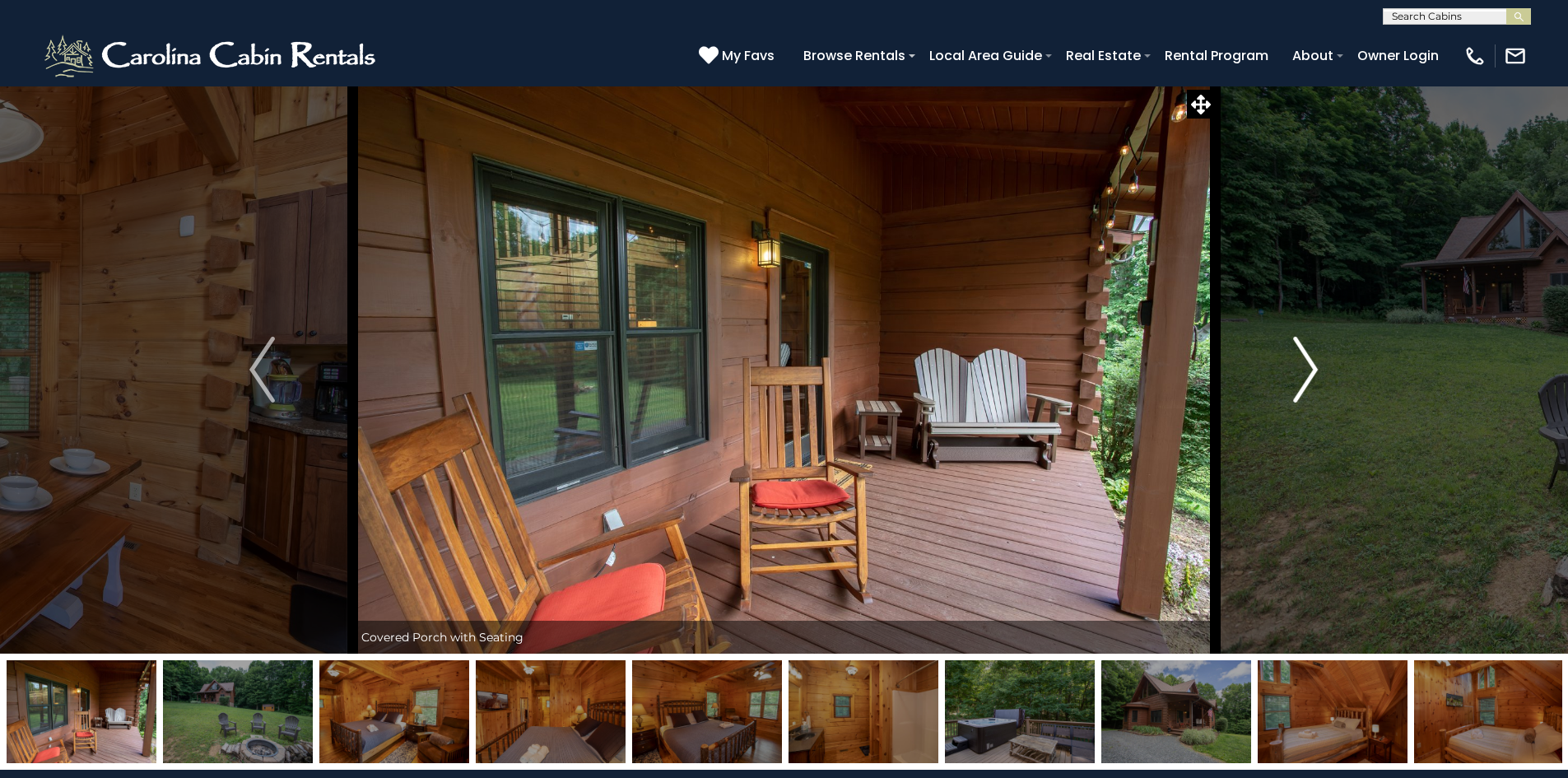
click at [1307, 375] on img "Next" at bounding box center [1305, 370] width 24 height 66
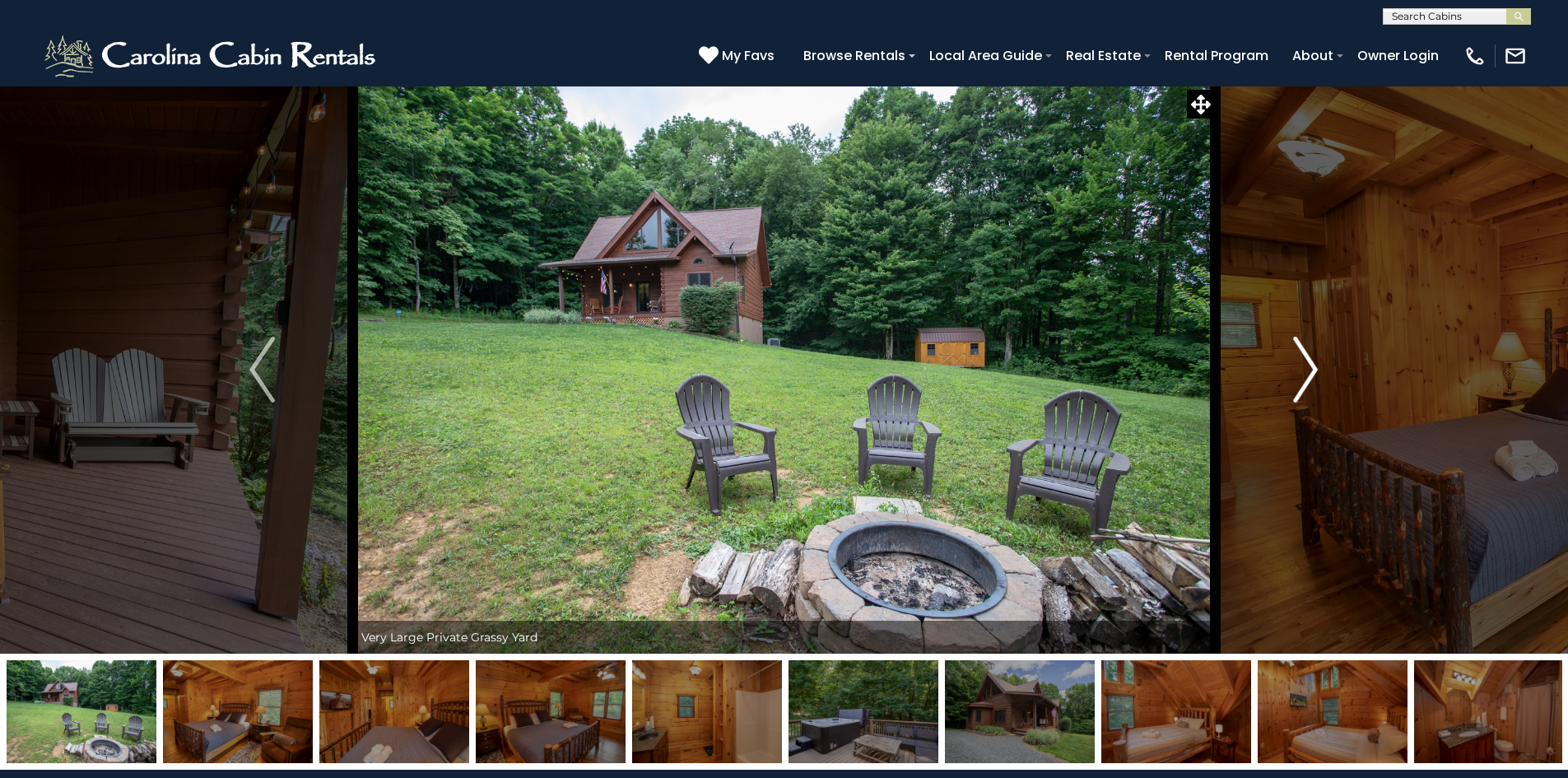
click at [1307, 375] on img "Next" at bounding box center [1305, 370] width 24 height 66
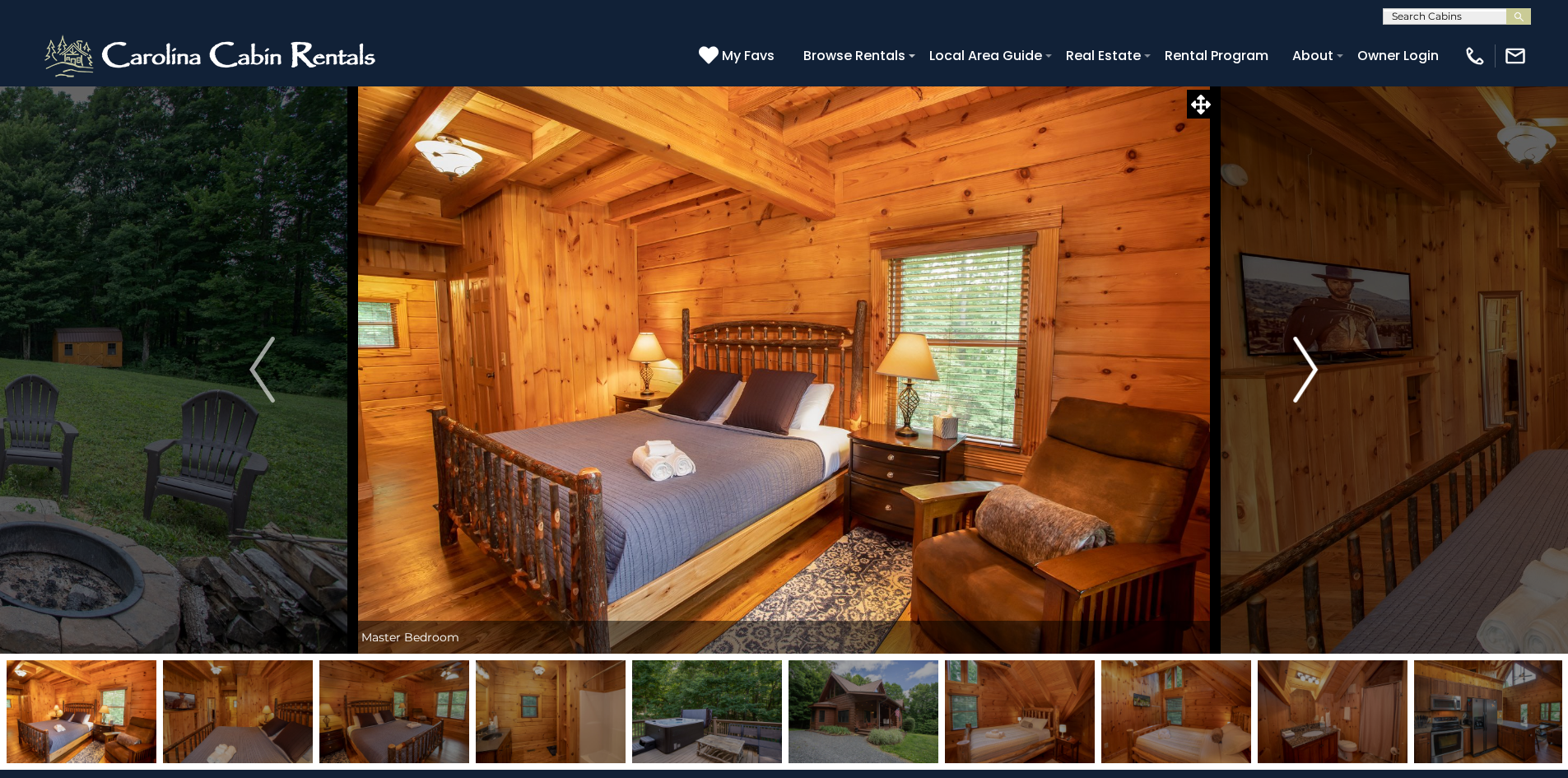
click at [1307, 375] on img "Next" at bounding box center [1305, 370] width 24 height 66
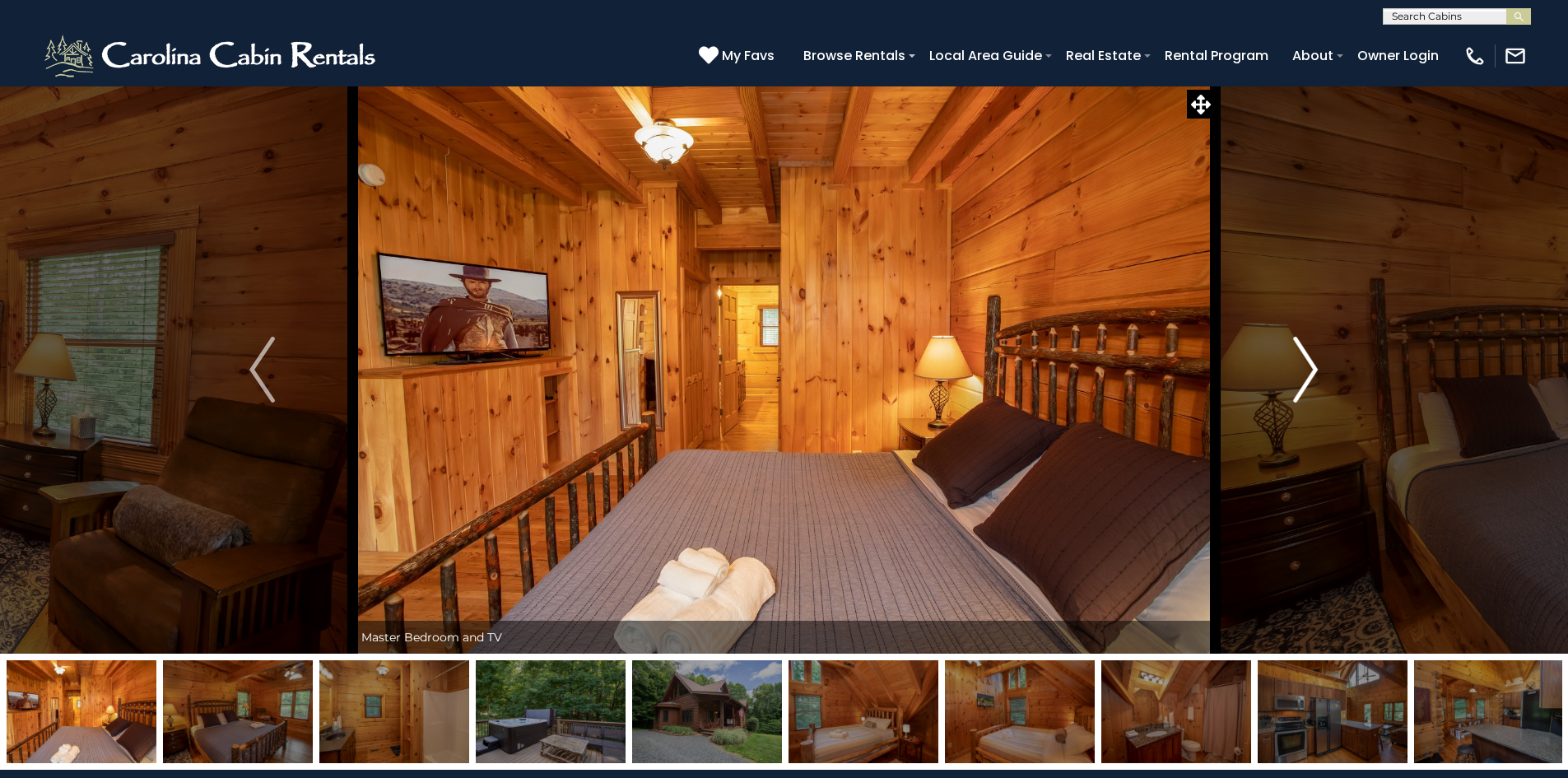
click at [1307, 375] on img "Next" at bounding box center [1305, 370] width 24 height 66
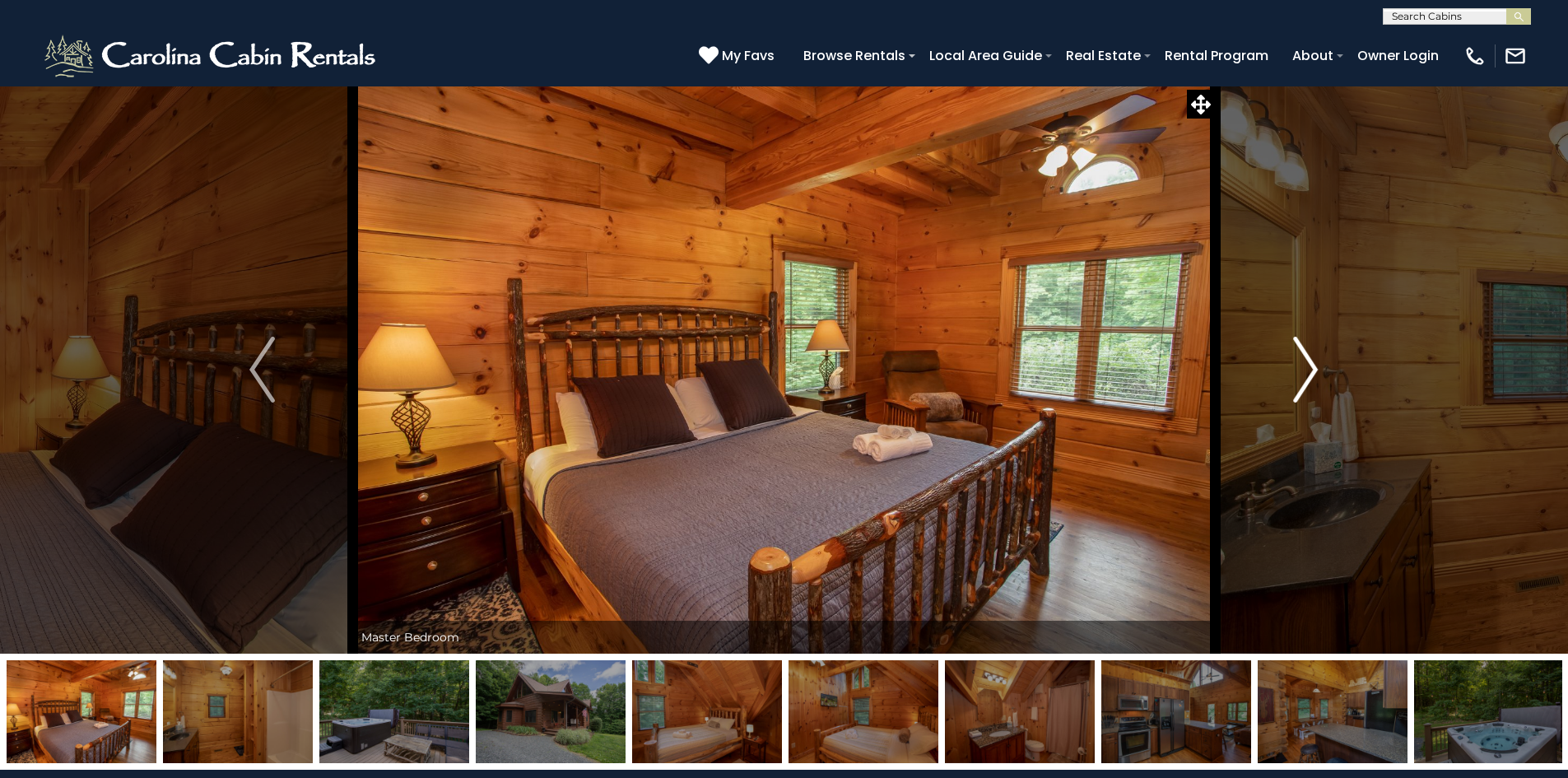
click at [1307, 375] on img "Next" at bounding box center [1305, 370] width 24 height 66
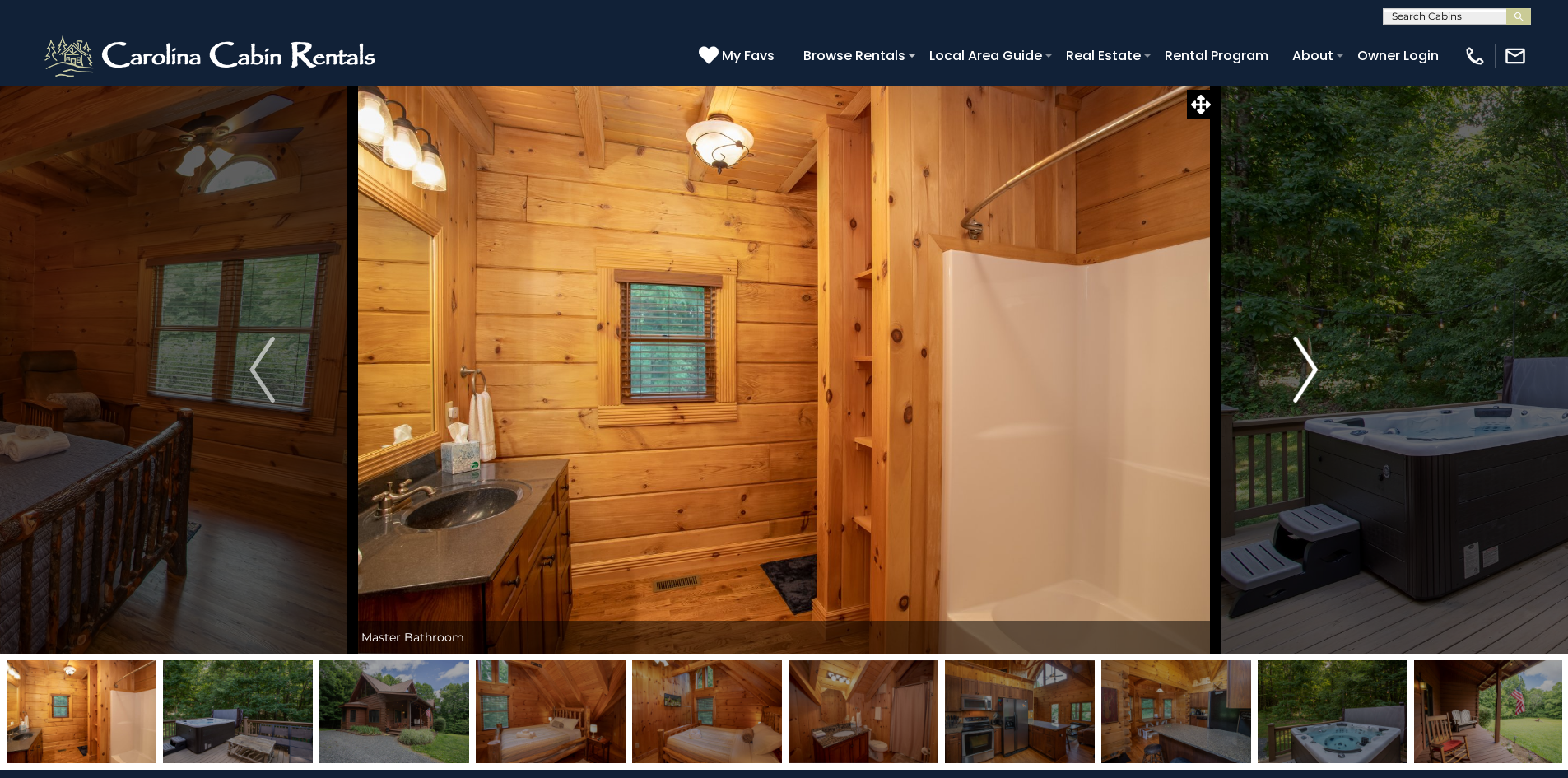
click at [1307, 375] on img "Next" at bounding box center [1305, 370] width 24 height 66
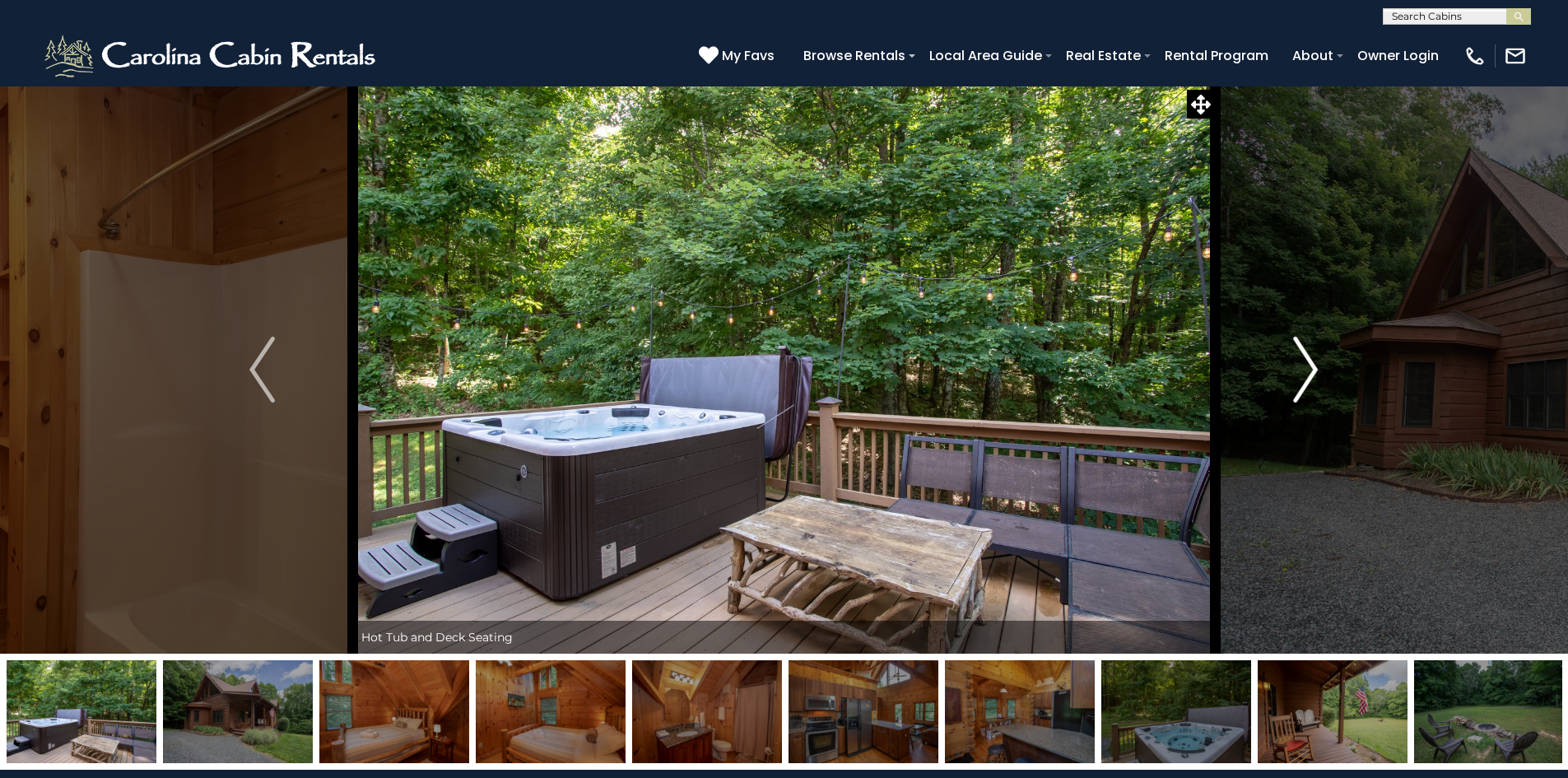
click at [1297, 395] on img "Next" at bounding box center [1305, 370] width 24 height 66
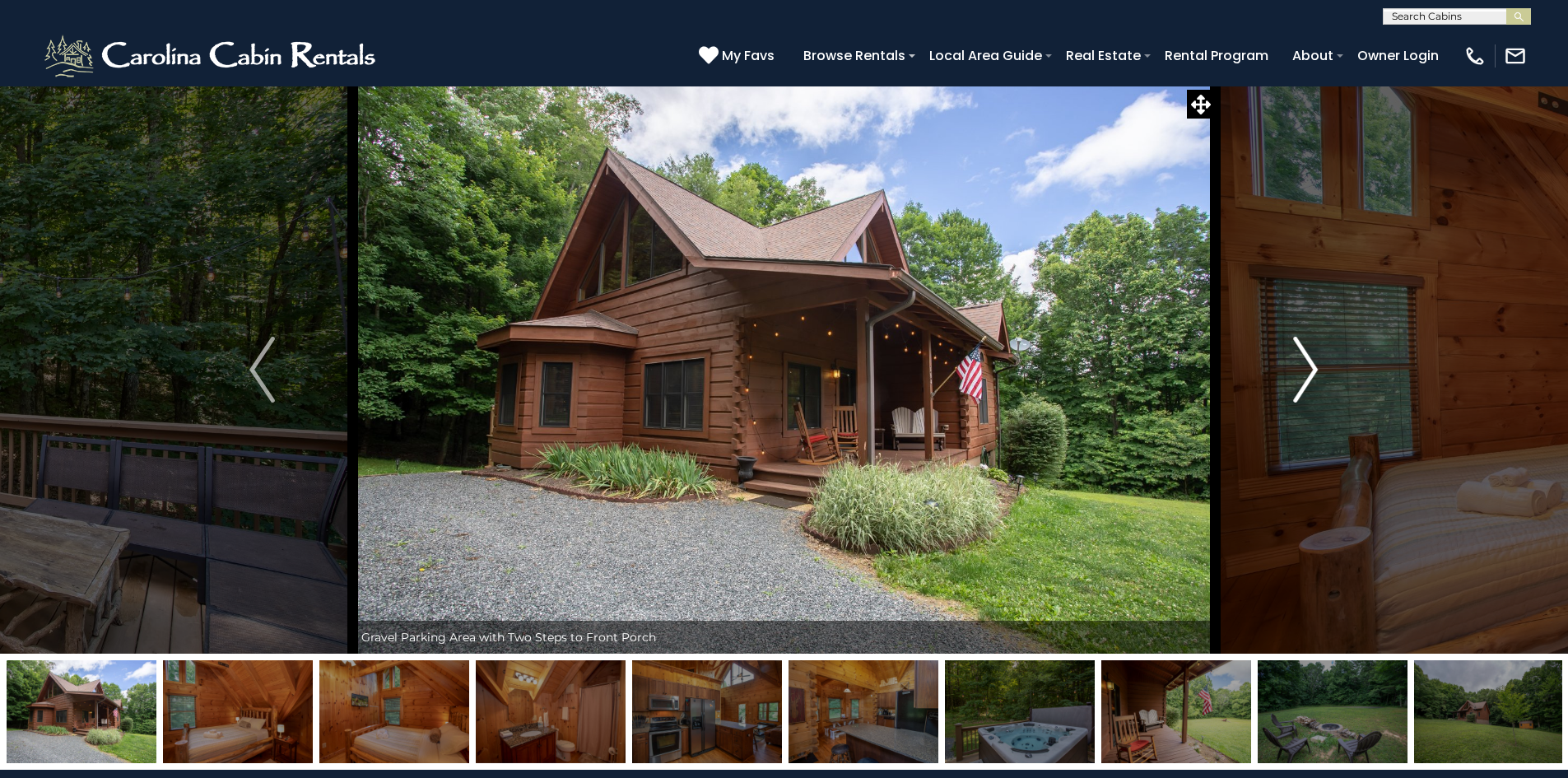
click at [1293, 396] on img "Next" at bounding box center [1305, 370] width 24 height 66
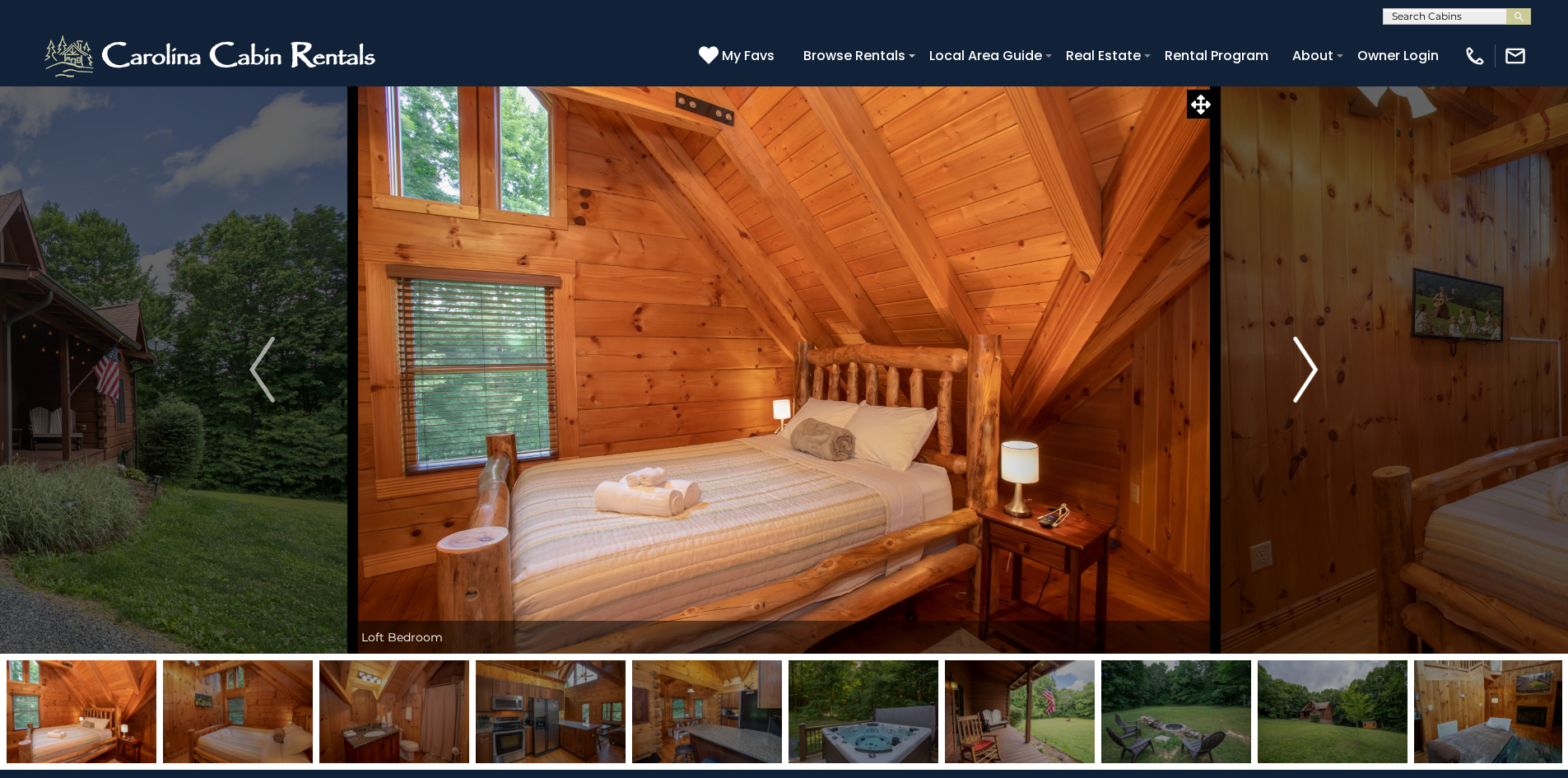
click at [1292, 397] on button "Next" at bounding box center [1306, 370] width 181 height 568
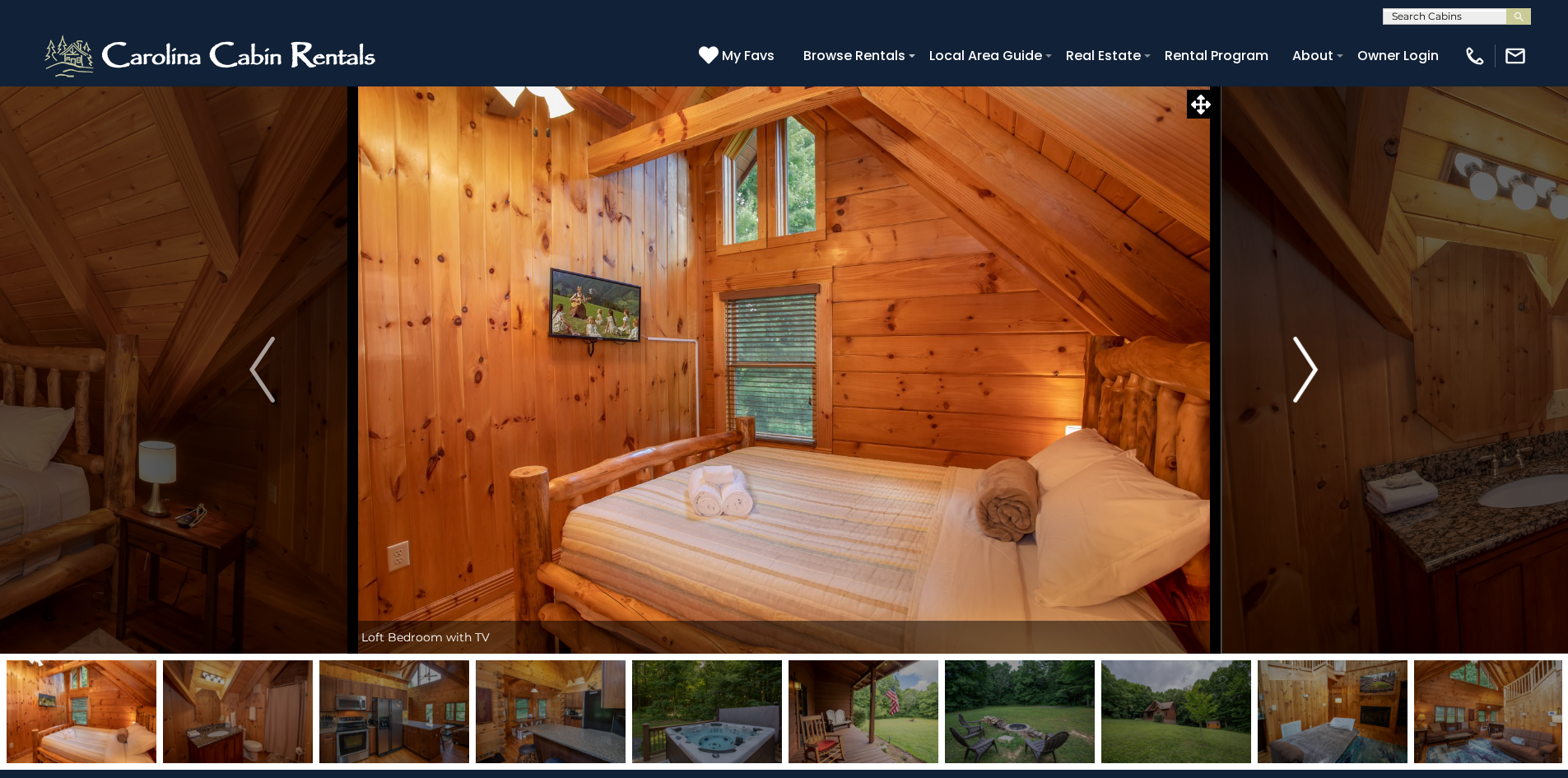
click at [1292, 397] on button "Next" at bounding box center [1306, 370] width 181 height 568
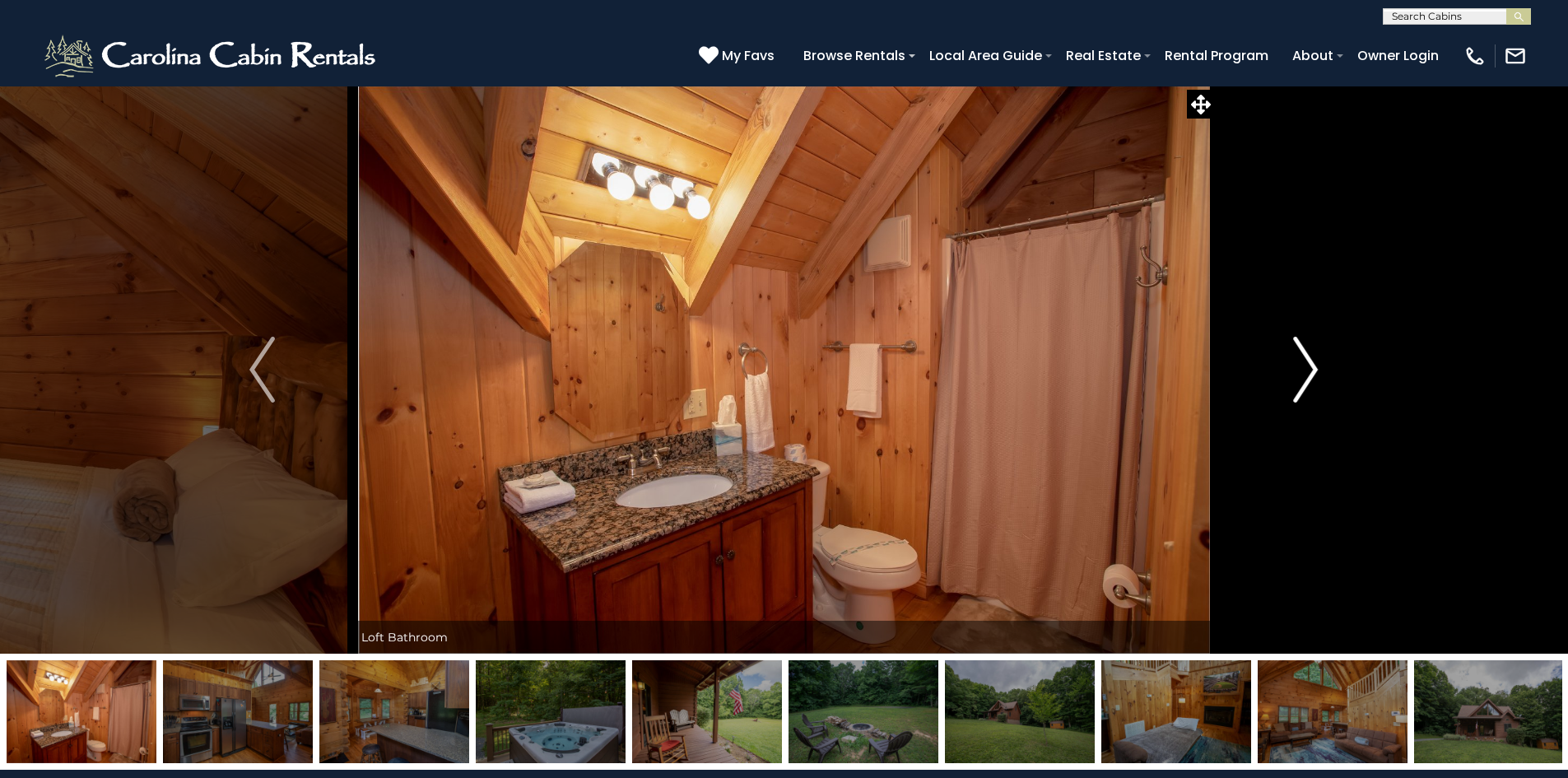
click at [1292, 397] on button "Next" at bounding box center [1306, 370] width 181 height 568
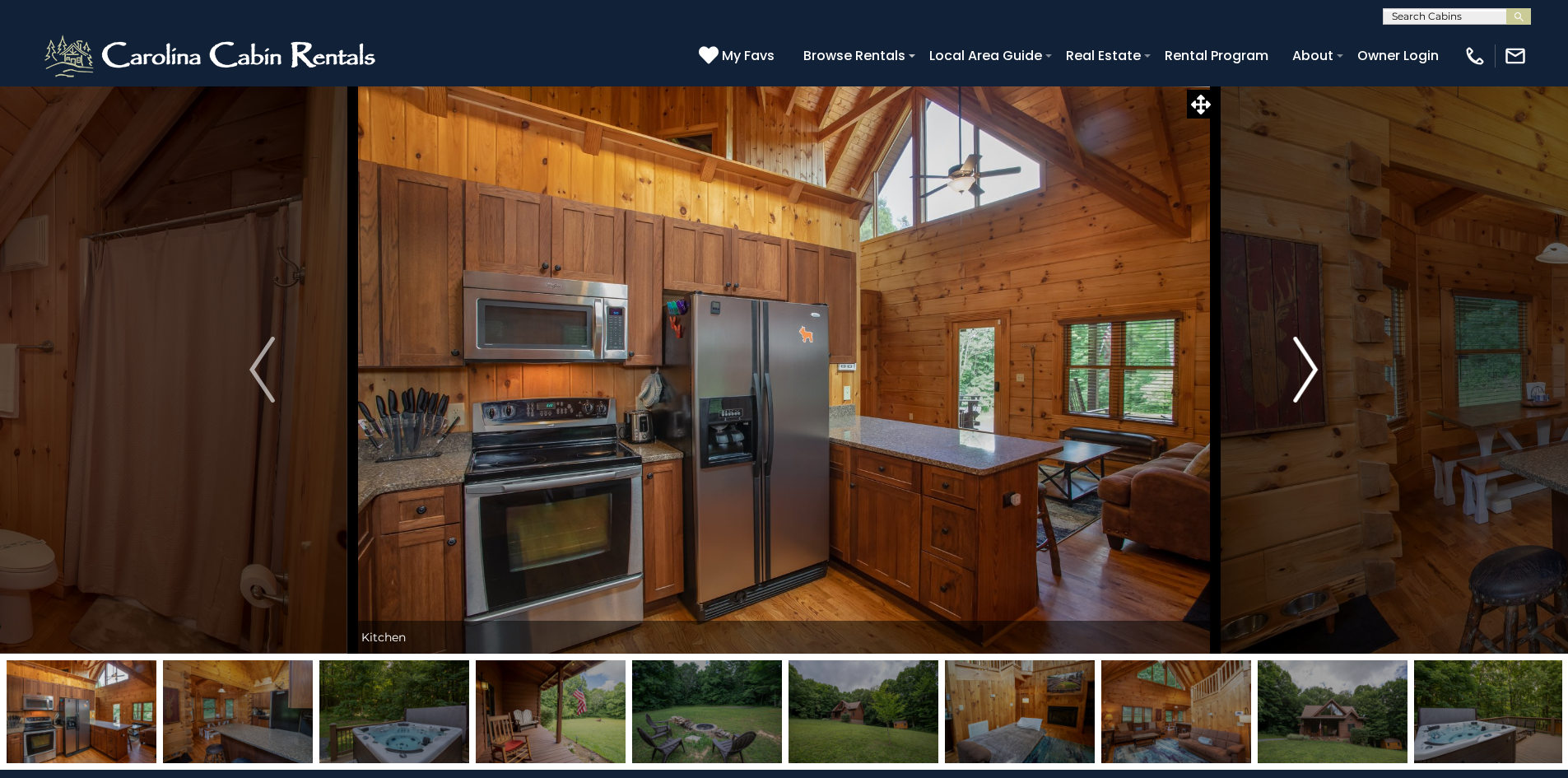
click at [1291, 398] on button "Next" at bounding box center [1306, 370] width 181 height 568
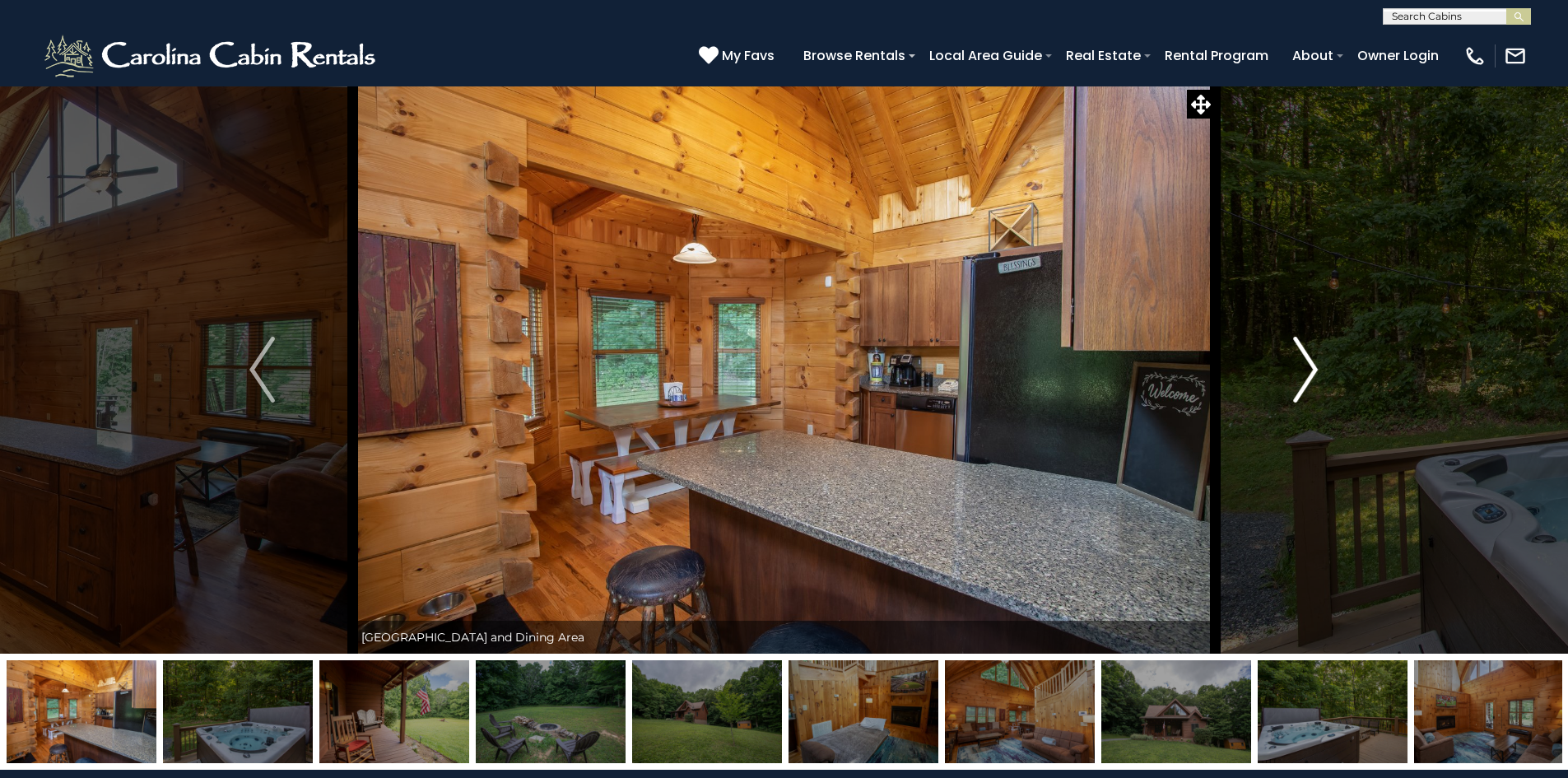
click at [1290, 398] on button "Next" at bounding box center [1306, 370] width 181 height 568
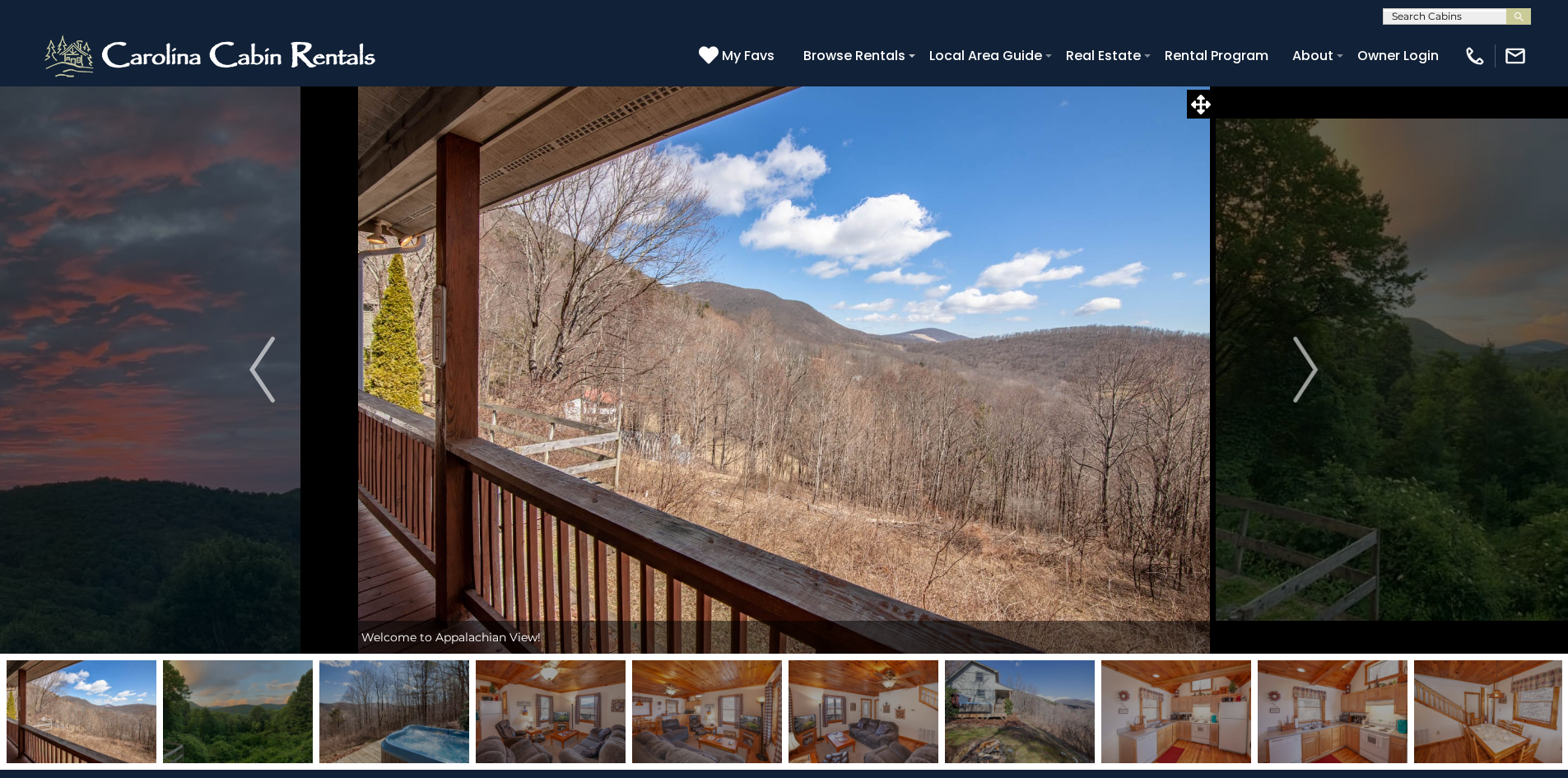
click at [1005, 720] on img at bounding box center [1020, 713] width 150 height 103
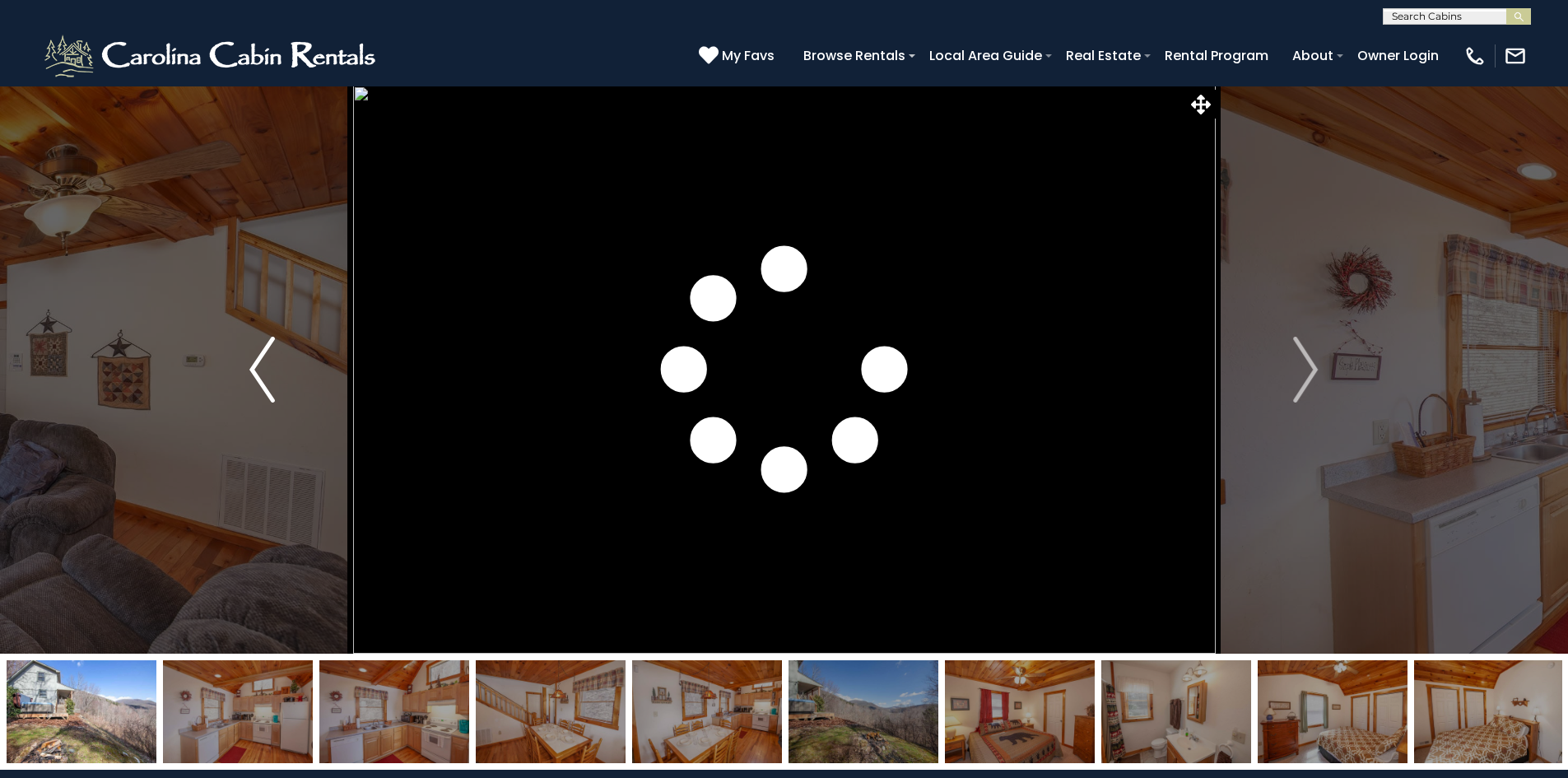
click at [260, 369] on img "Previous" at bounding box center [261, 370] width 24 height 66
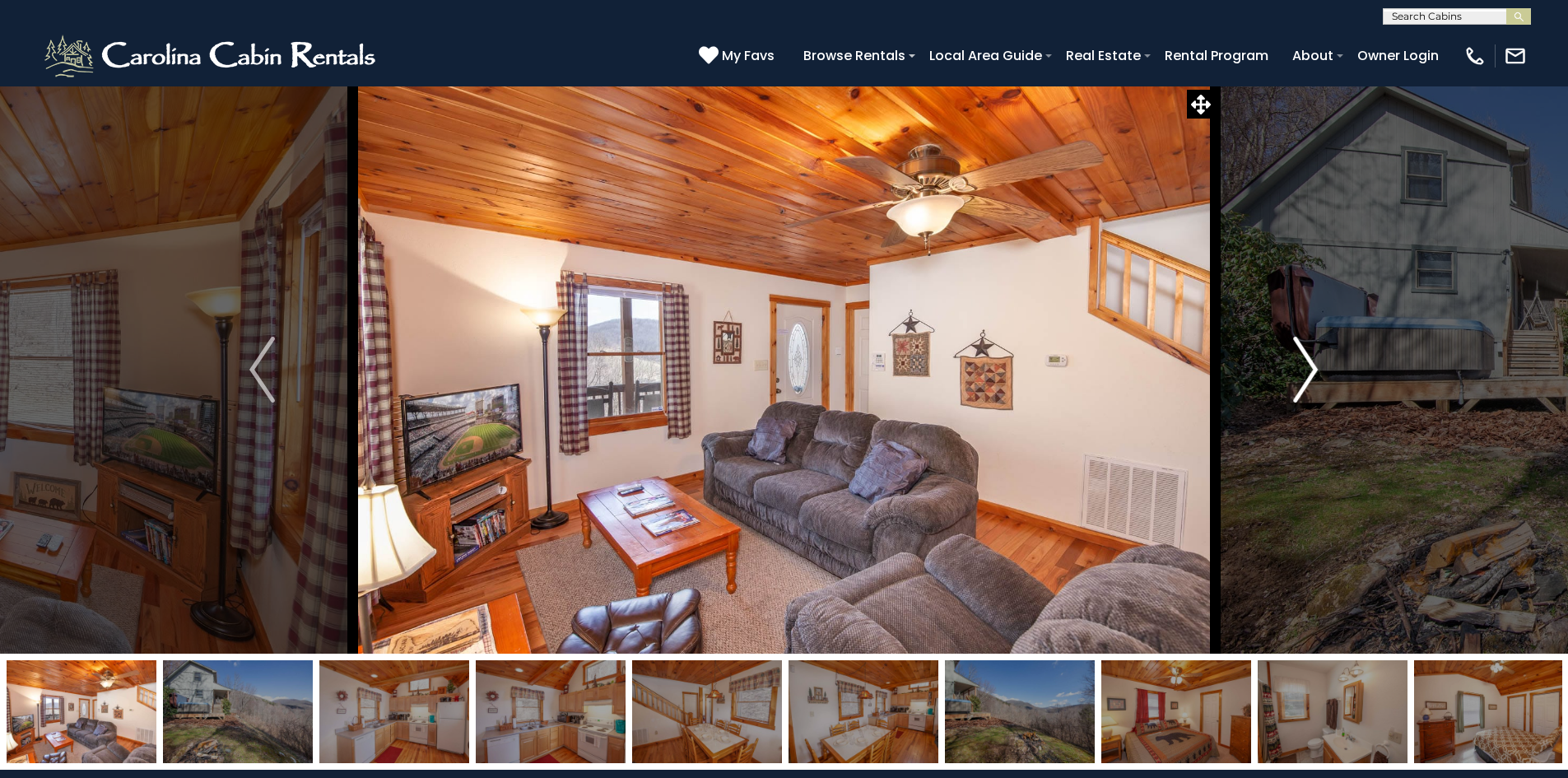
click at [1308, 374] on img "Next" at bounding box center [1305, 370] width 24 height 66
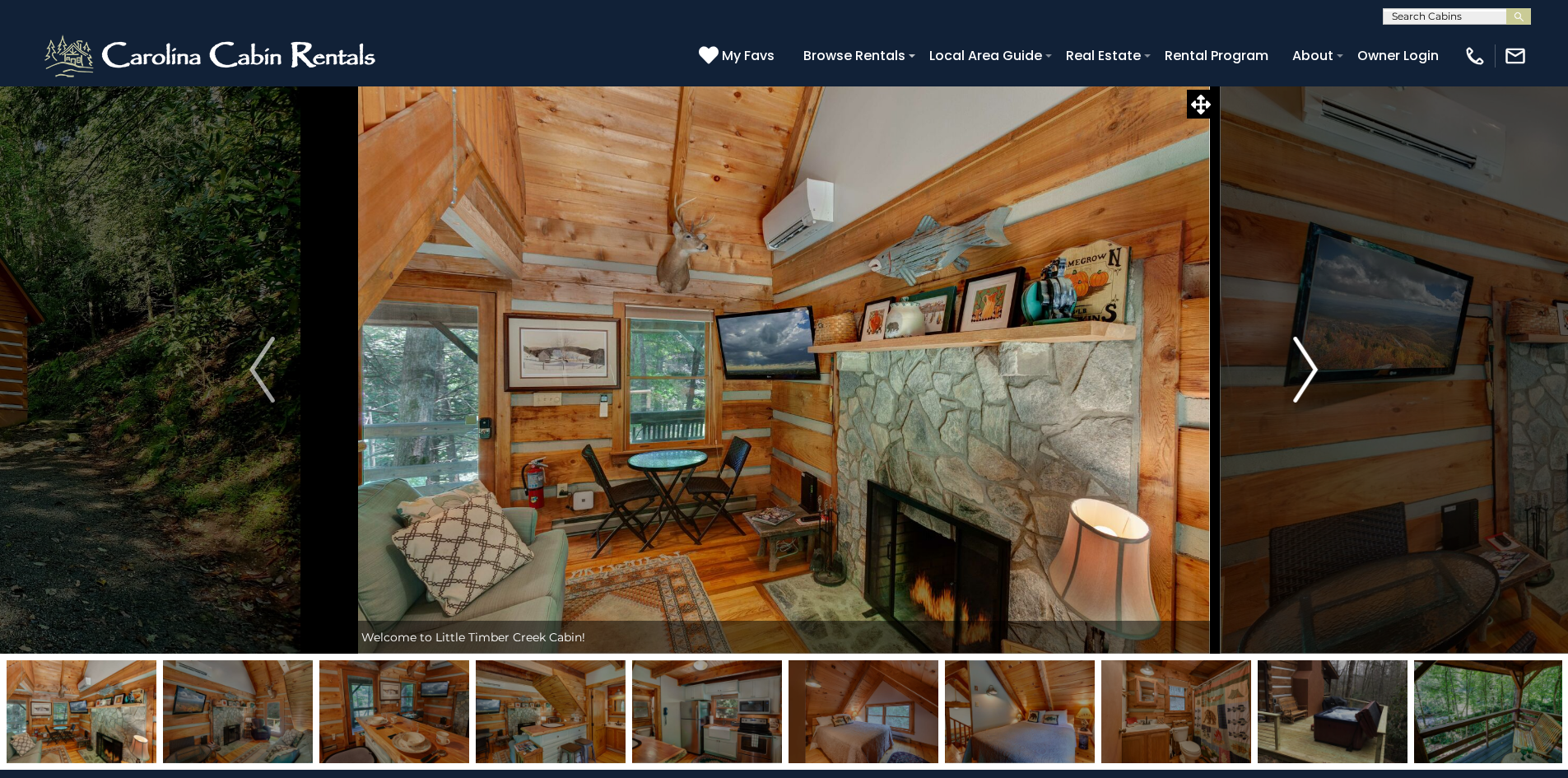
click at [1300, 387] on img "Next" at bounding box center [1305, 370] width 24 height 66
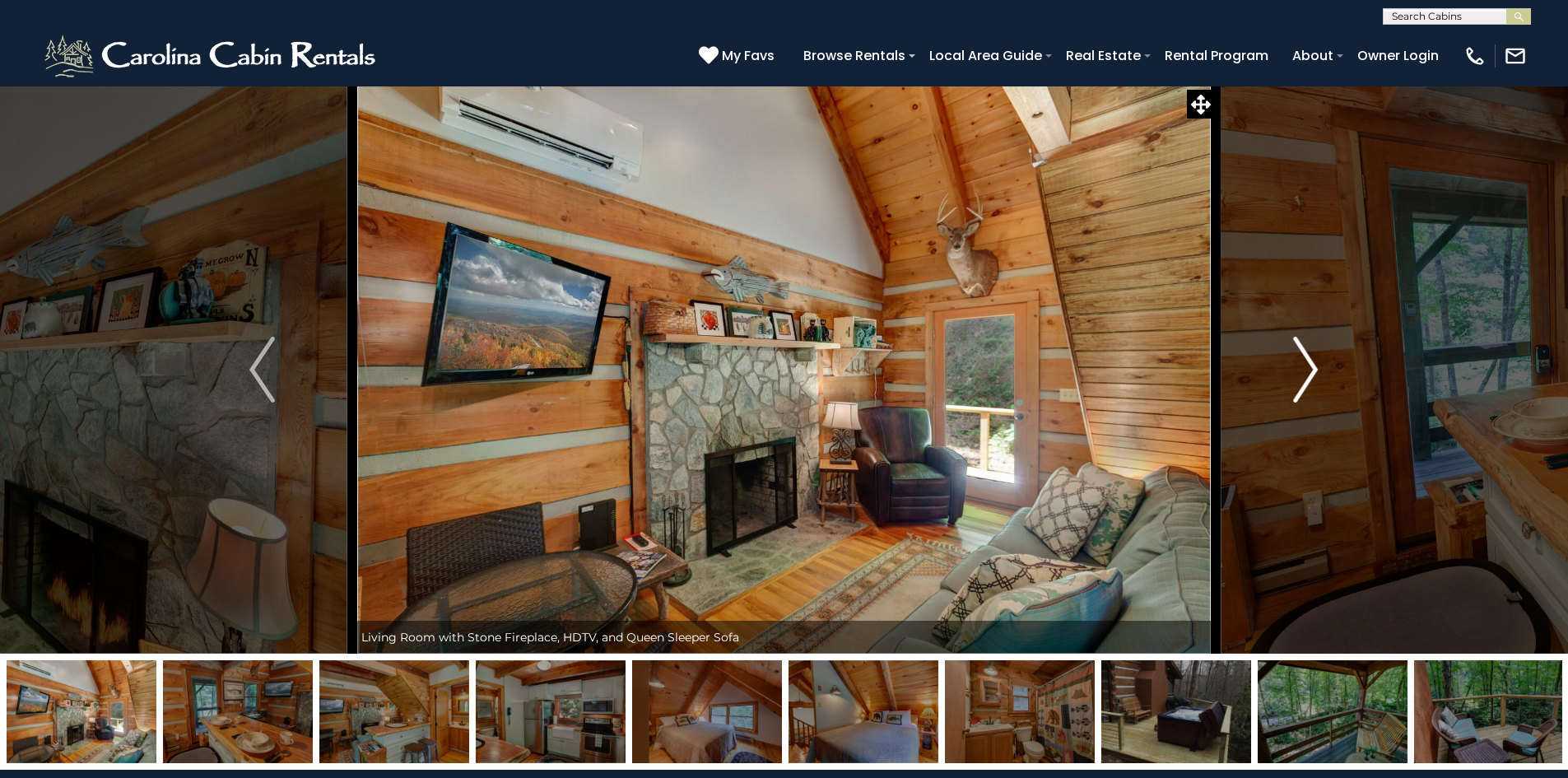
click at [1299, 387] on img "Next" at bounding box center [1305, 370] width 24 height 66
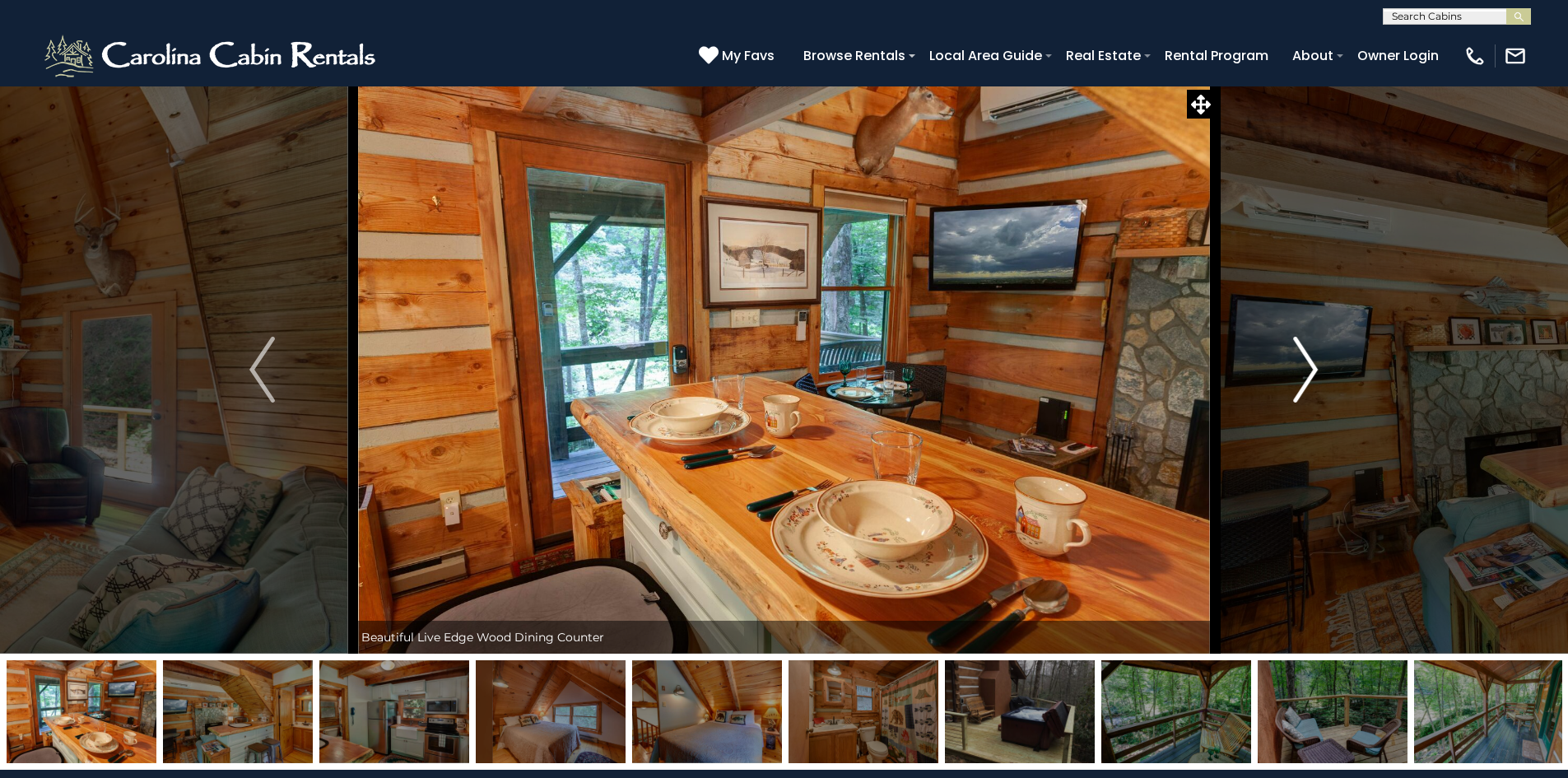
click at [1294, 387] on img "Next" at bounding box center [1305, 370] width 24 height 66
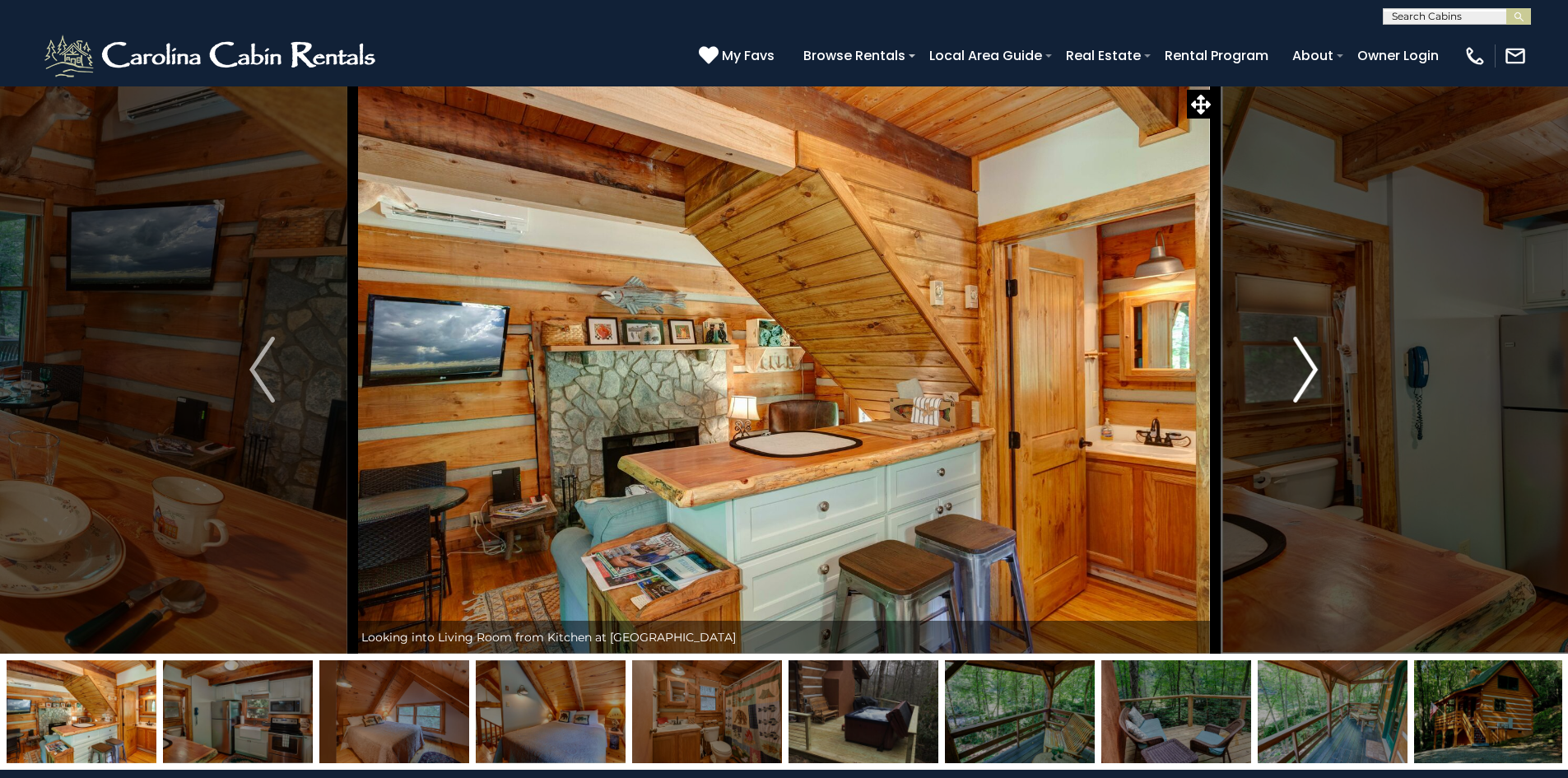
click at [1293, 387] on img "Next" at bounding box center [1305, 370] width 24 height 66
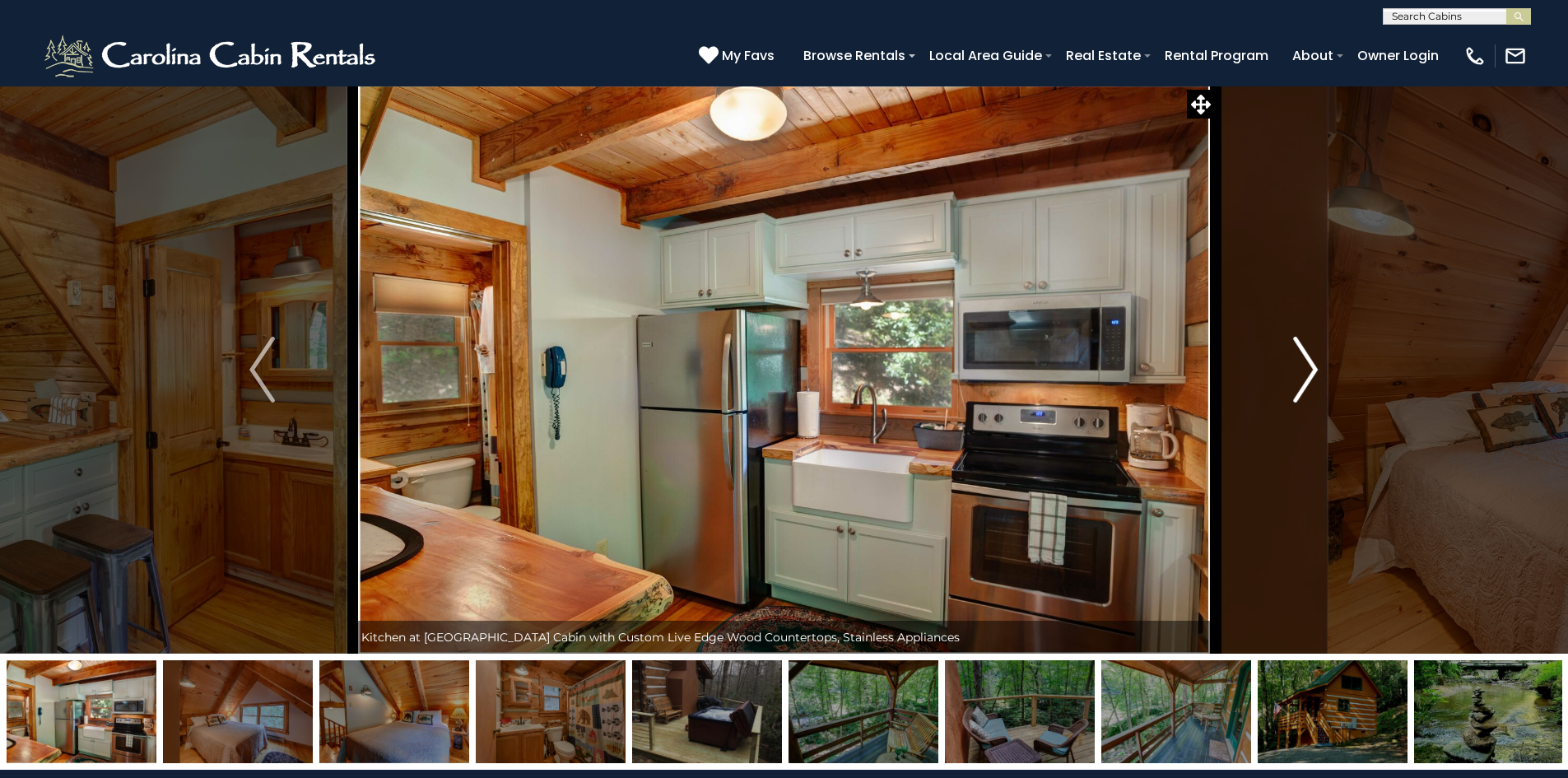
click at [1293, 387] on img "Next" at bounding box center [1305, 370] width 24 height 66
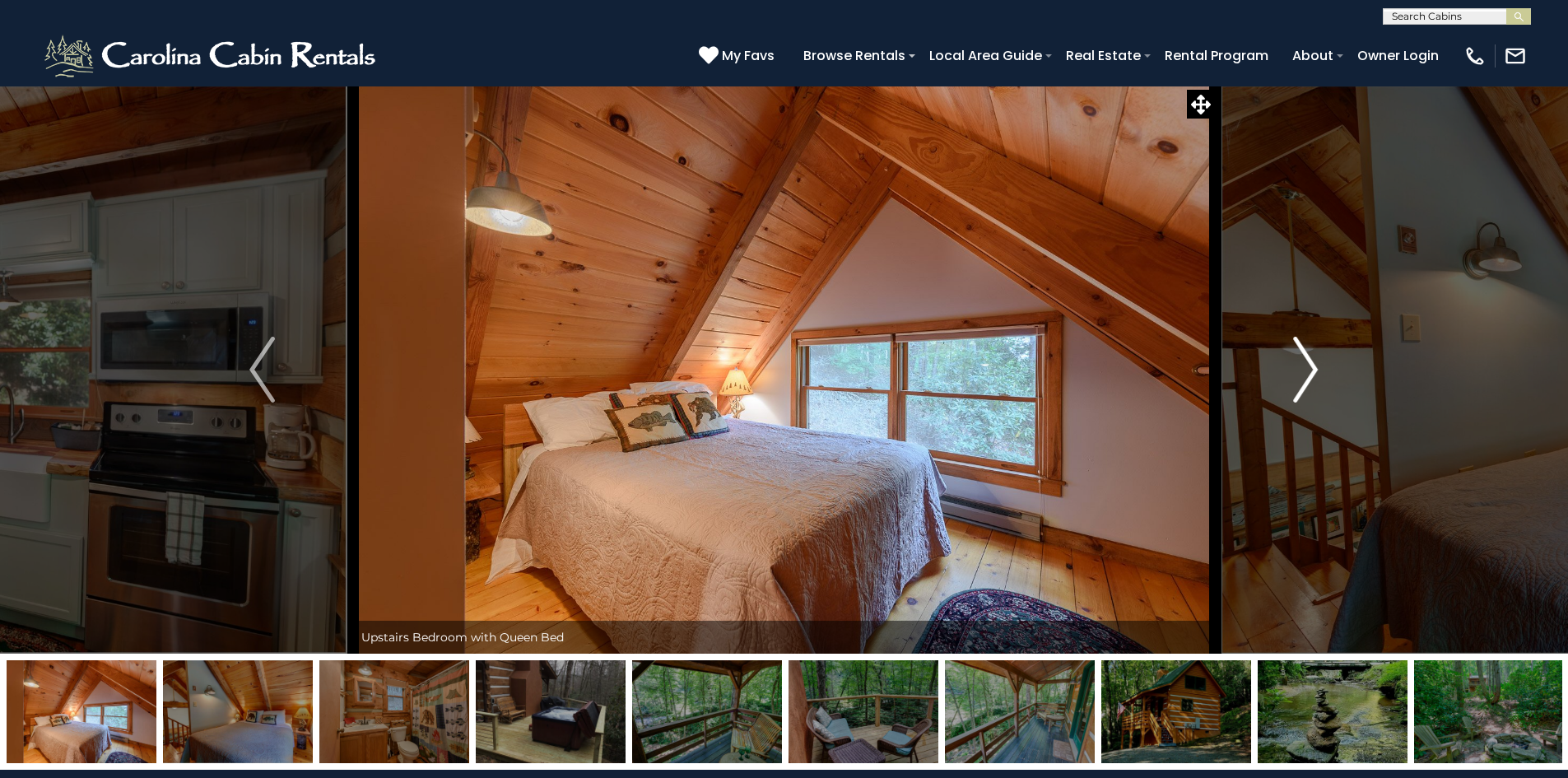
click at [1292, 387] on button "Next" at bounding box center [1306, 370] width 181 height 568
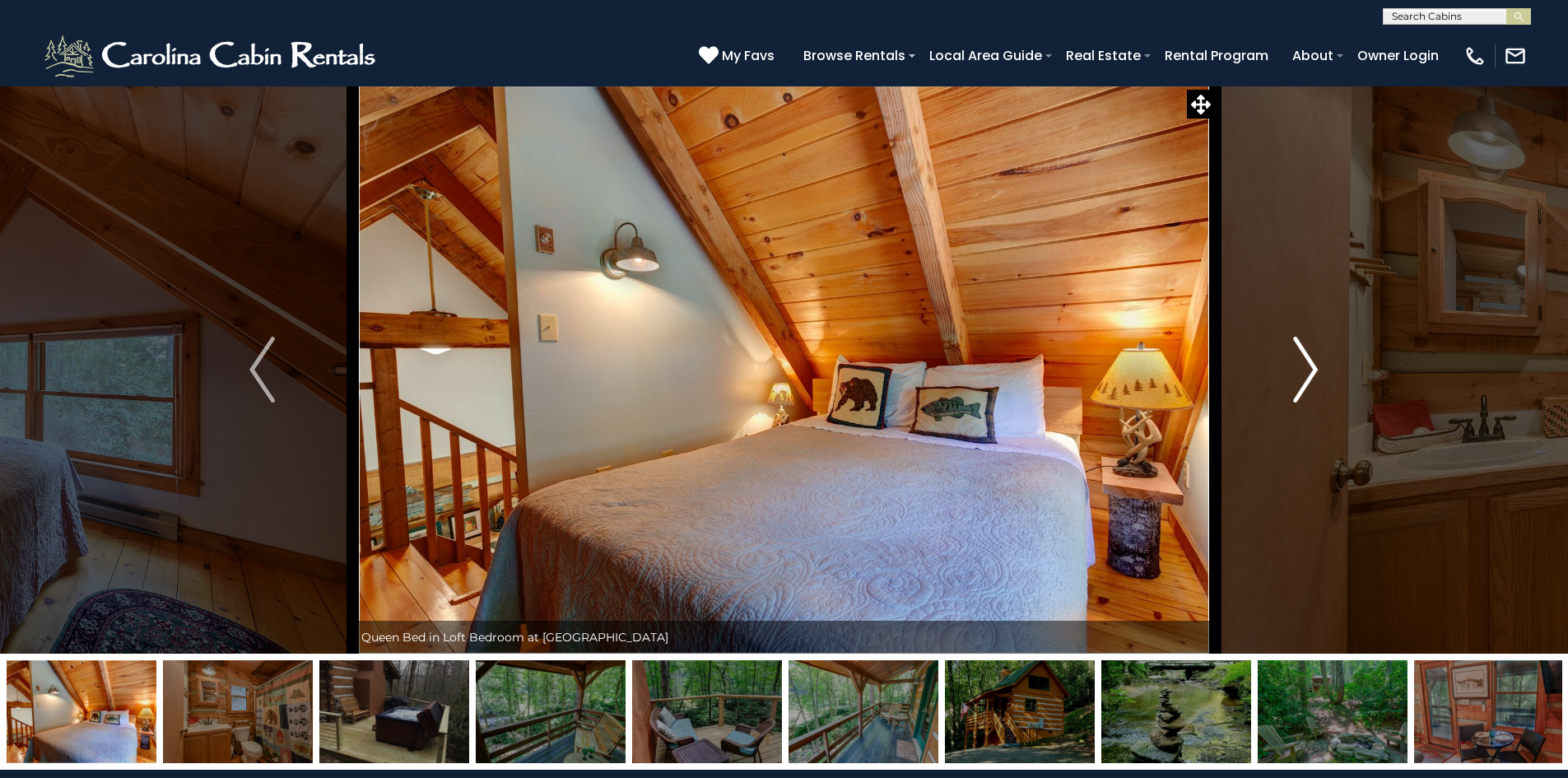
click at [1292, 387] on button "Next" at bounding box center [1306, 370] width 181 height 568
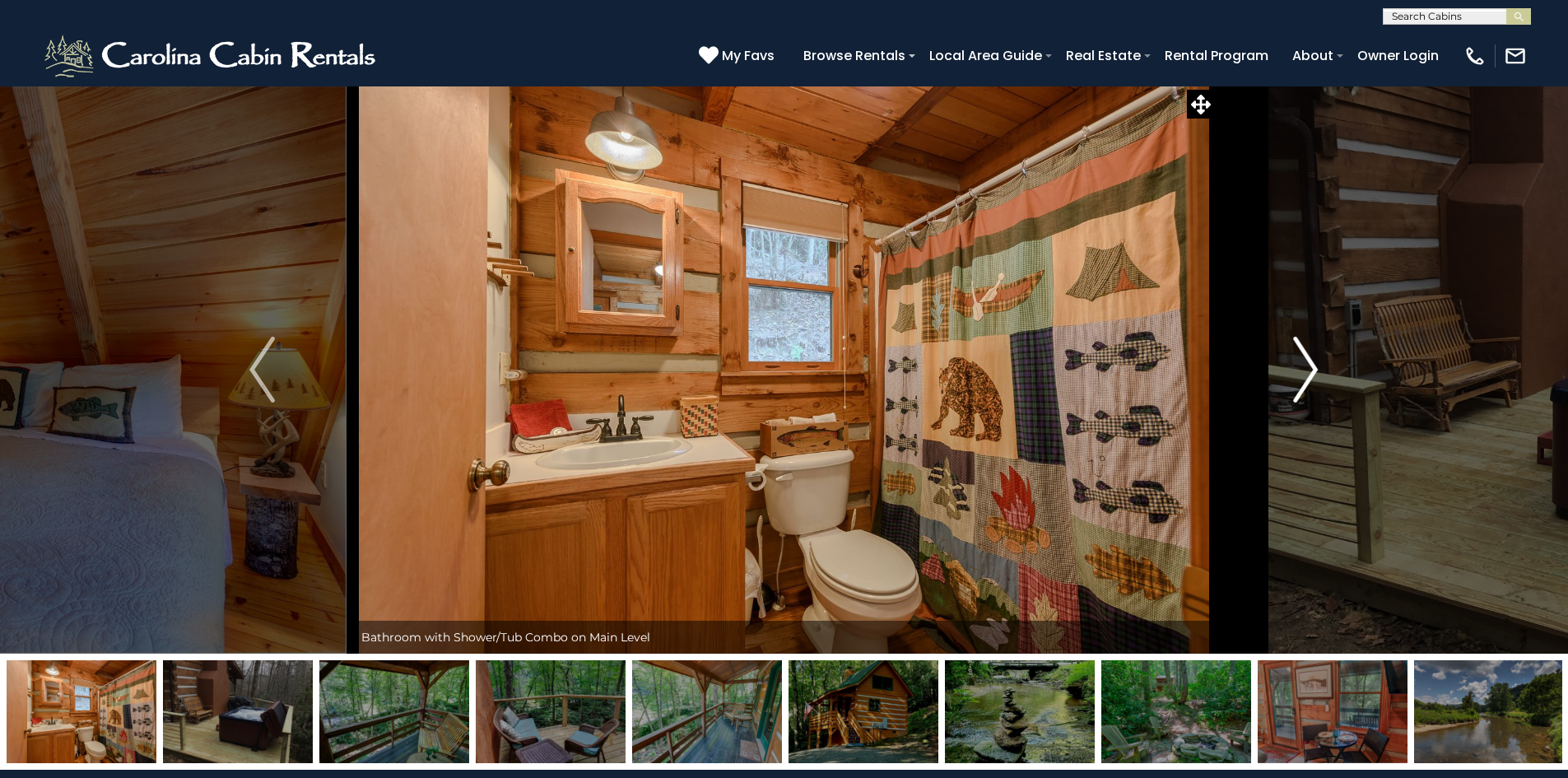
click at [1292, 387] on button "Next" at bounding box center [1306, 370] width 181 height 568
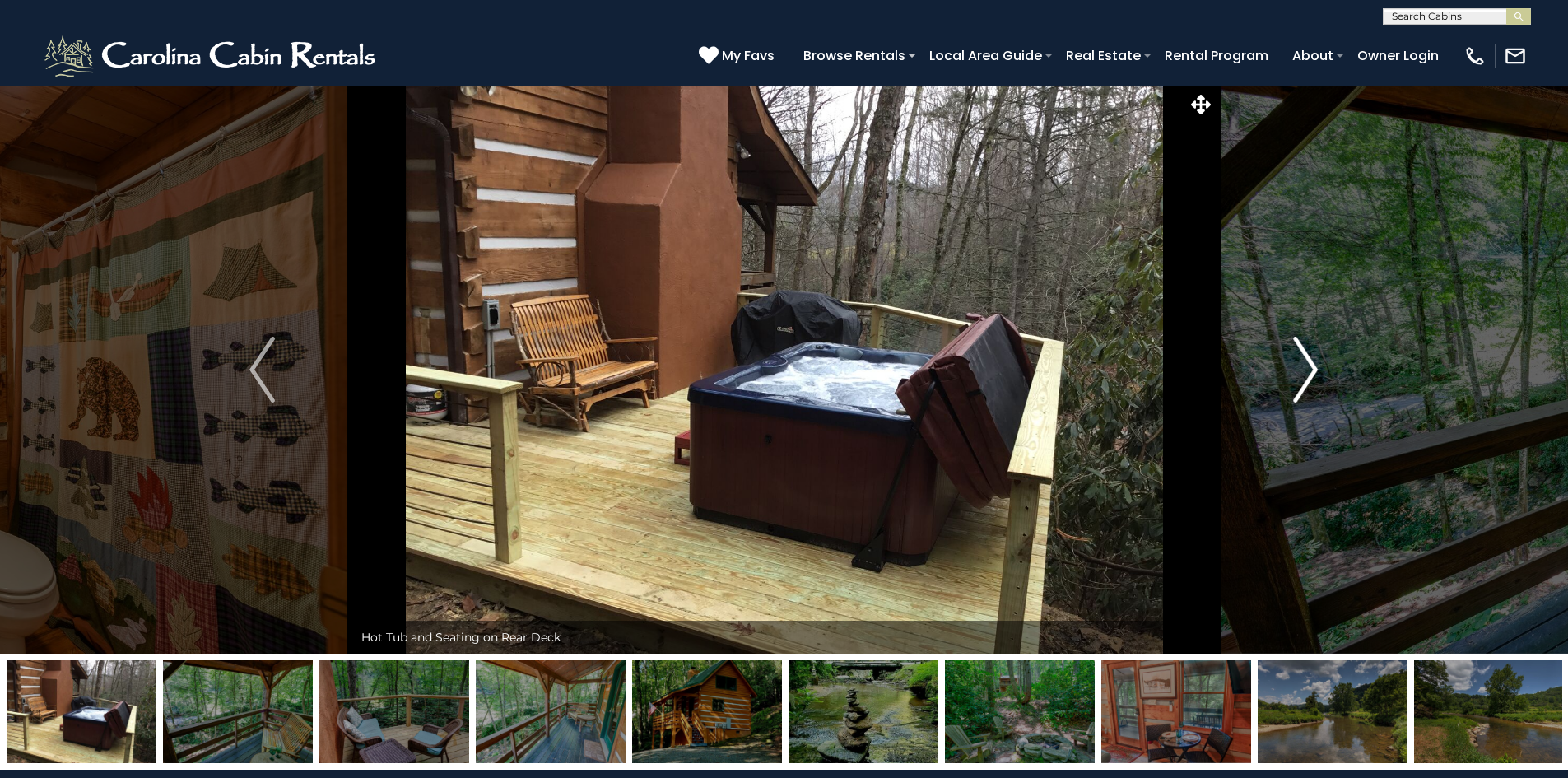
click at [1292, 387] on button "Next" at bounding box center [1306, 370] width 181 height 568
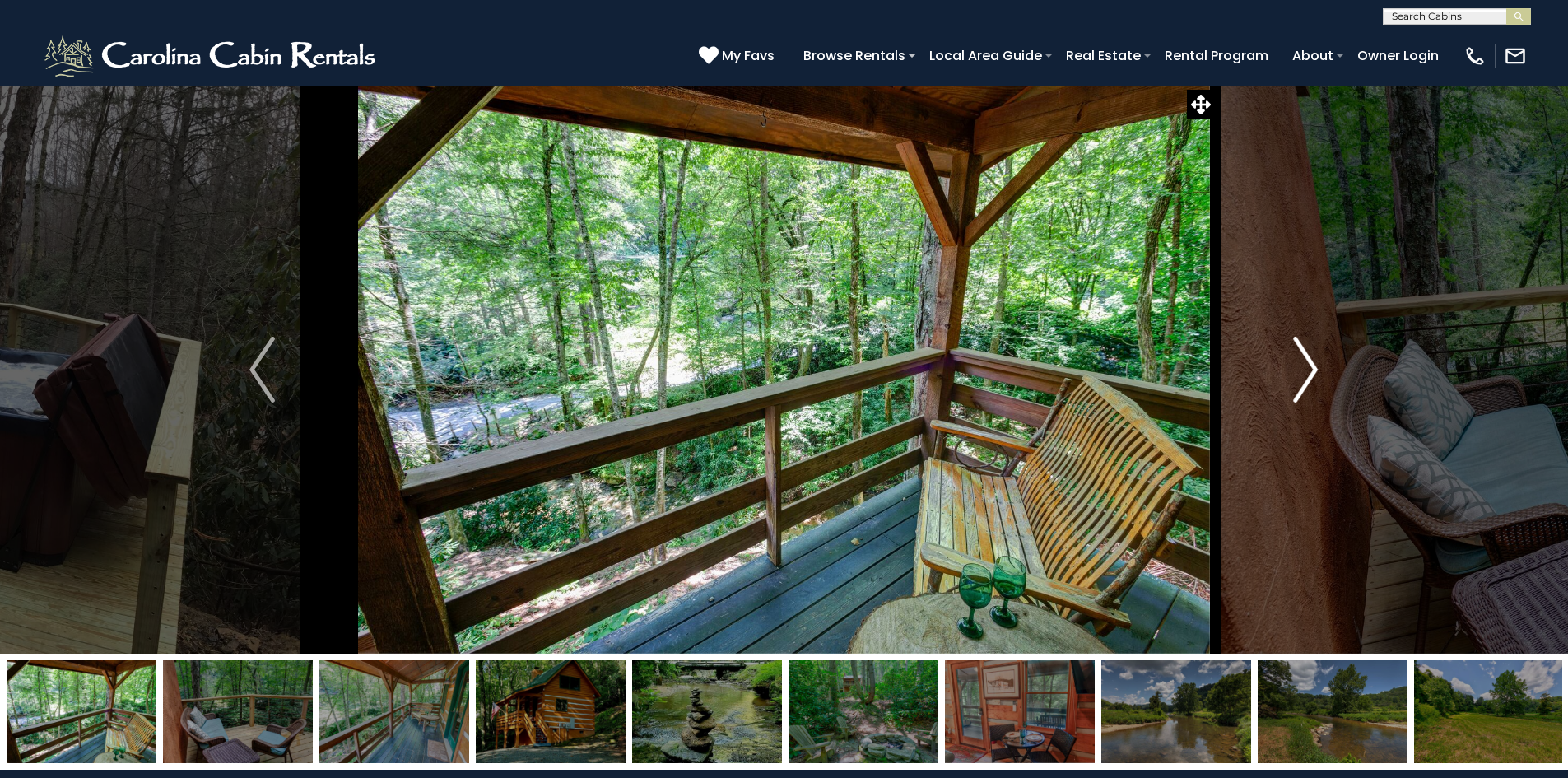
click at [1292, 387] on button "Next" at bounding box center [1306, 370] width 181 height 568
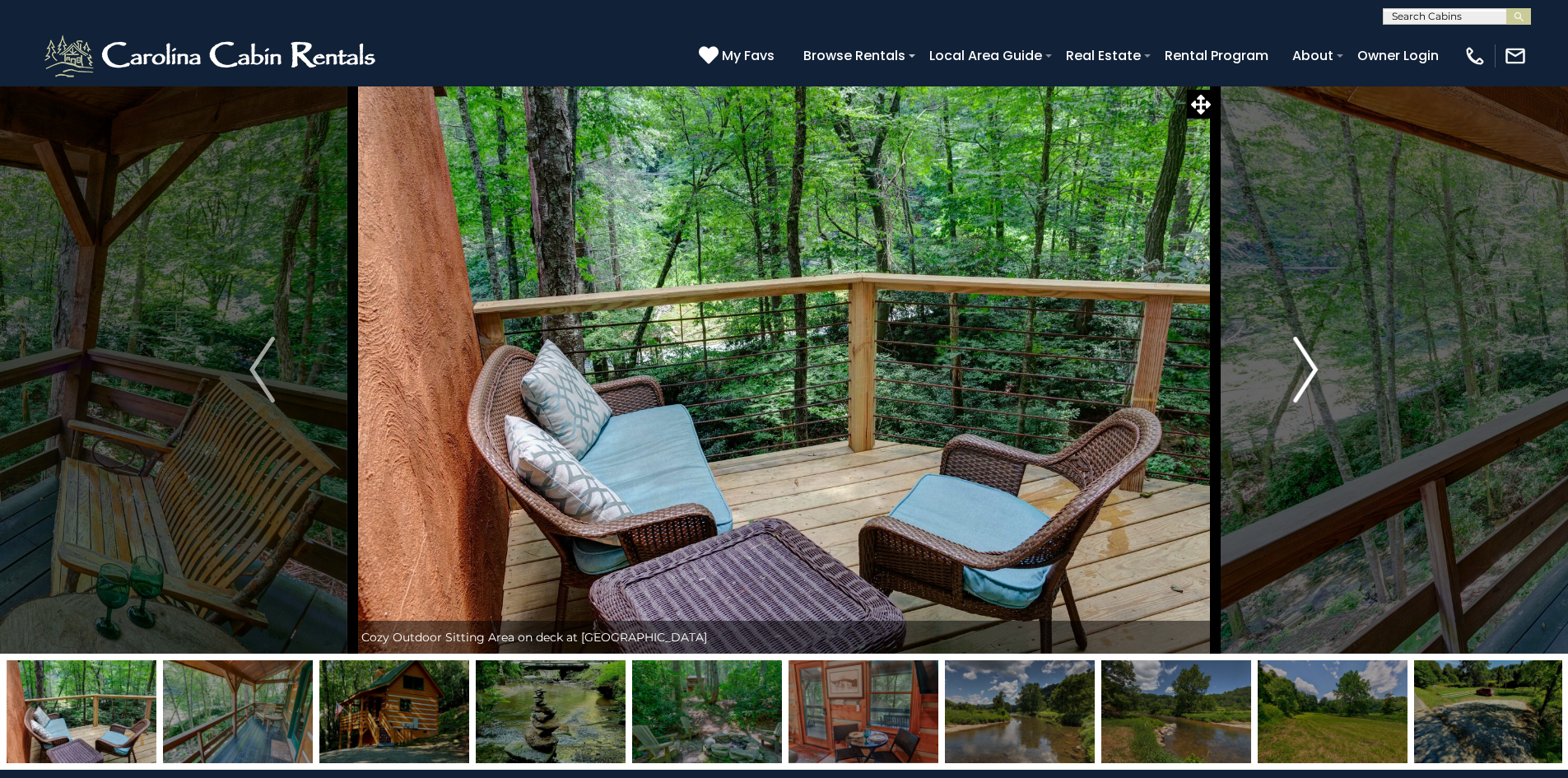
click at [1292, 387] on button "Next" at bounding box center [1306, 370] width 181 height 568
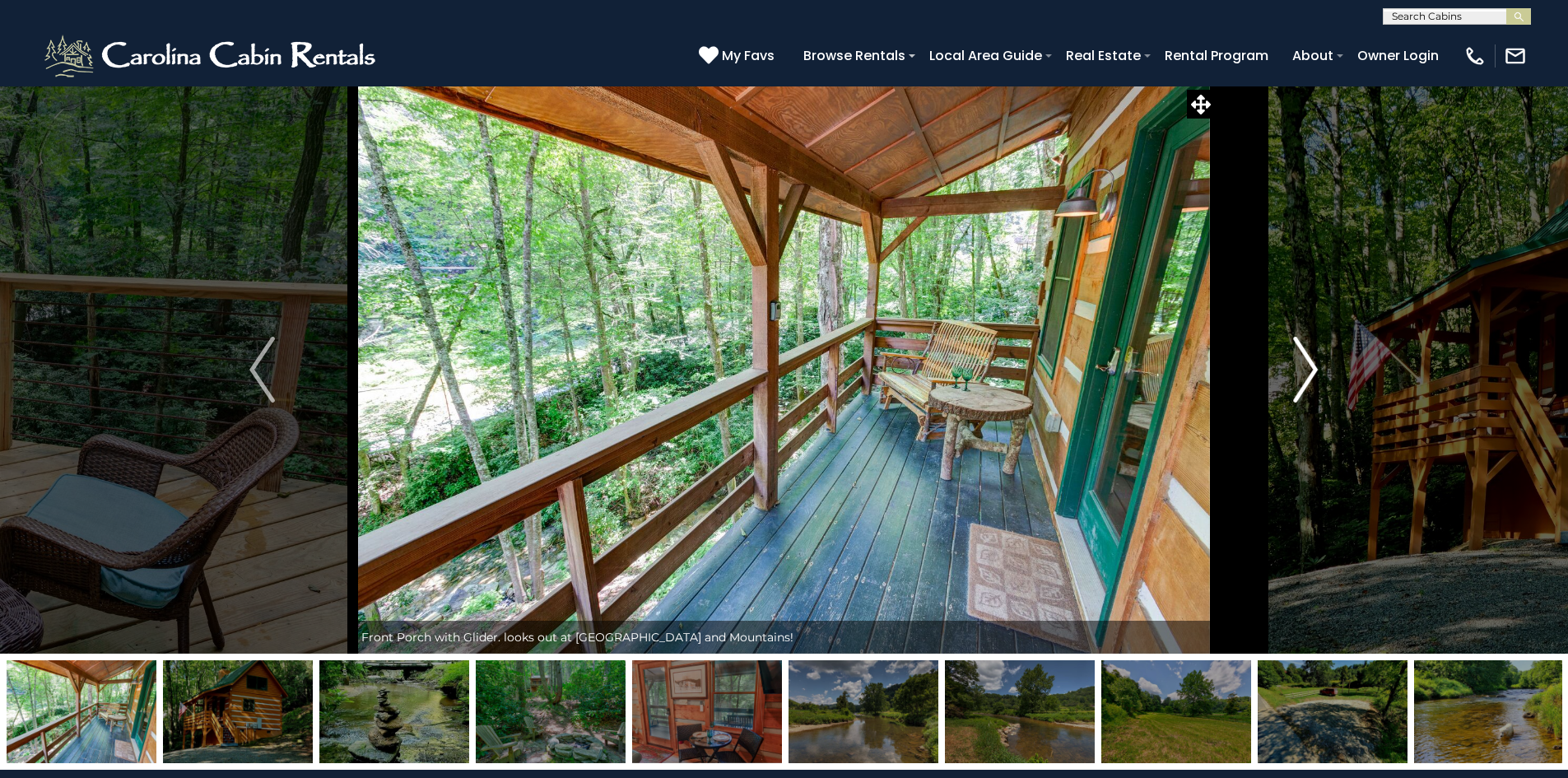
click at [1292, 387] on button "Next" at bounding box center [1306, 370] width 181 height 568
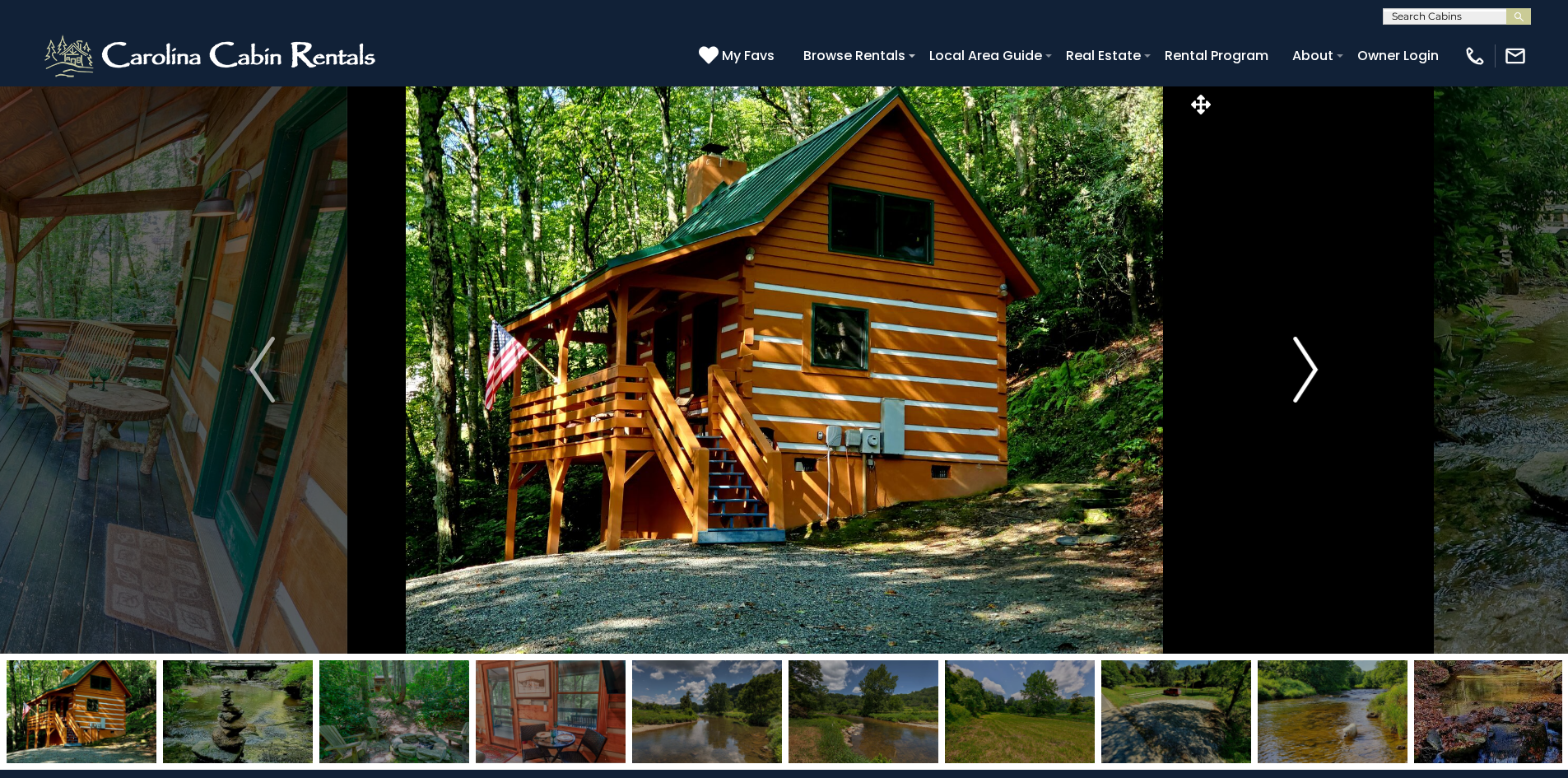
click at [1292, 387] on button "Next" at bounding box center [1306, 370] width 181 height 568
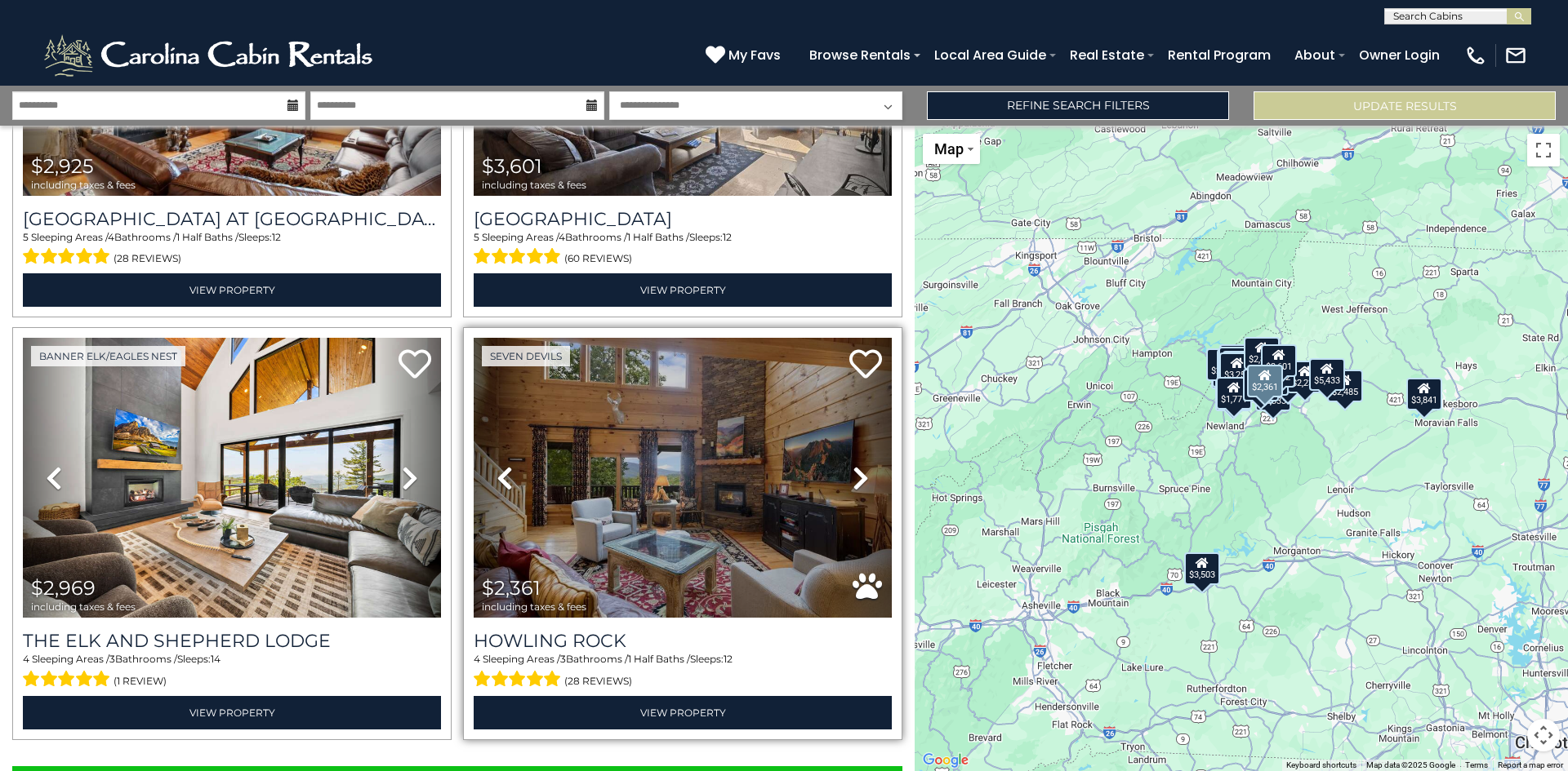
scroll to position [5791, 0]
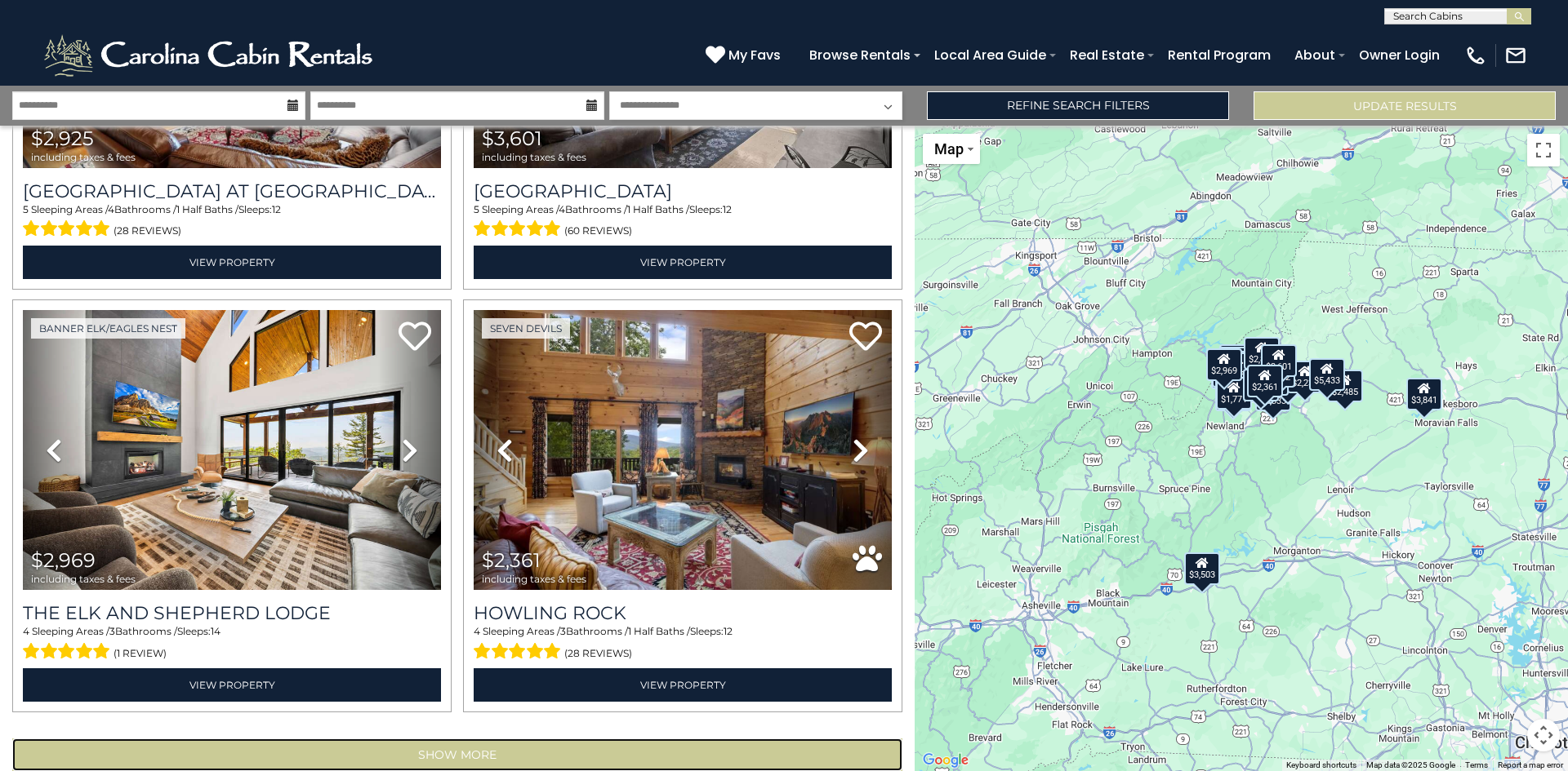
click at [446, 739] on button "Show More" at bounding box center [457, 756] width 890 height 33
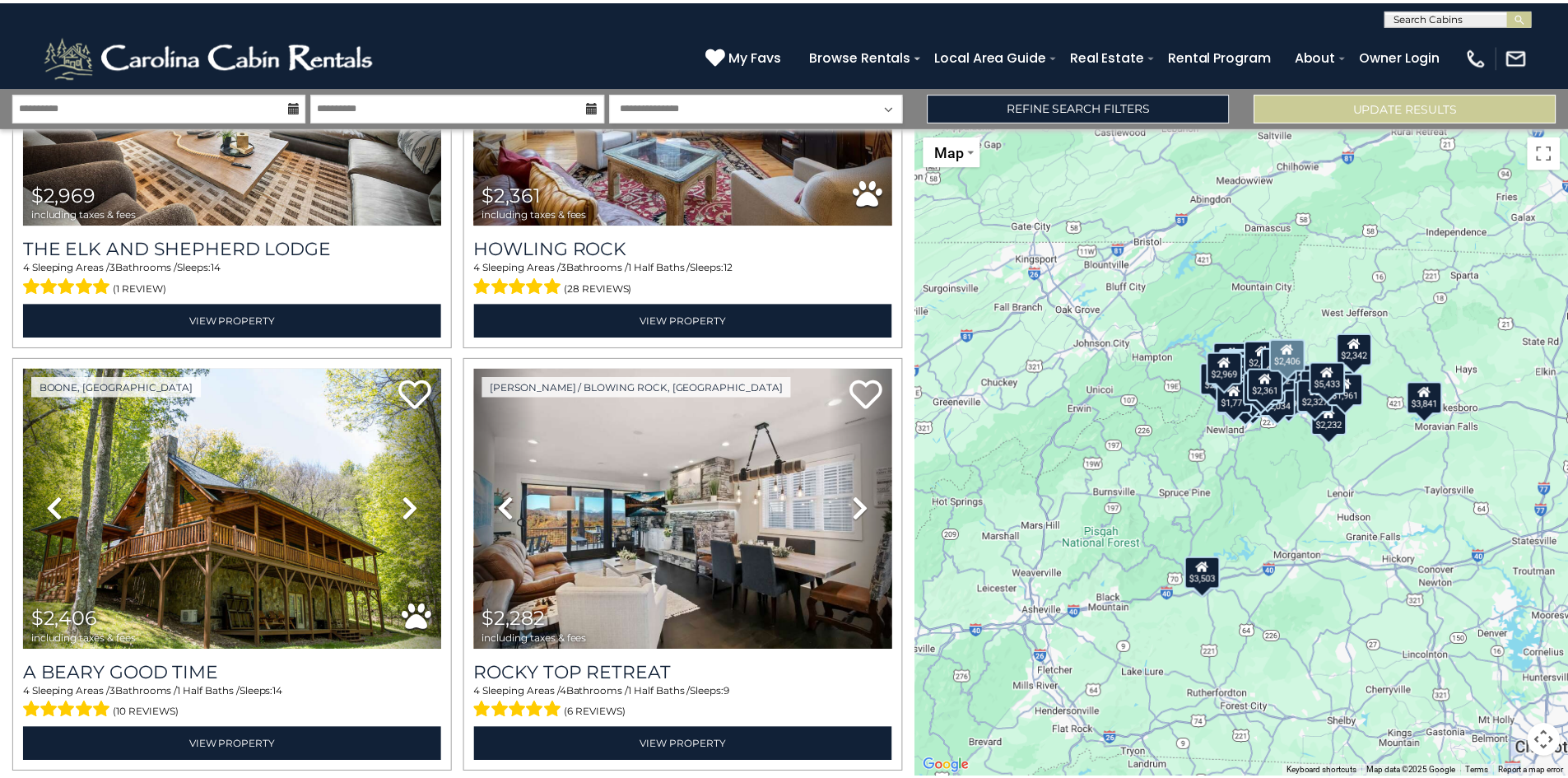
scroll to position [6256, 0]
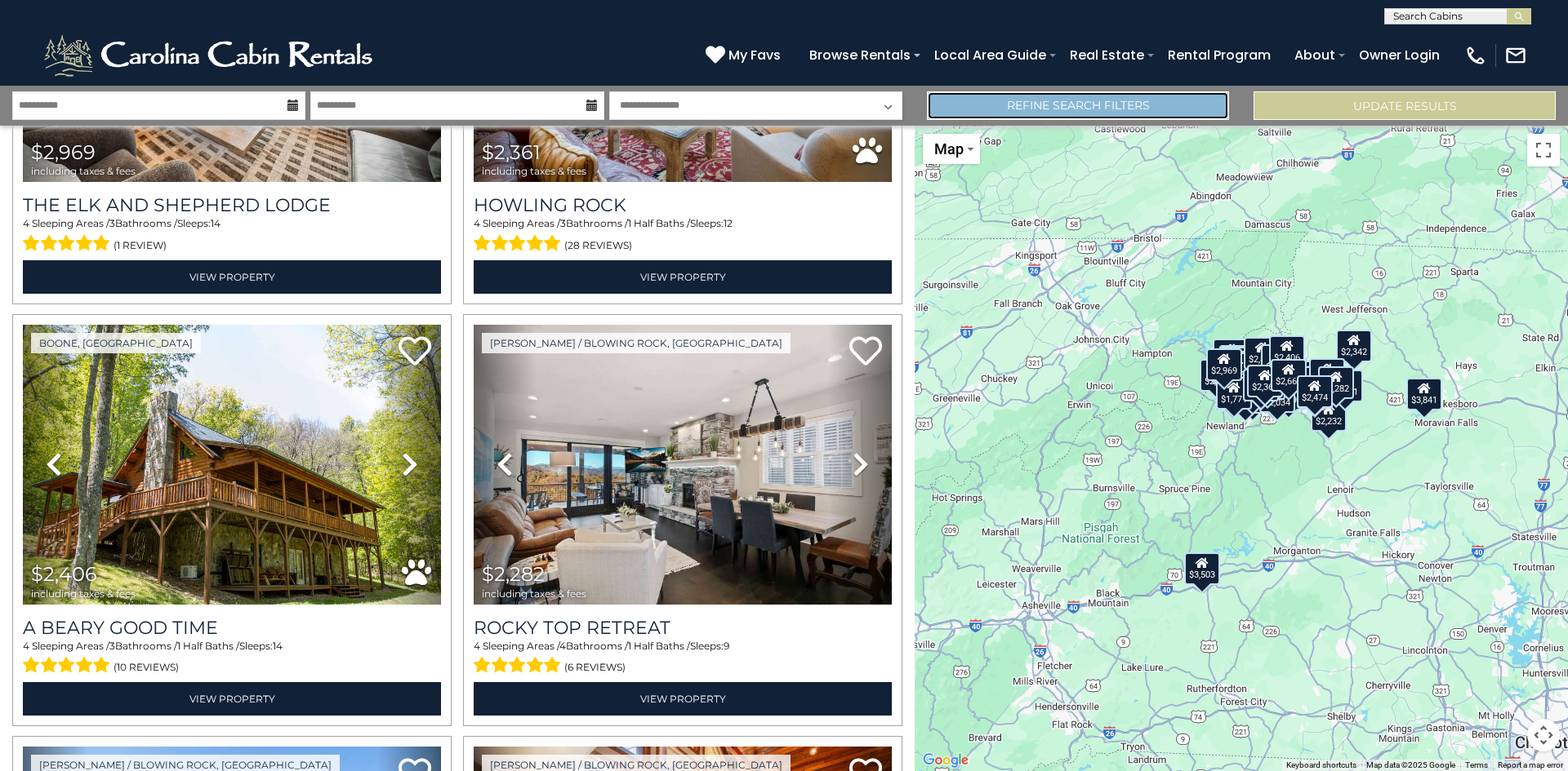
click at [987, 104] on link "Refine Search Filters" at bounding box center [1078, 106] width 303 height 29
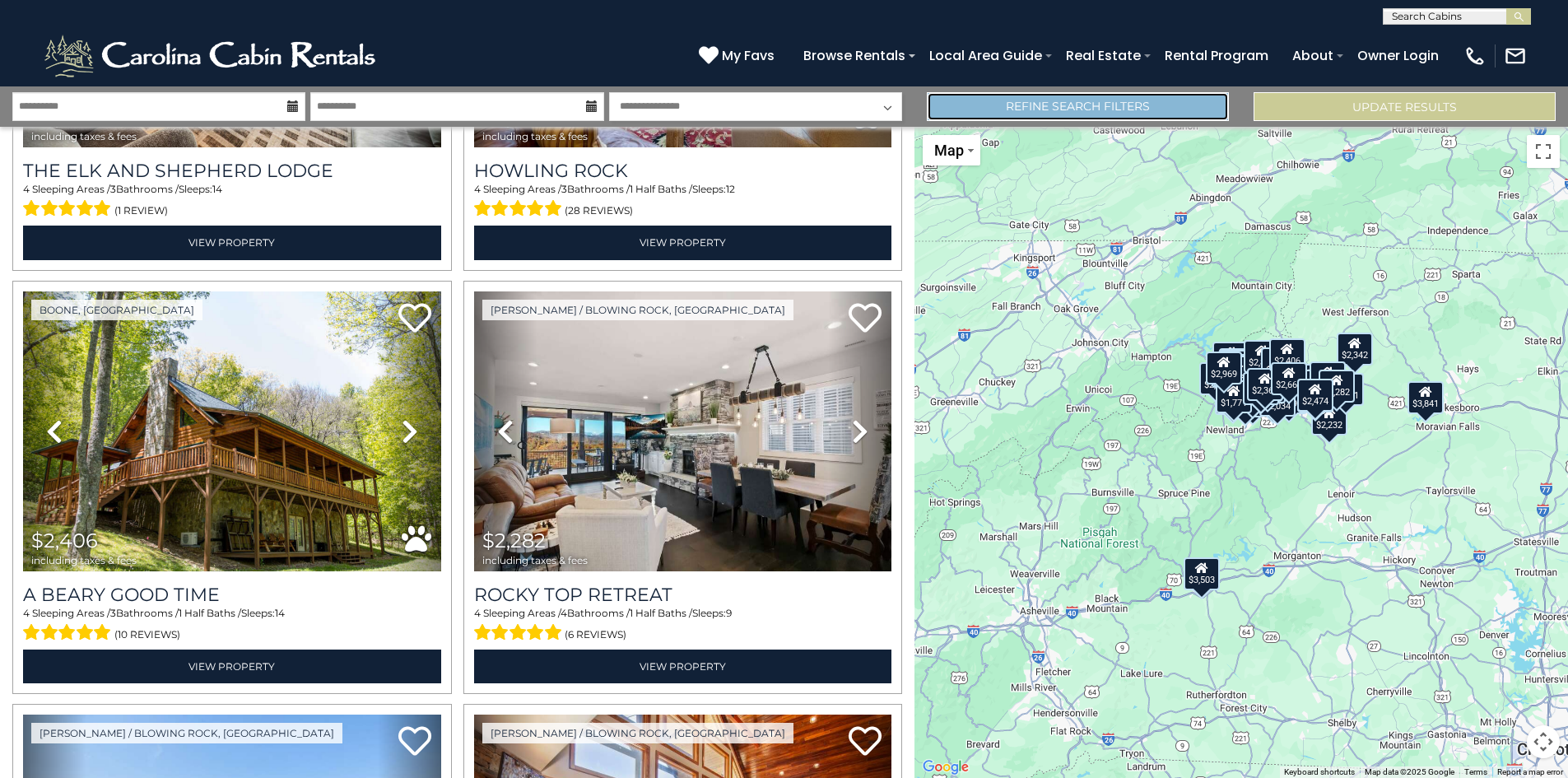
scroll to position [6221, 0]
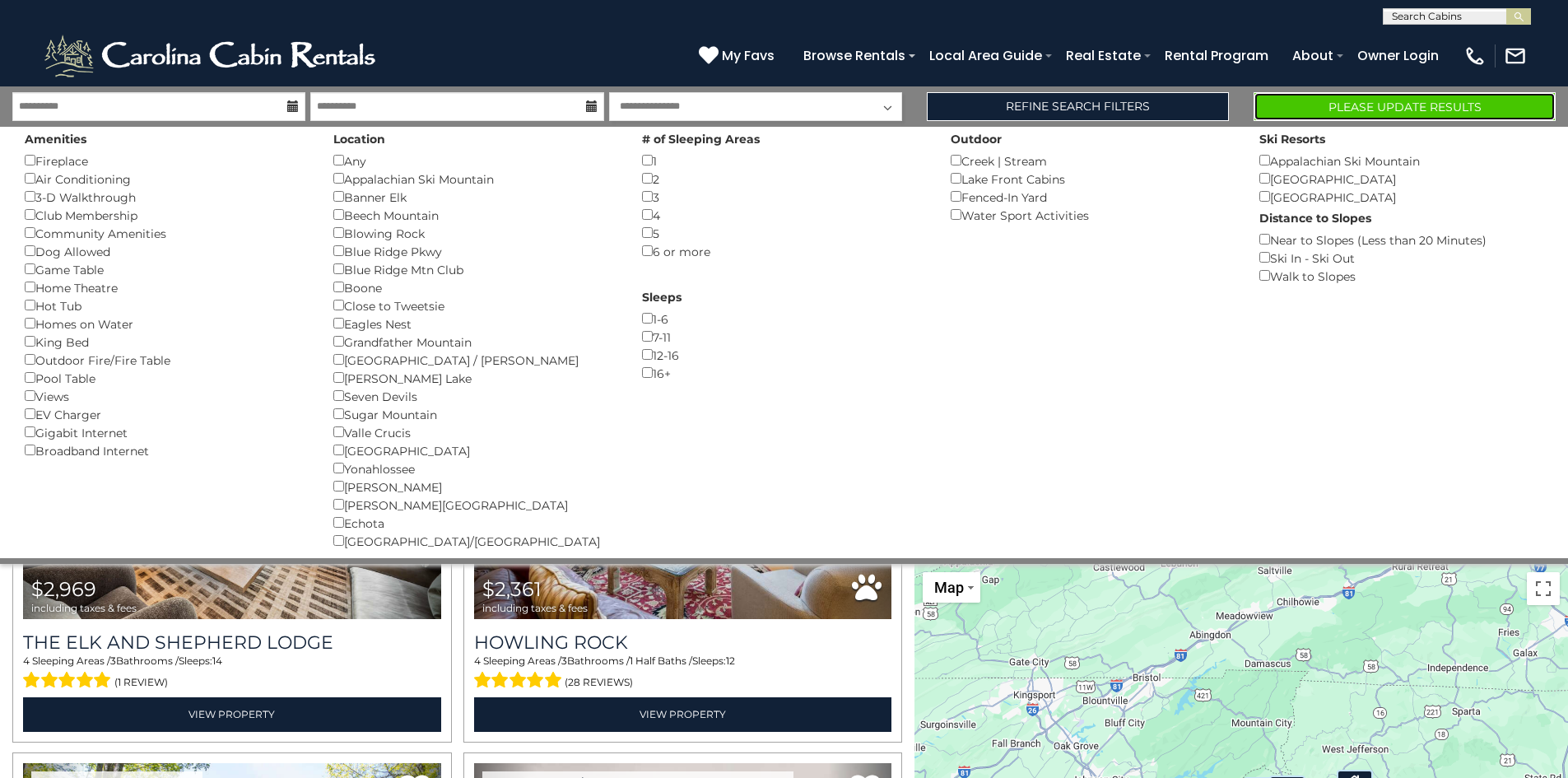
click at [1336, 103] on button "Please Update Results" at bounding box center [1405, 107] width 302 height 29
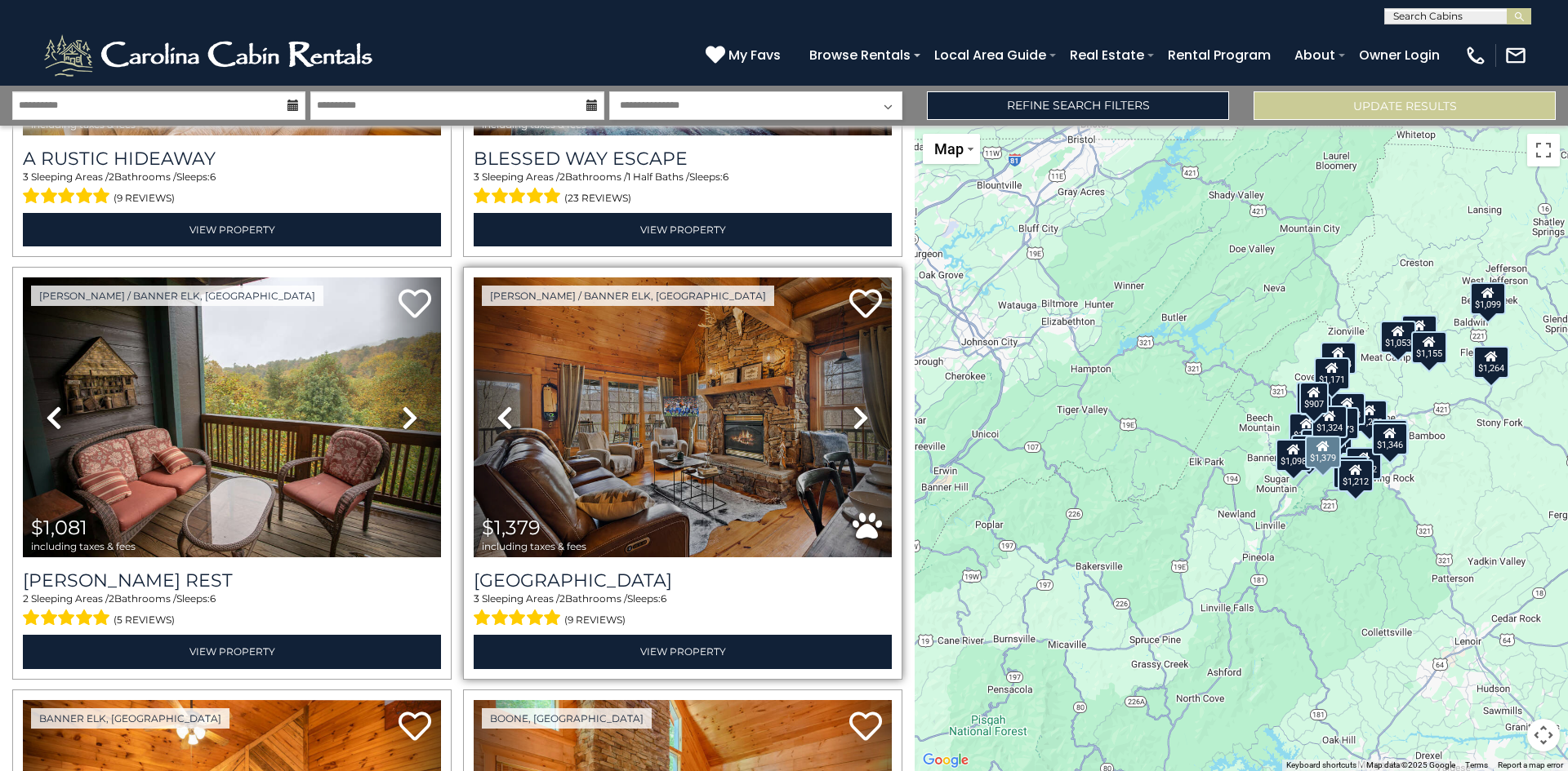
scroll to position [408, 0]
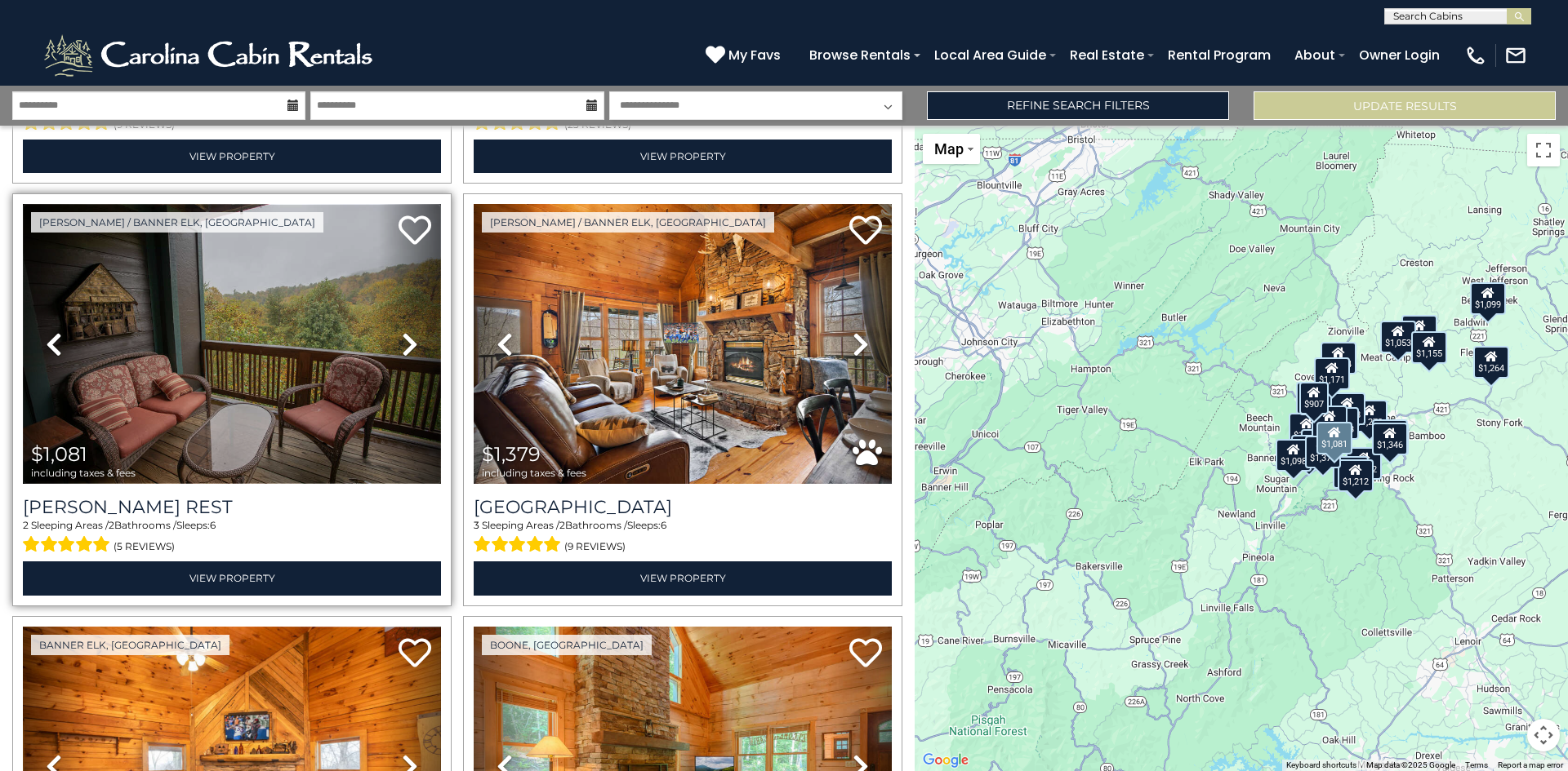
click at [287, 400] on img at bounding box center [232, 344] width 419 height 280
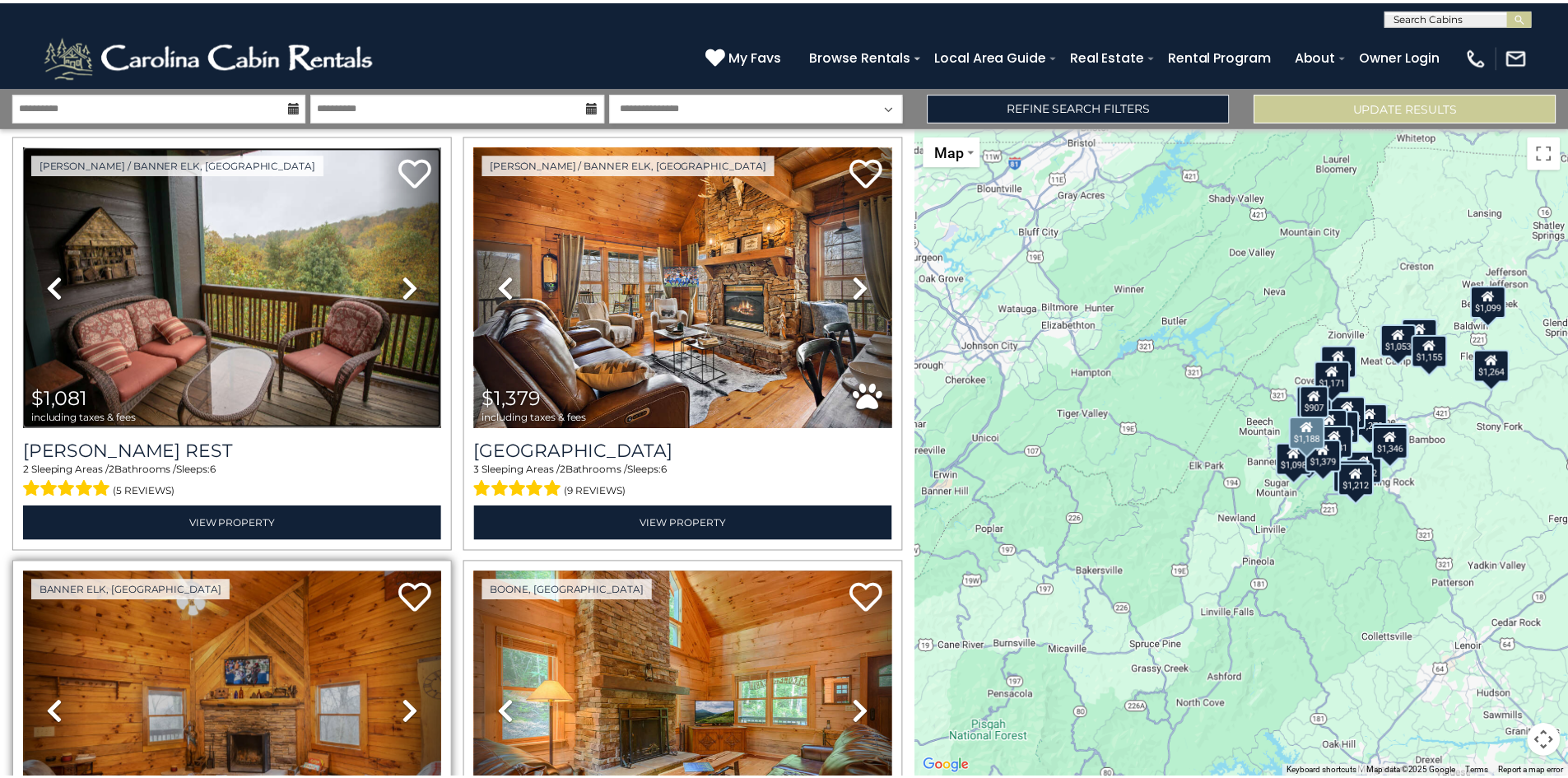
scroll to position [659, 0]
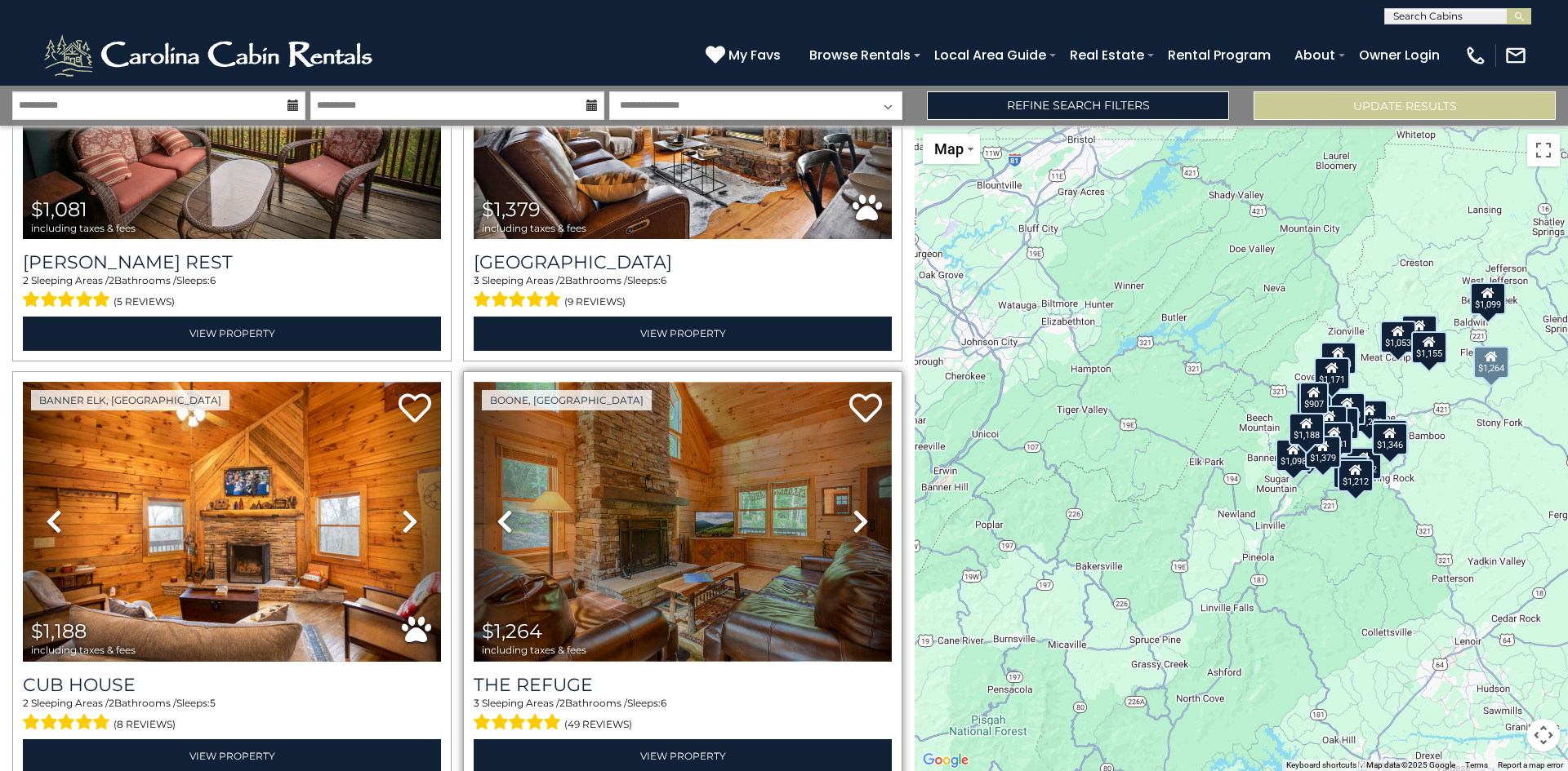
click at [648, 590] on img at bounding box center [682, 522] width 419 height 280
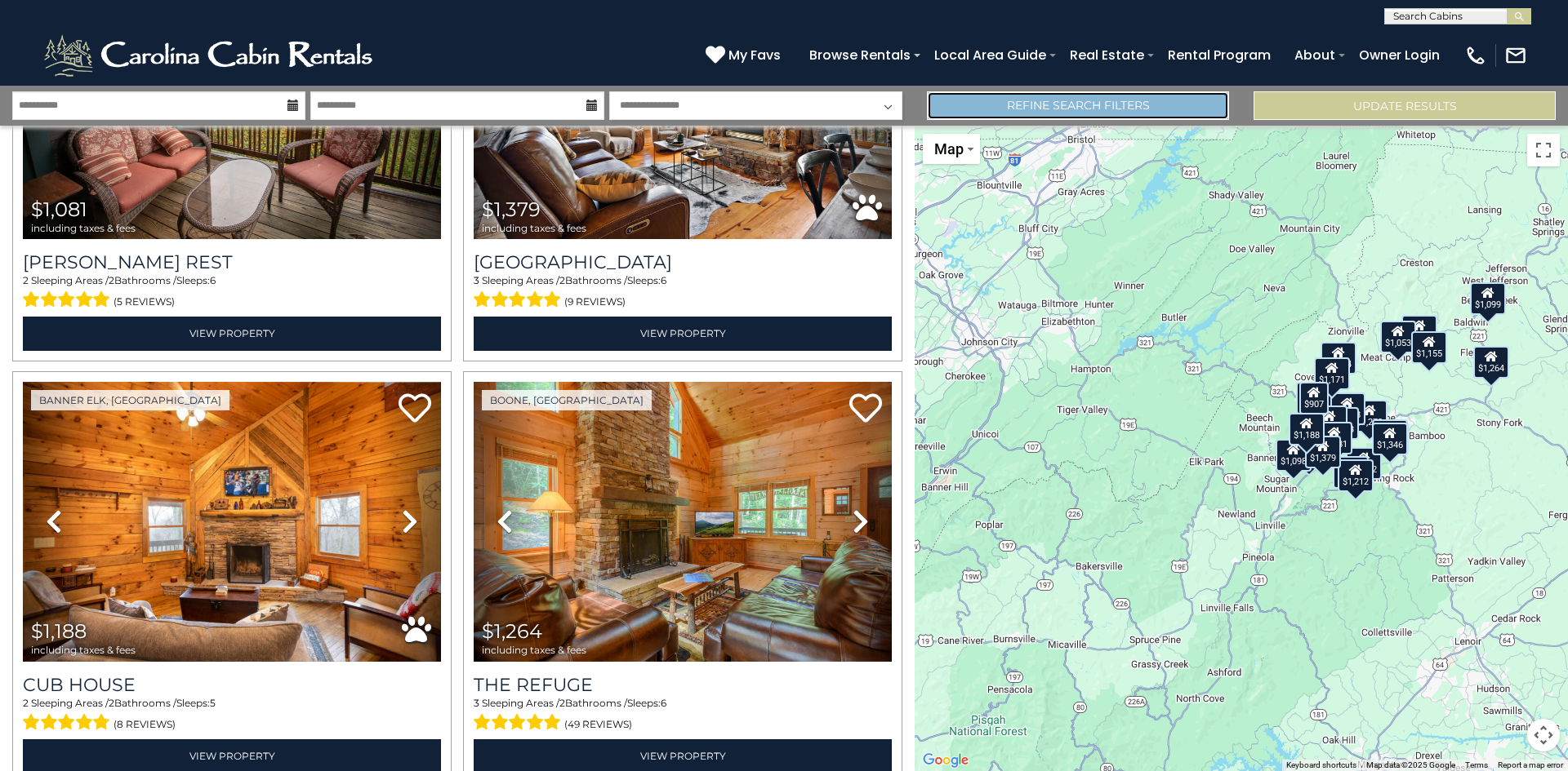
click at [968, 112] on link "Refine Search Filters" at bounding box center [1078, 106] width 303 height 29
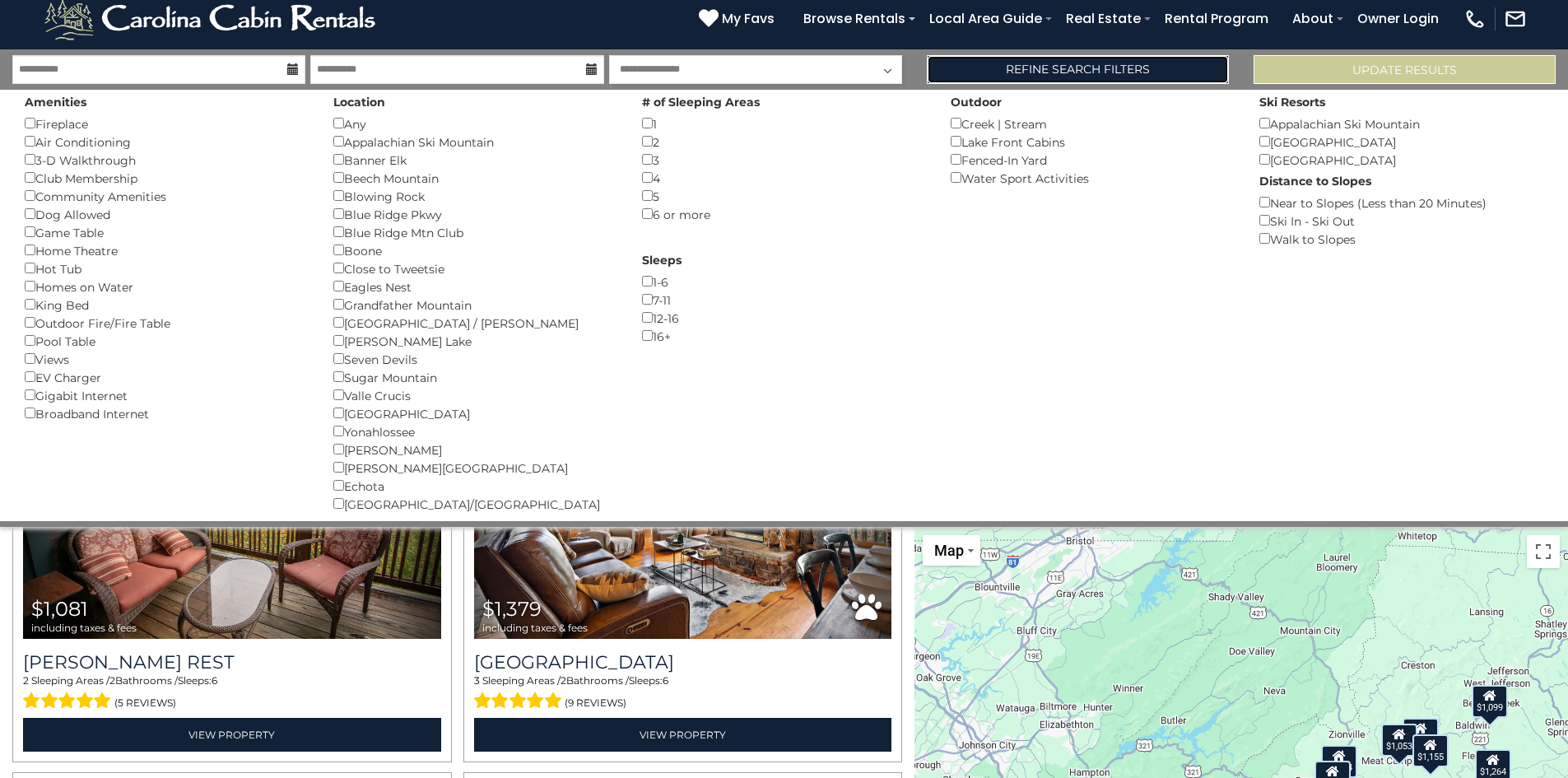
scroll to position [0, 0]
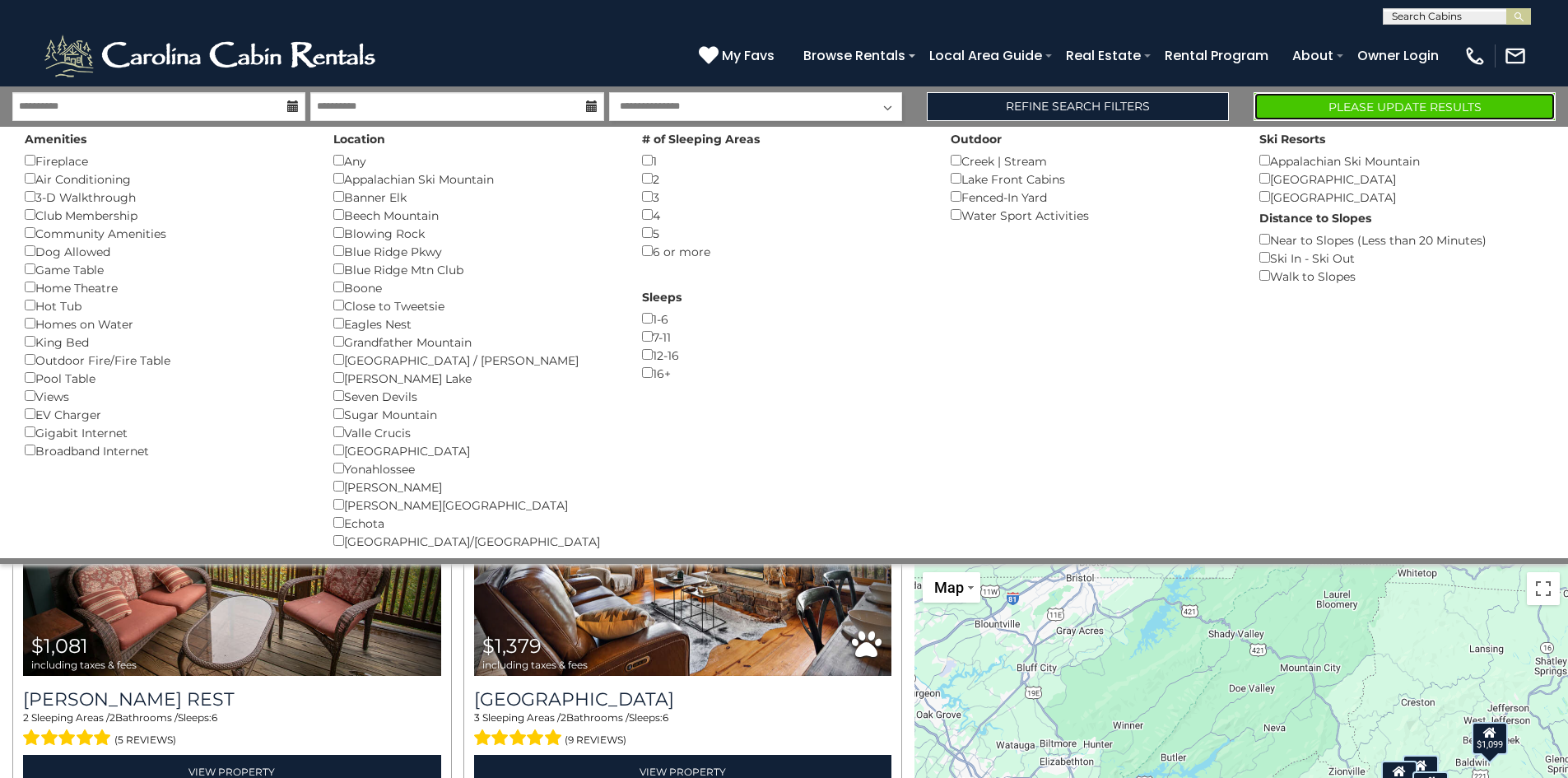
click at [1429, 109] on button "Please Update Results" at bounding box center [1405, 107] width 302 height 29
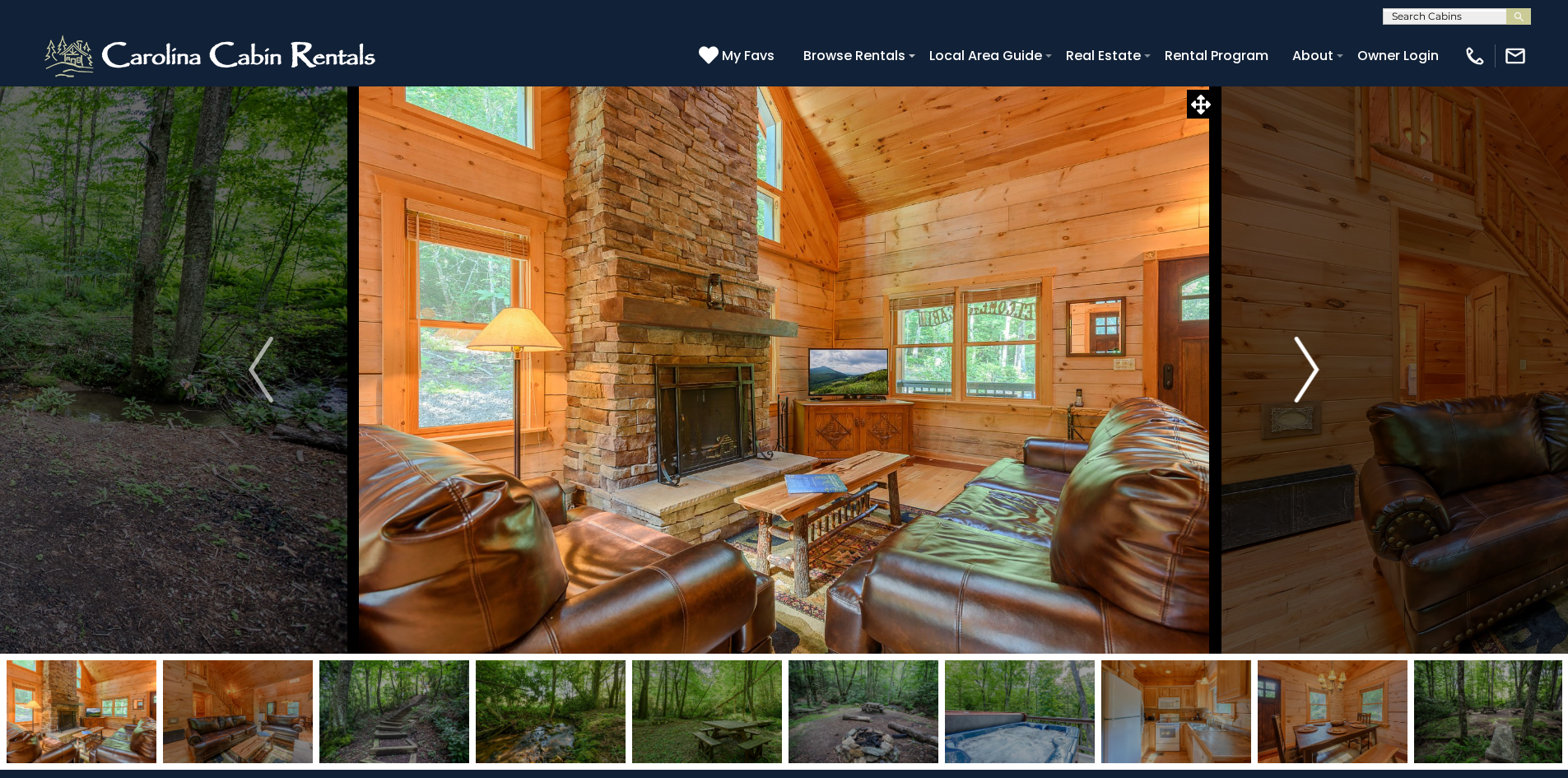
click at [1307, 379] on img "Next" at bounding box center [1307, 370] width 24 height 66
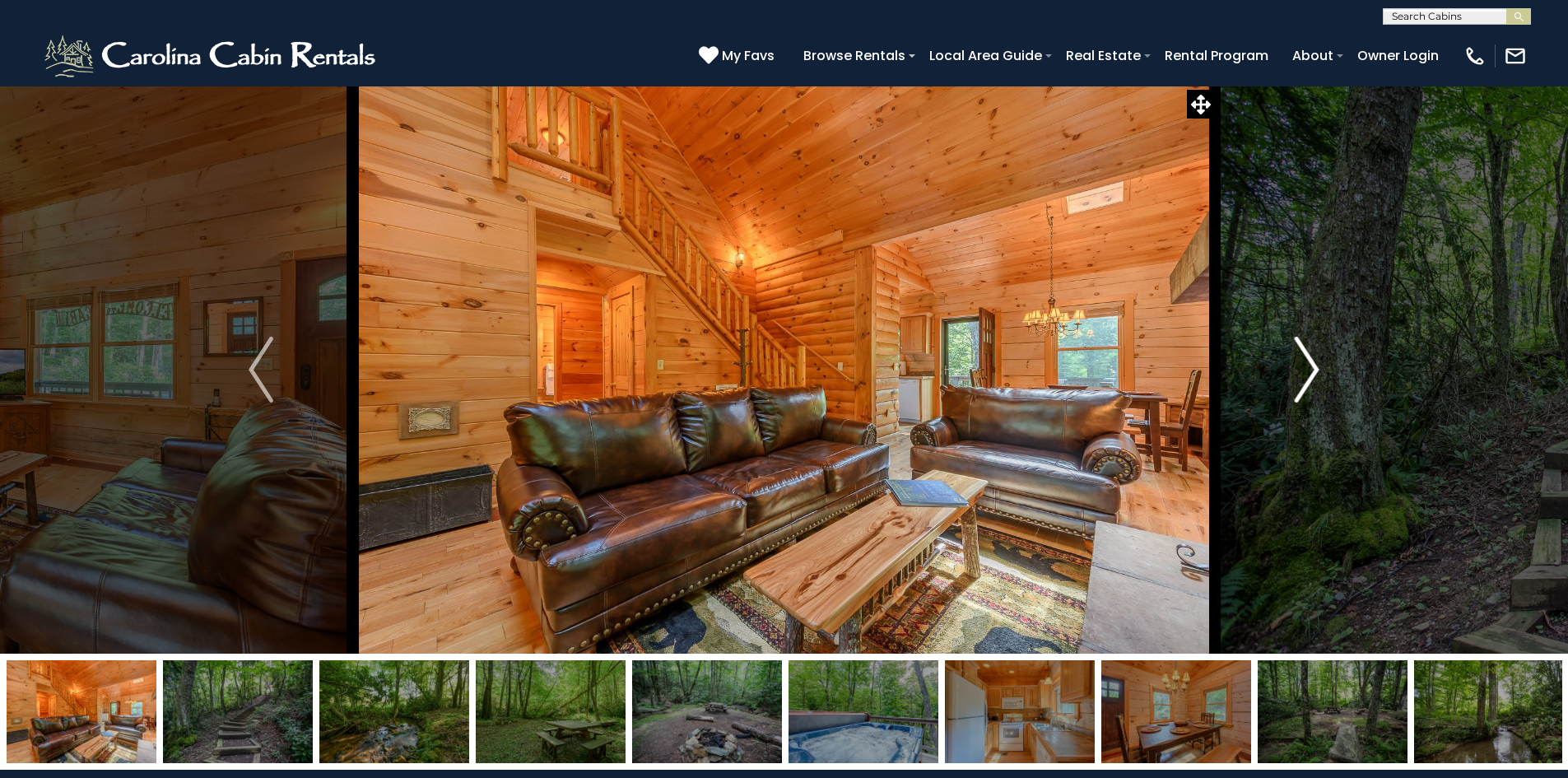
click at [1307, 379] on img "Next" at bounding box center [1307, 370] width 24 height 66
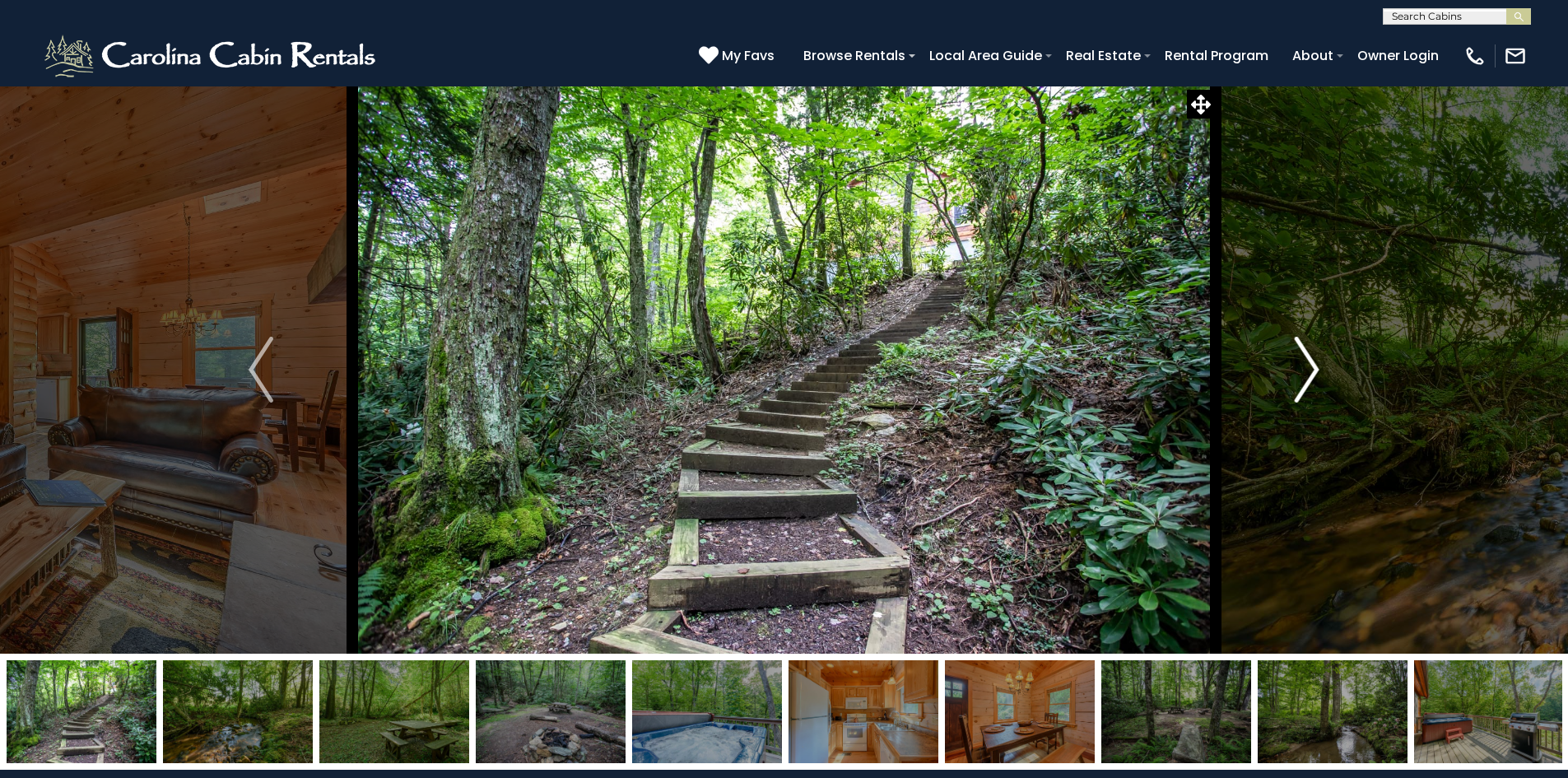
click at [1307, 379] on img "Next" at bounding box center [1307, 370] width 24 height 66
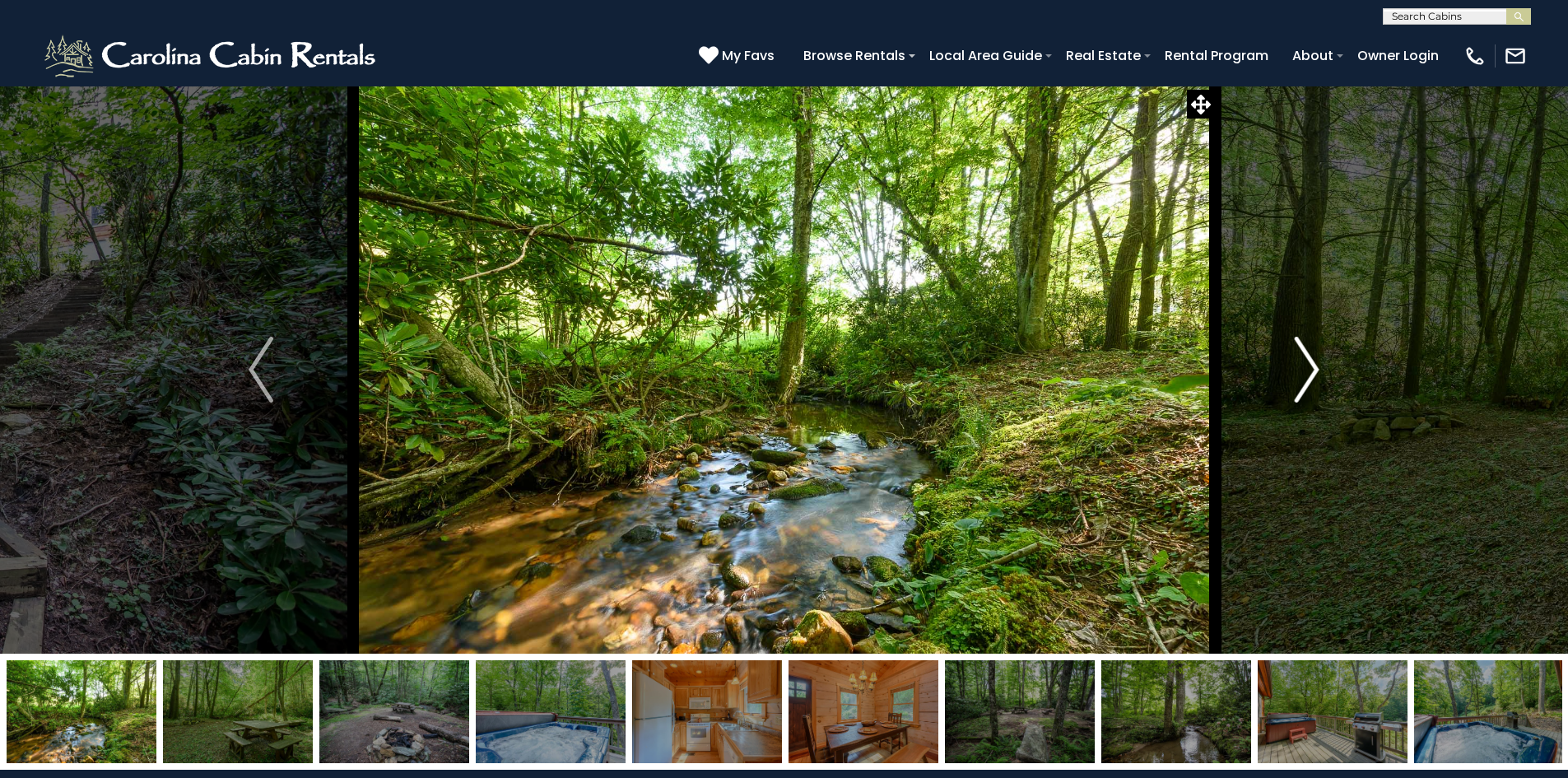
click at [1307, 379] on img "Next" at bounding box center [1307, 370] width 24 height 66
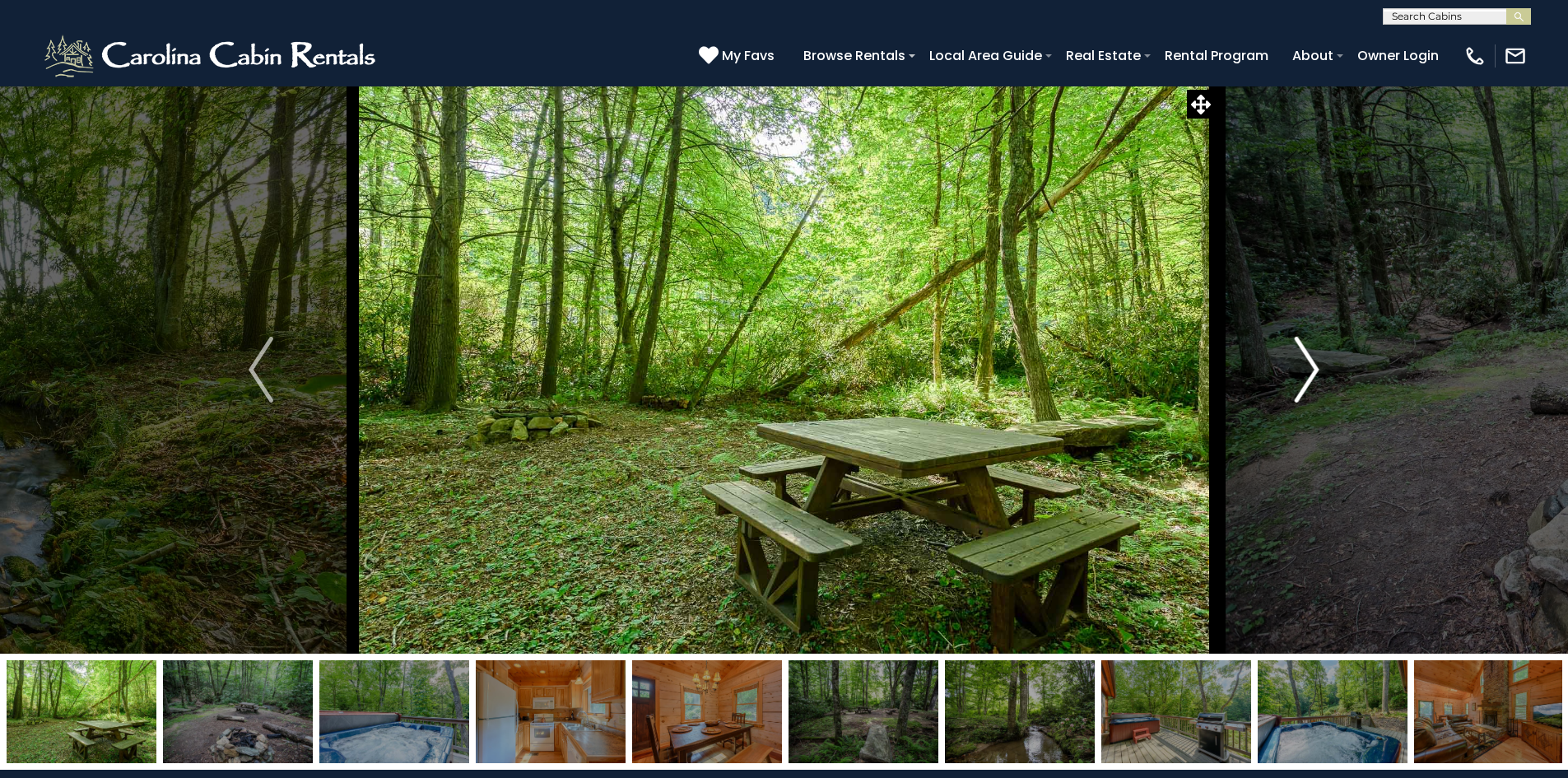
click at [1307, 379] on img "Next" at bounding box center [1307, 370] width 24 height 66
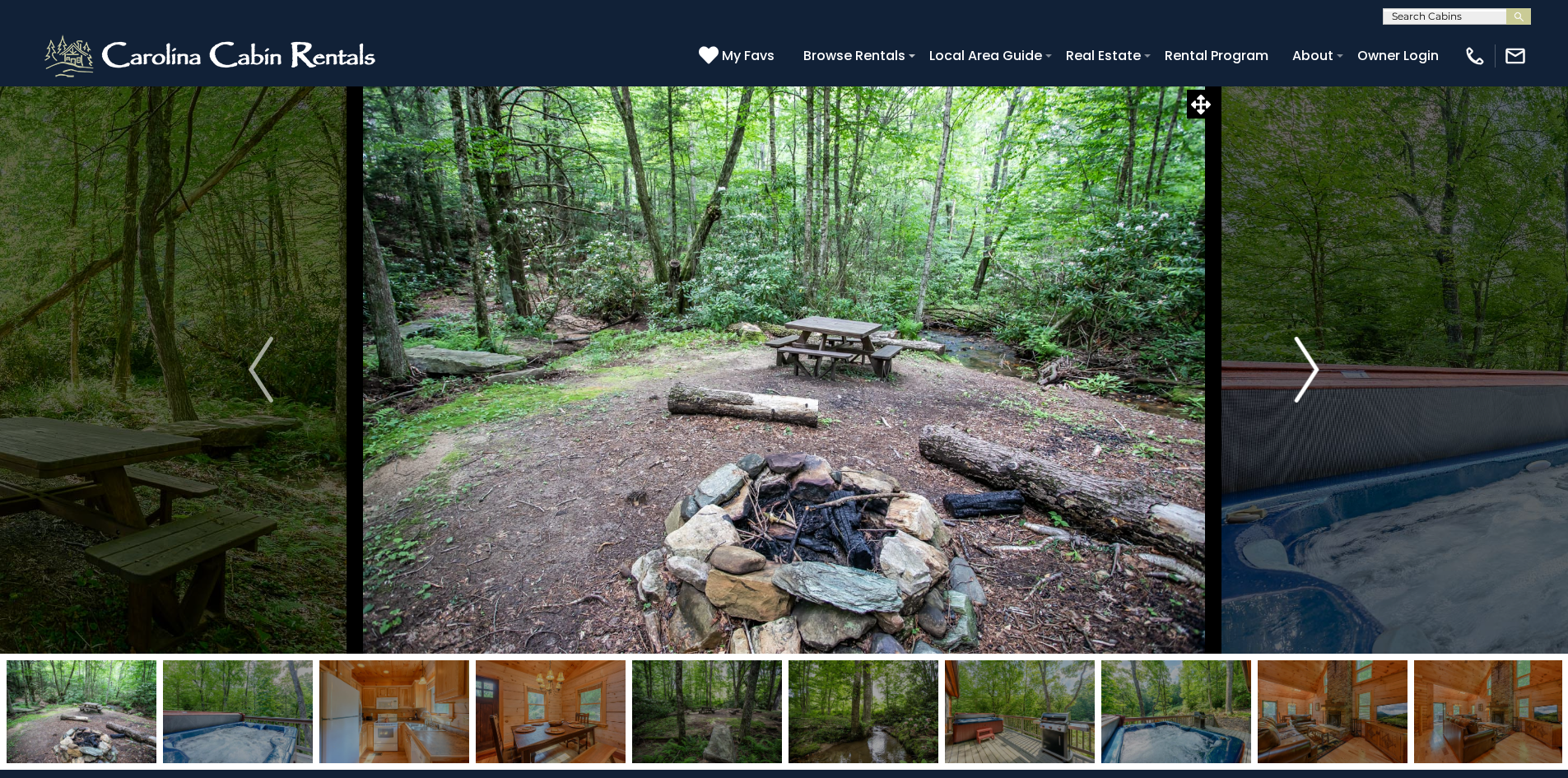
click at [1303, 381] on img "Next" at bounding box center [1307, 370] width 24 height 66
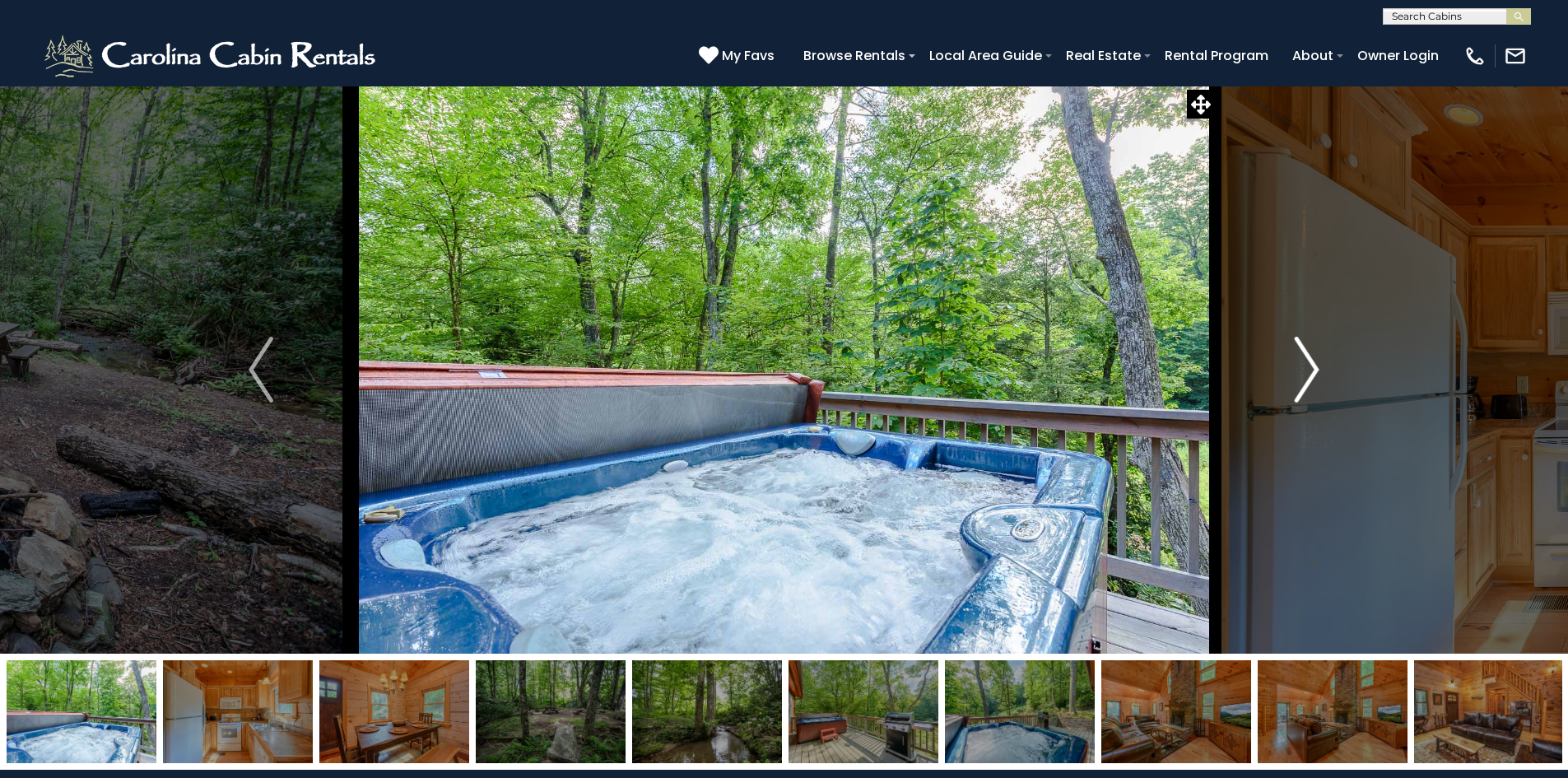
click at [1303, 381] on img "Next" at bounding box center [1307, 370] width 24 height 66
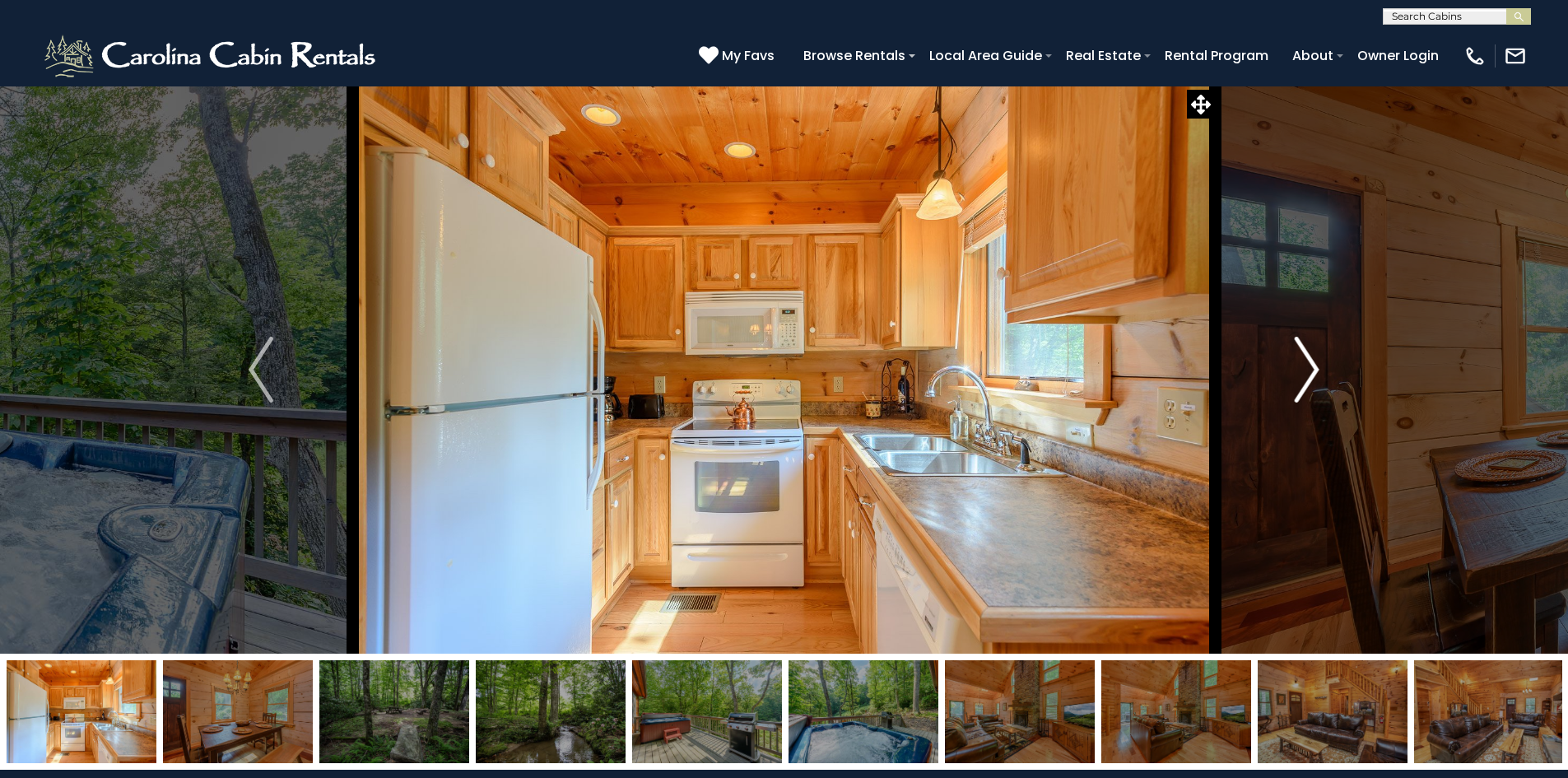
click at [1303, 381] on img "Next" at bounding box center [1307, 370] width 24 height 66
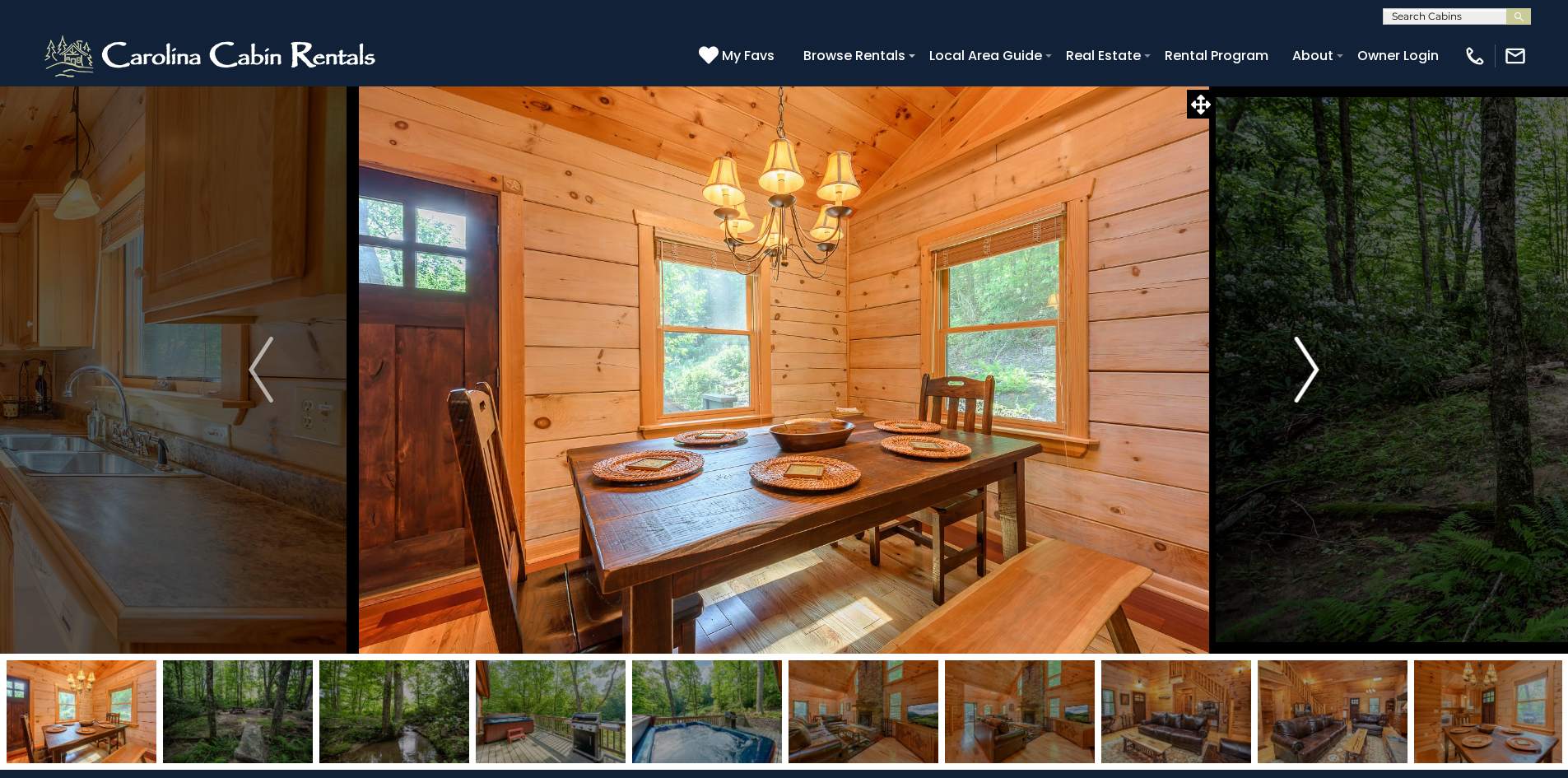
click at [1303, 381] on img "Next" at bounding box center [1307, 370] width 24 height 66
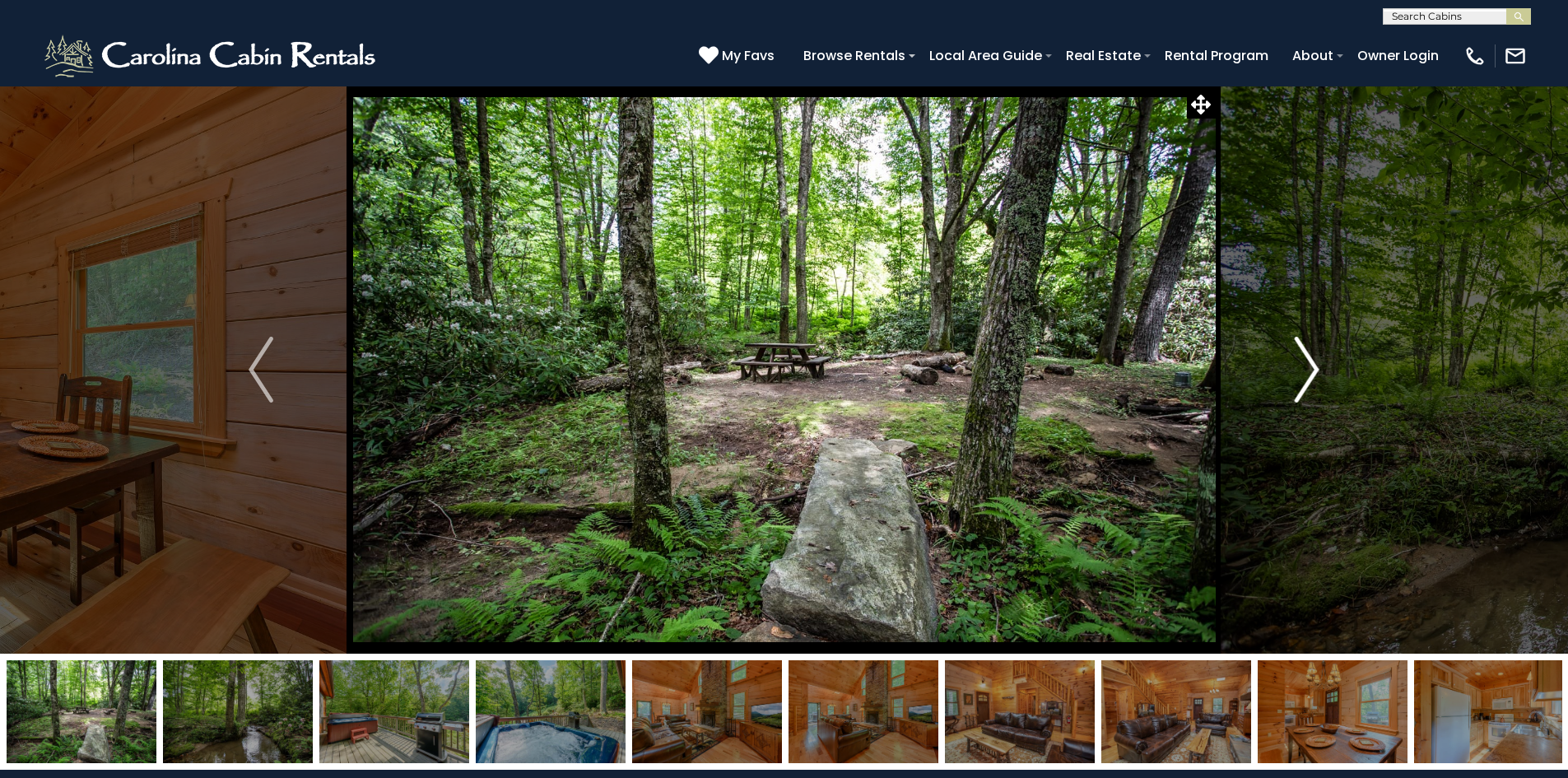
click at [1299, 382] on img "Next" at bounding box center [1307, 370] width 24 height 66
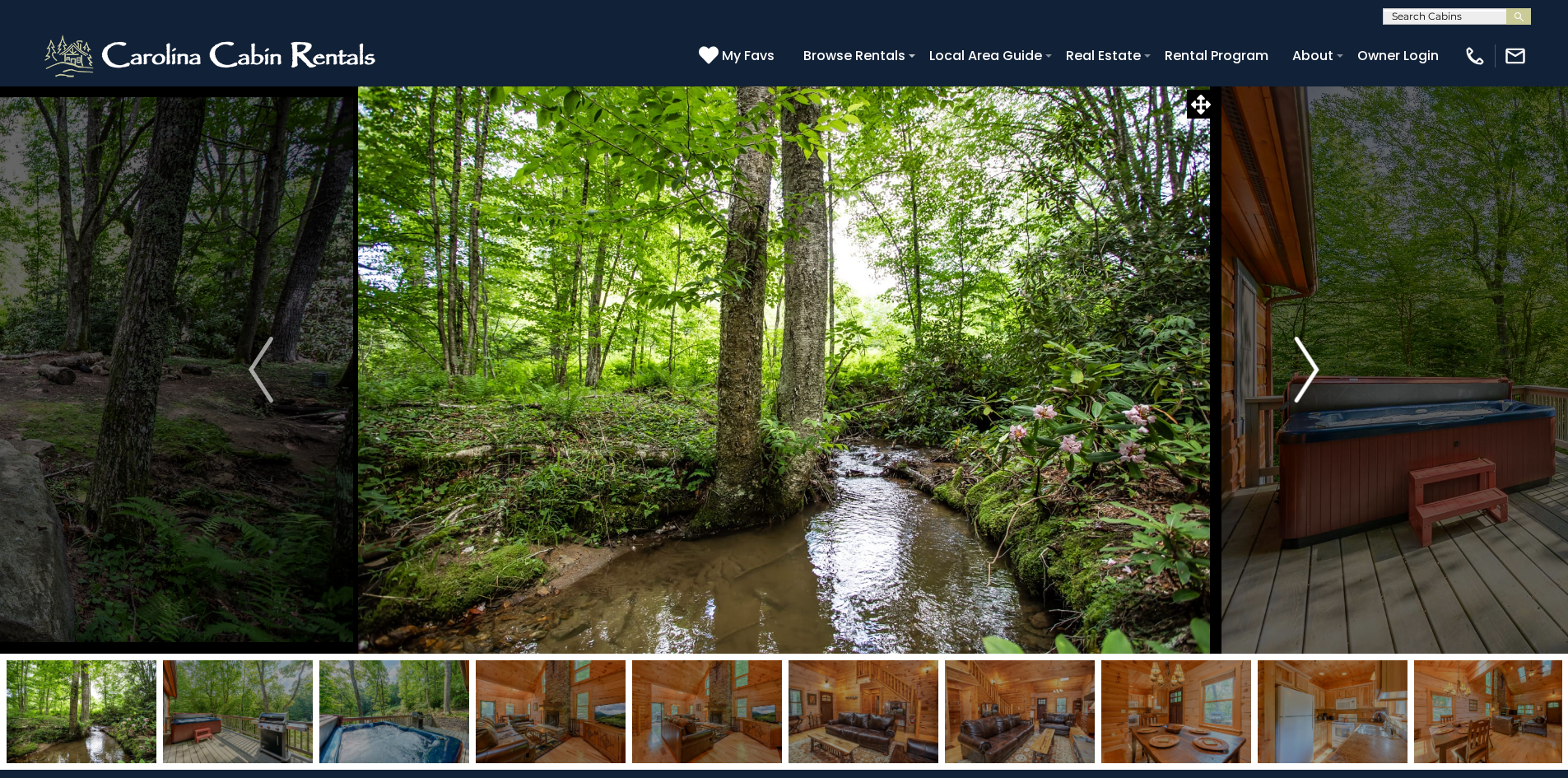
click at [1299, 382] on img "Next" at bounding box center [1307, 370] width 24 height 66
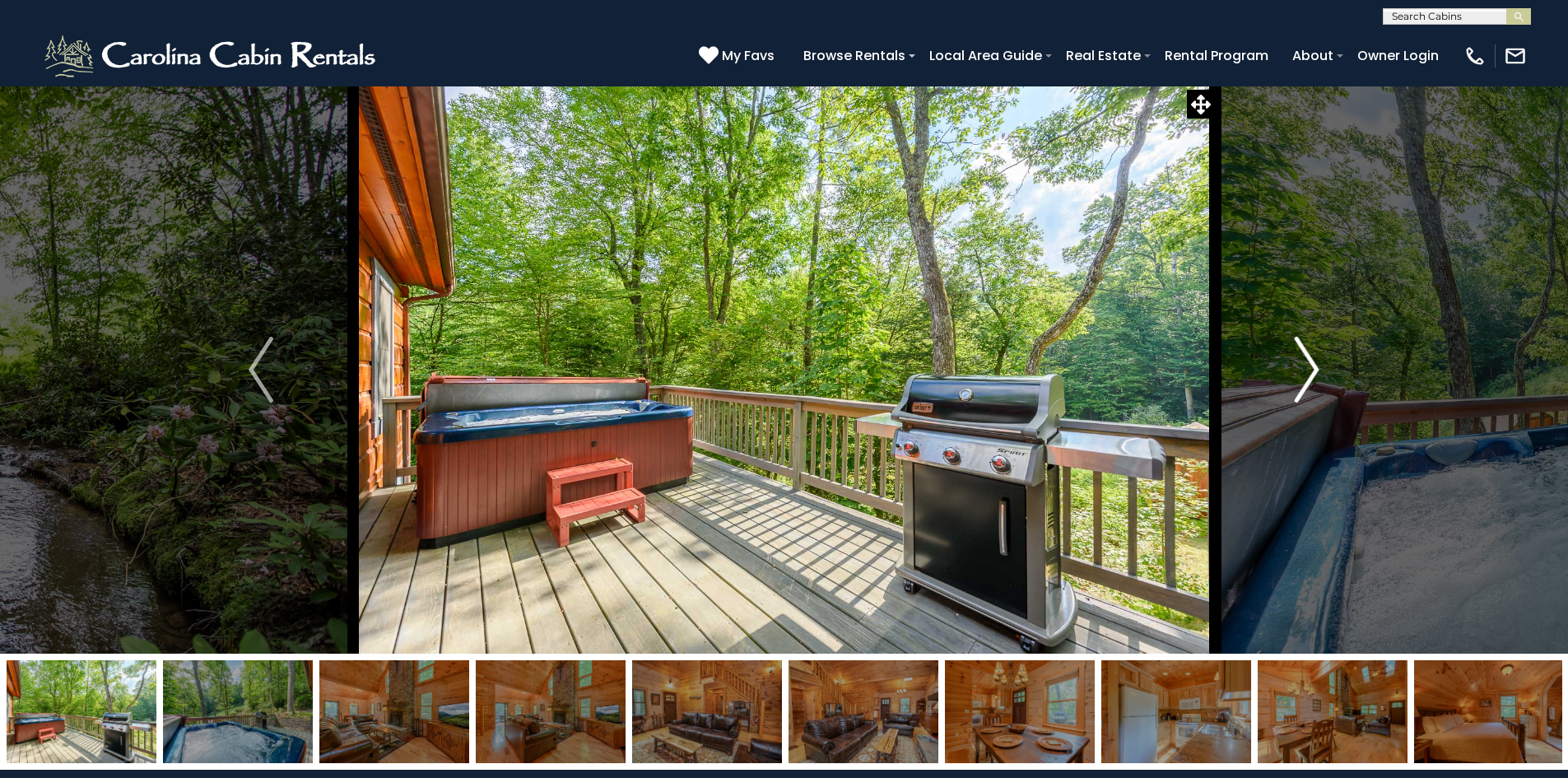
click at [1297, 383] on img "Next" at bounding box center [1307, 370] width 24 height 66
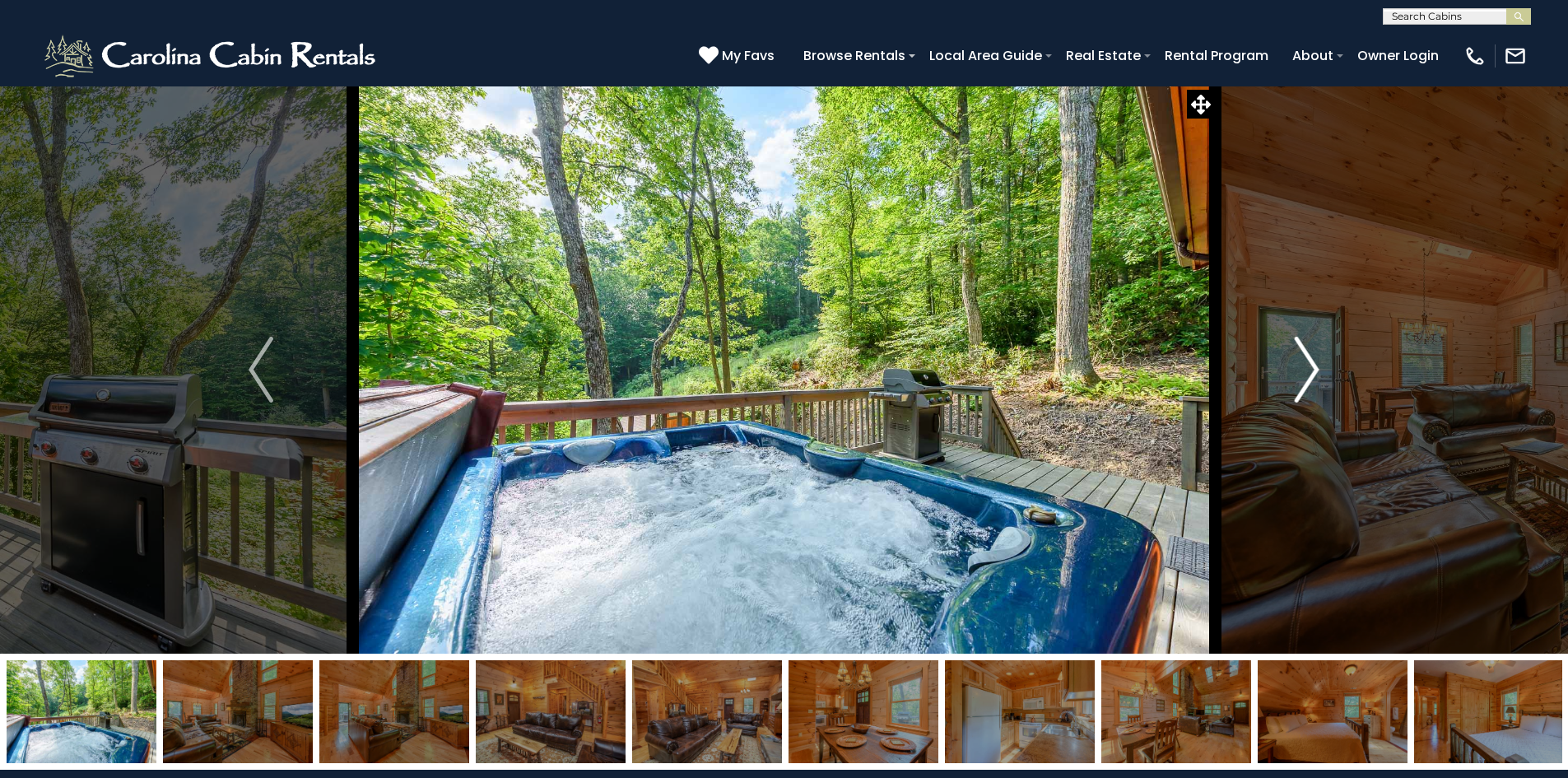
click at [1303, 381] on img "Next" at bounding box center [1307, 370] width 24 height 66
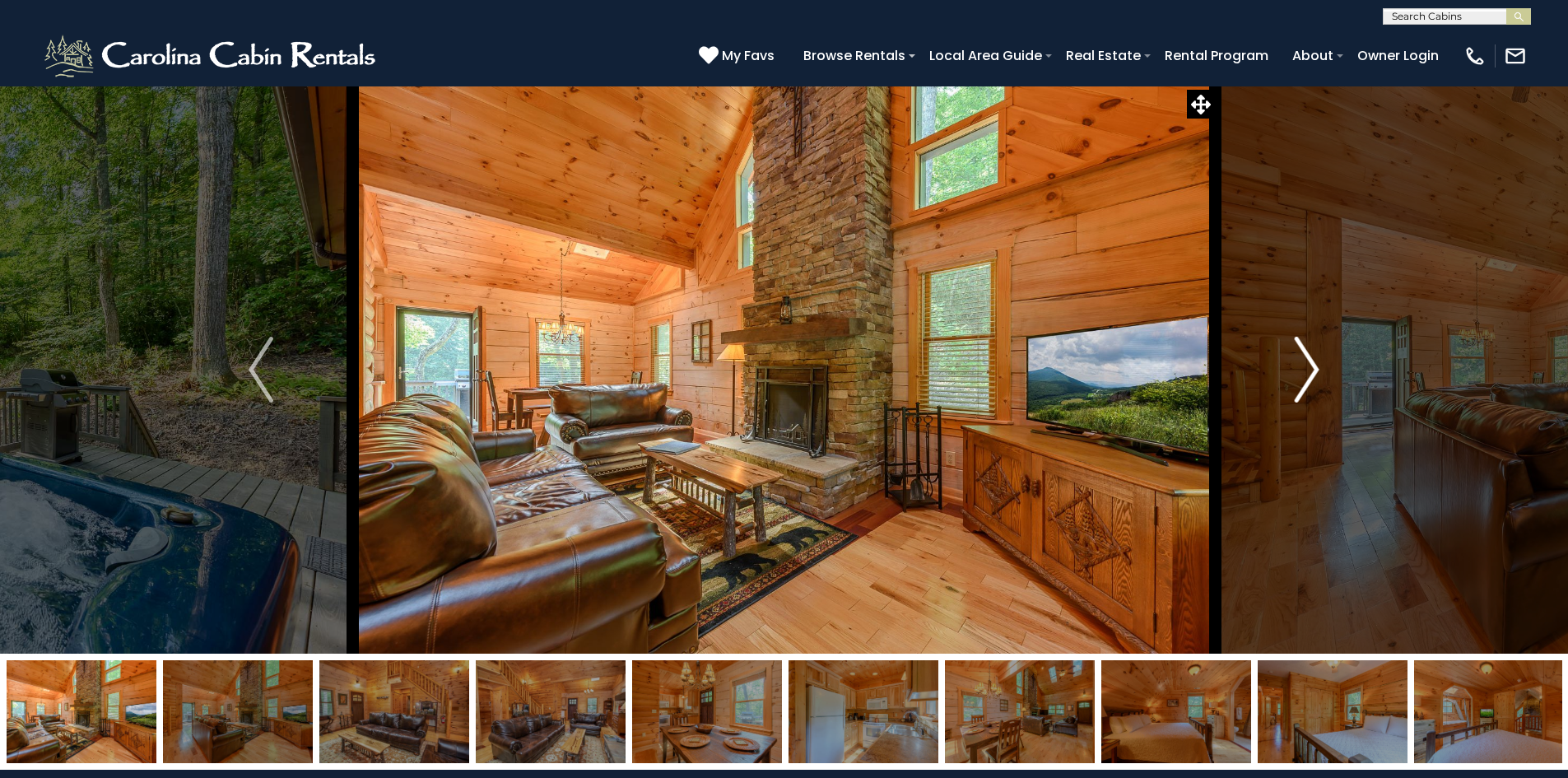
click at [1303, 381] on img "Next" at bounding box center [1307, 370] width 24 height 66
